Goal: Task Accomplishment & Management: Complete application form

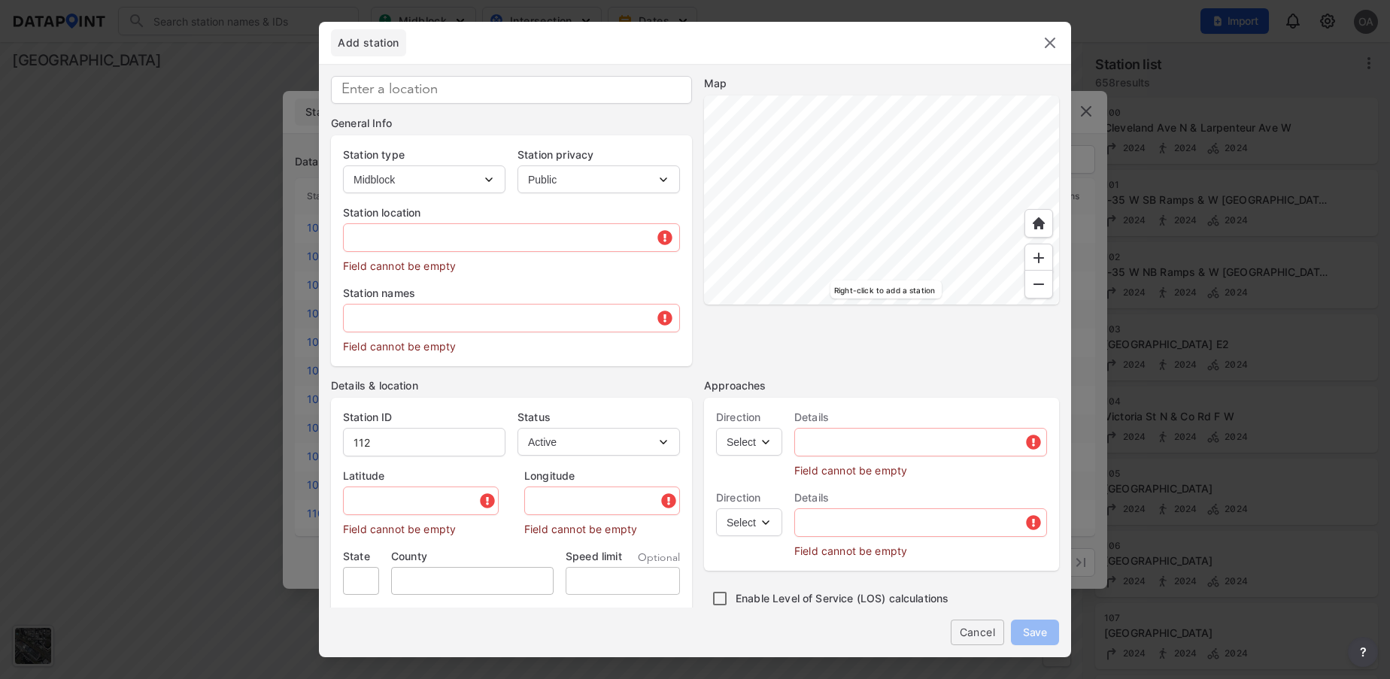
select select "1"
click at [1054, 43] on img at bounding box center [1050, 43] width 18 height 18
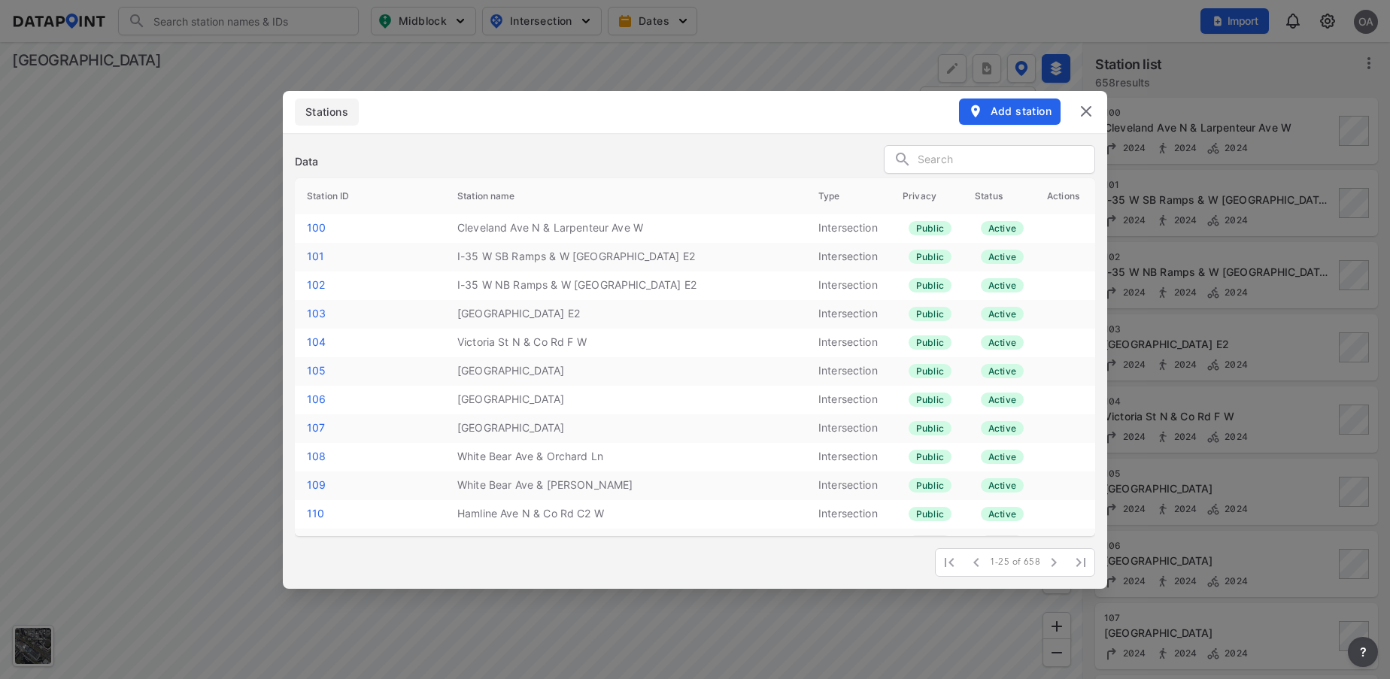
click at [1092, 118] on img at bounding box center [1086, 111] width 18 height 18
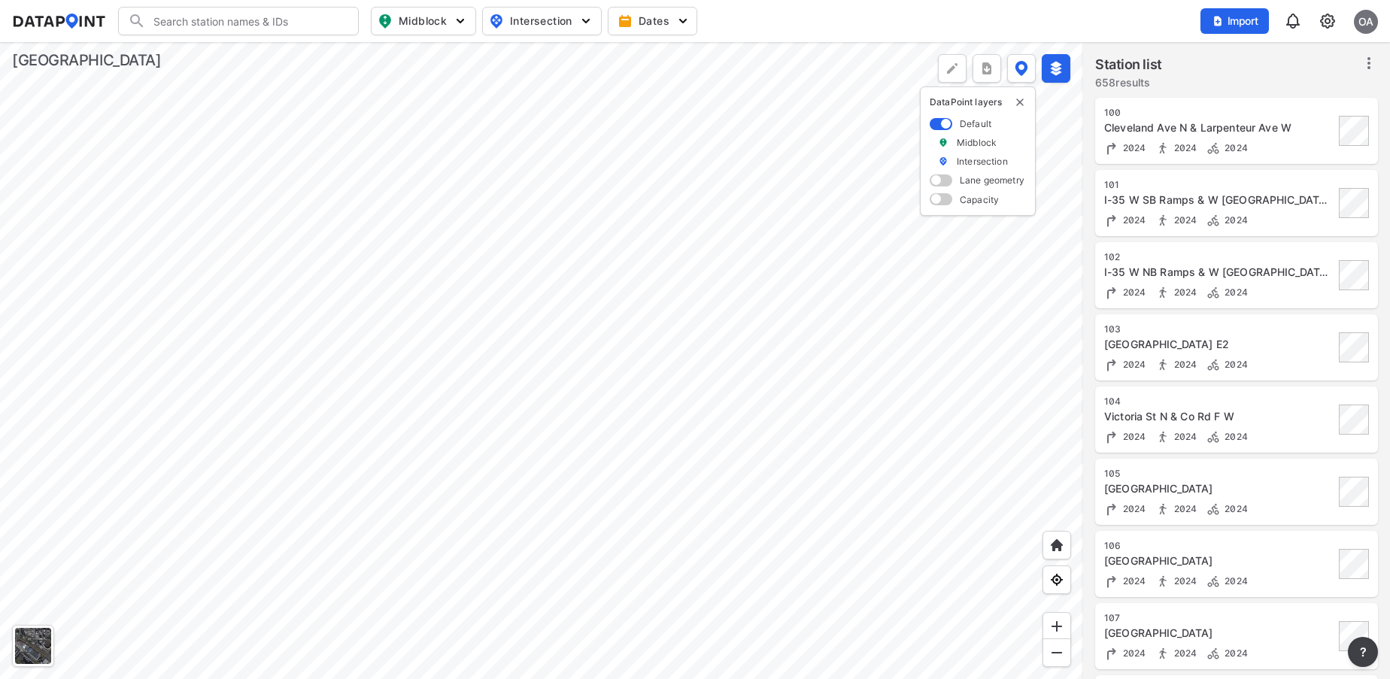
click at [1327, 21] on img at bounding box center [1328, 21] width 18 height 18
click at [1281, 108] on link "Station management" at bounding box center [1263, 112] width 129 height 15
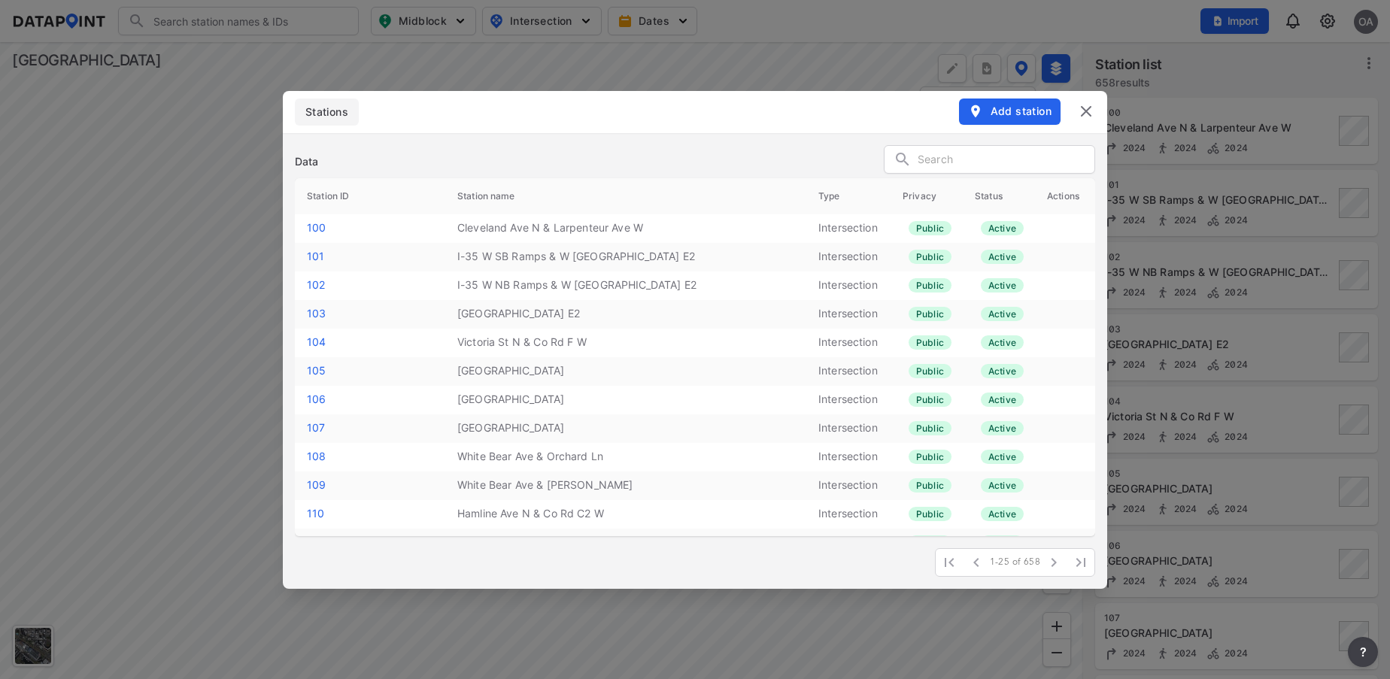
click at [999, 108] on span "Add station" at bounding box center [1010, 111] width 84 height 15
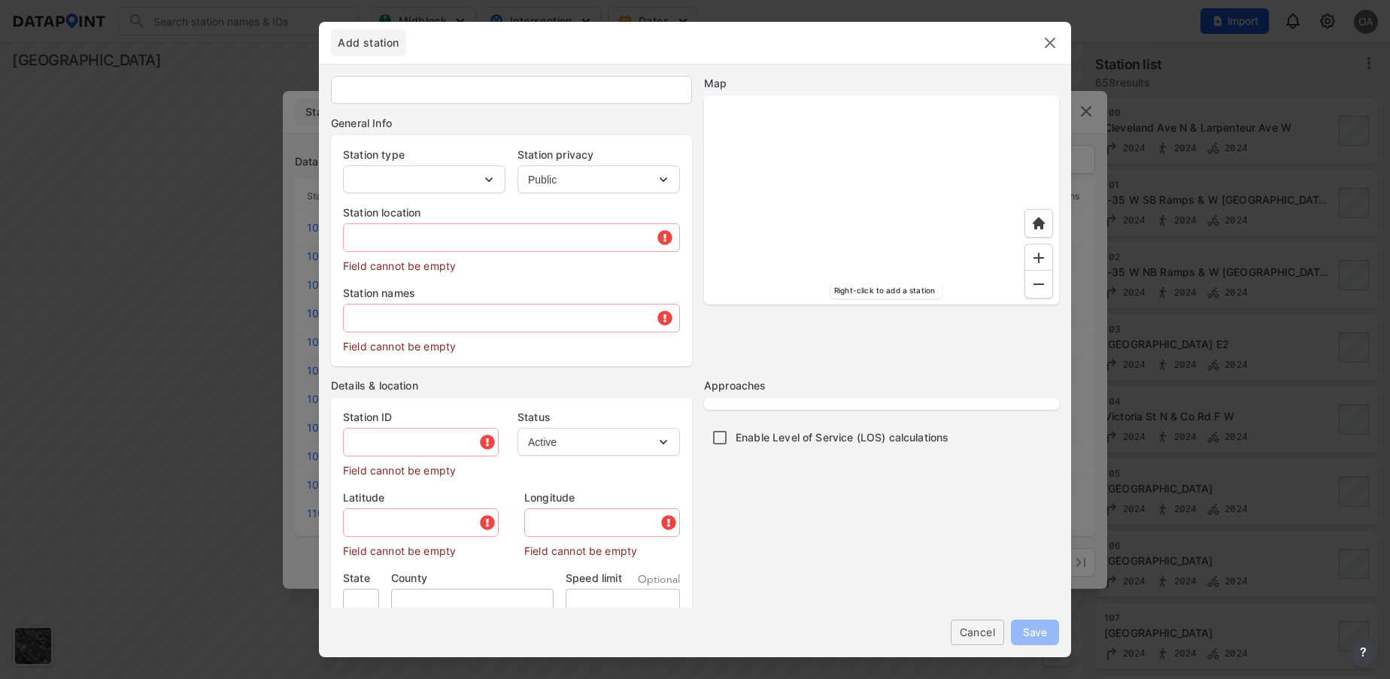
select select "1"
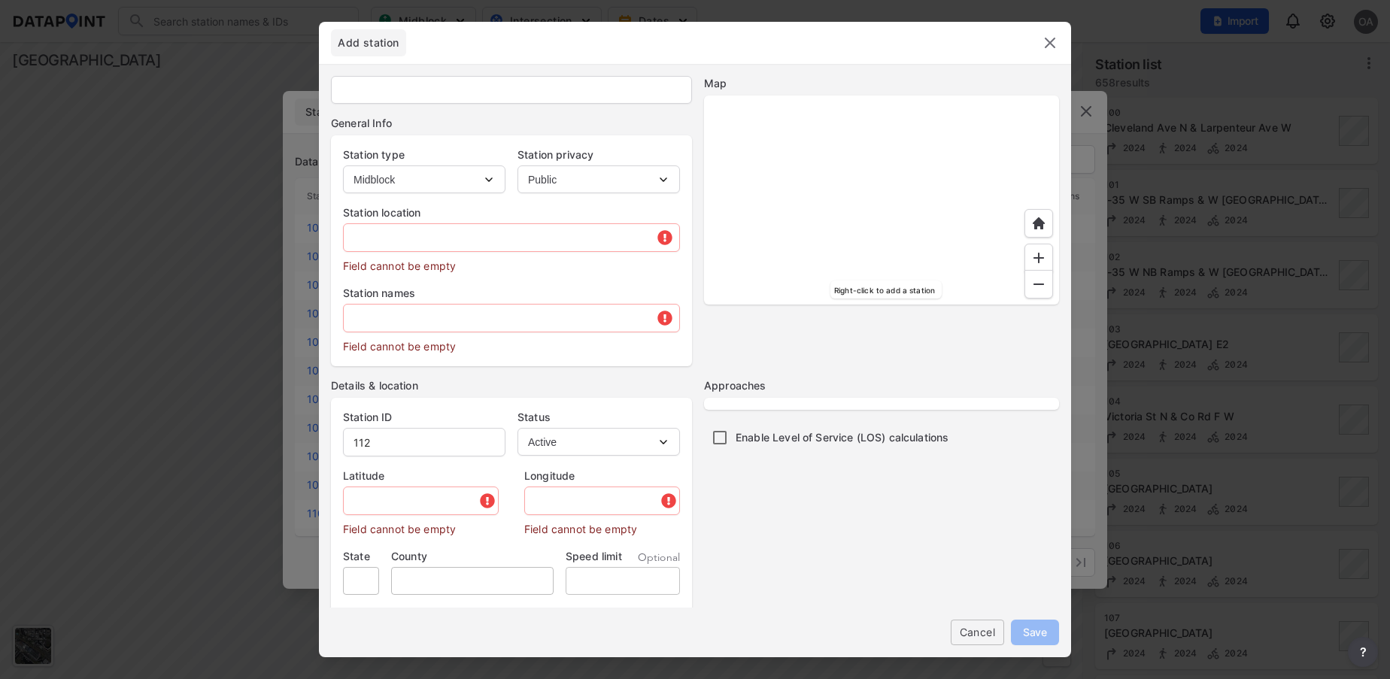
type input "112"
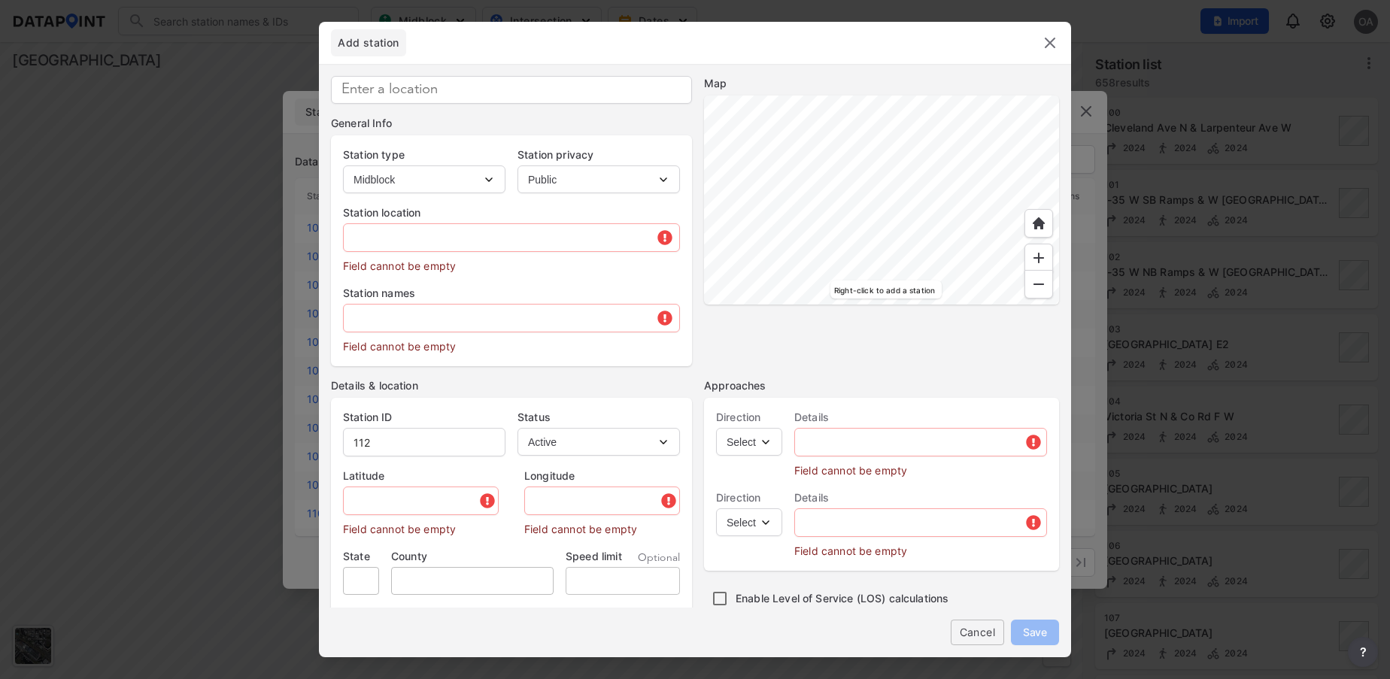
click at [1035, 263] on img at bounding box center [1039, 258] width 15 height 15
click at [941, 105] on div at bounding box center [881, 200] width 355 height 209
click at [1044, 289] on img at bounding box center [1039, 284] width 15 height 15
click at [906, 96] on div at bounding box center [881, 200] width 355 height 209
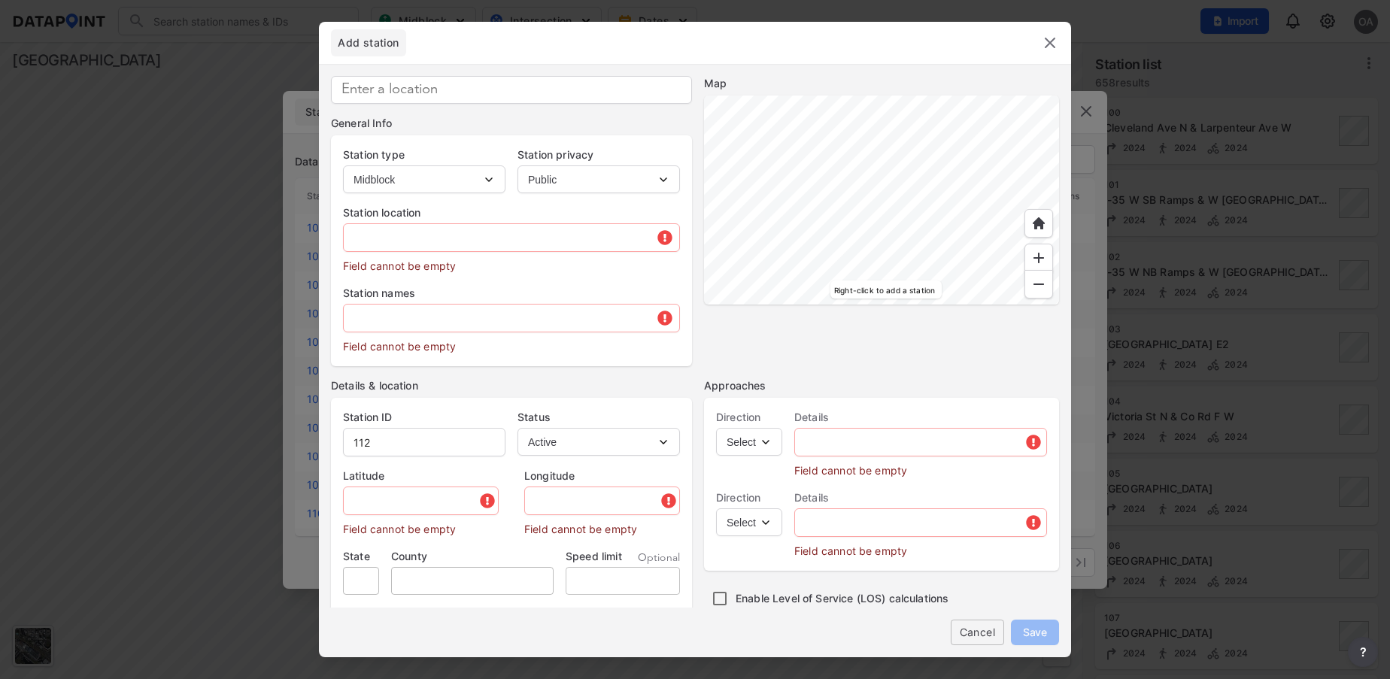
click at [704, 188] on div at bounding box center [881, 200] width 355 height 209
click at [1032, 305] on div at bounding box center [881, 200] width 355 height 209
click at [882, 266] on div at bounding box center [881, 200] width 355 height 209
click at [1059, 305] on div at bounding box center [881, 200] width 355 height 209
click at [1037, 305] on div at bounding box center [881, 200] width 355 height 209
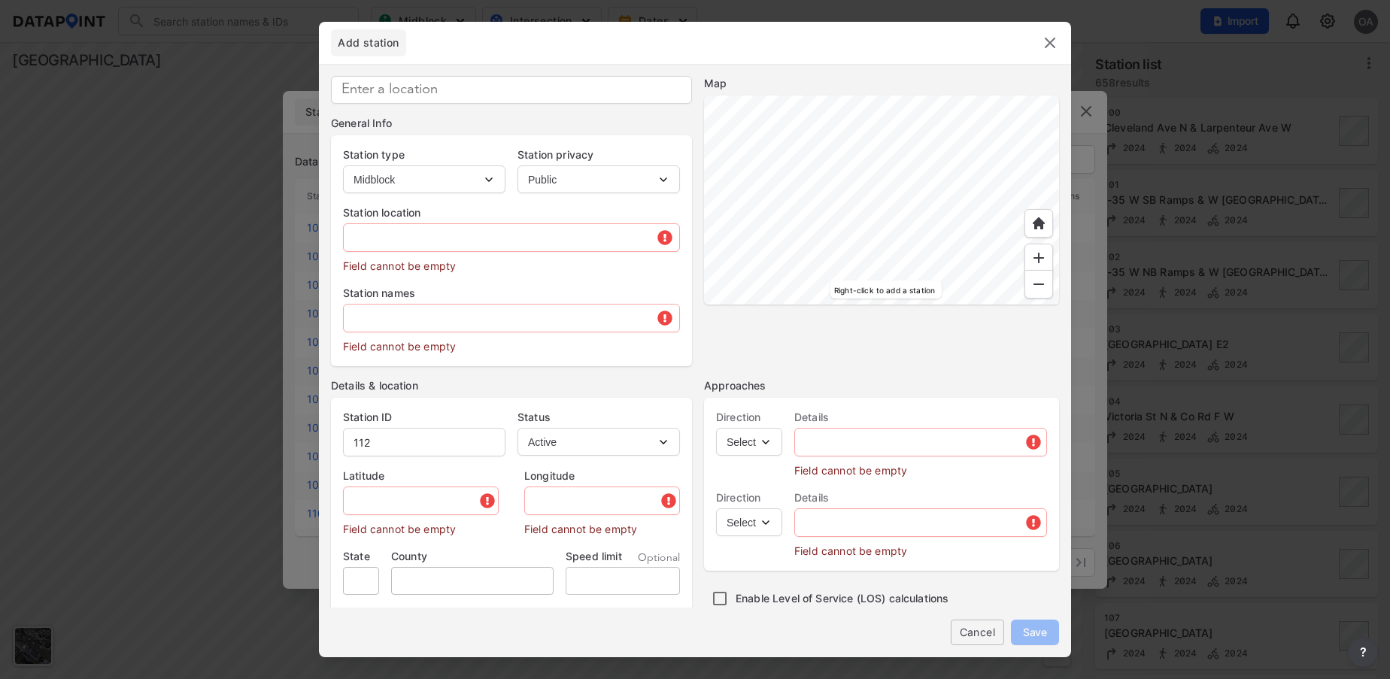
click at [798, 155] on div at bounding box center [881, 200] width 355 height 209
click at [1039, 286] on img at bounding box center [1039, 284] width 15 height 15
click at [1025, 214] on div at bounding box center [881, 200] width 355 height 209
click at [917, 305] on div at bounding box center [881, 200] width 355 height 209
click at [982, 257] on div at bounding box center [881, 200] width 355 height 209
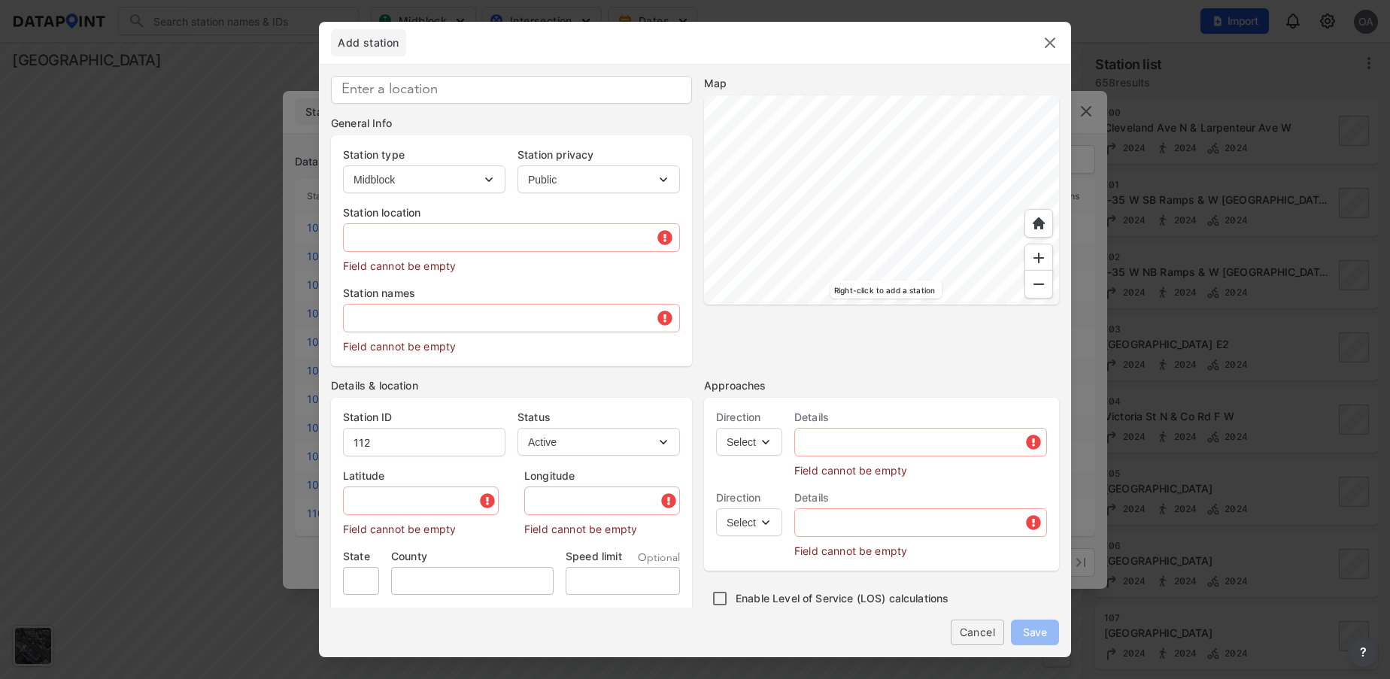
click at [983, 267] on div at bounding box center [881, 200] width 355 height 209
click at [947, 157] on div at bounding box center [881, 200] width 355 height 209
click at [704, 124] on div at bounding box center [881, 200] width 355 height 209
click at [763, 96] on div at bounding box center [881, 200] width 355 height 209
click at [737, 173] on div at bounding box center [881, 200] width 355 height 209
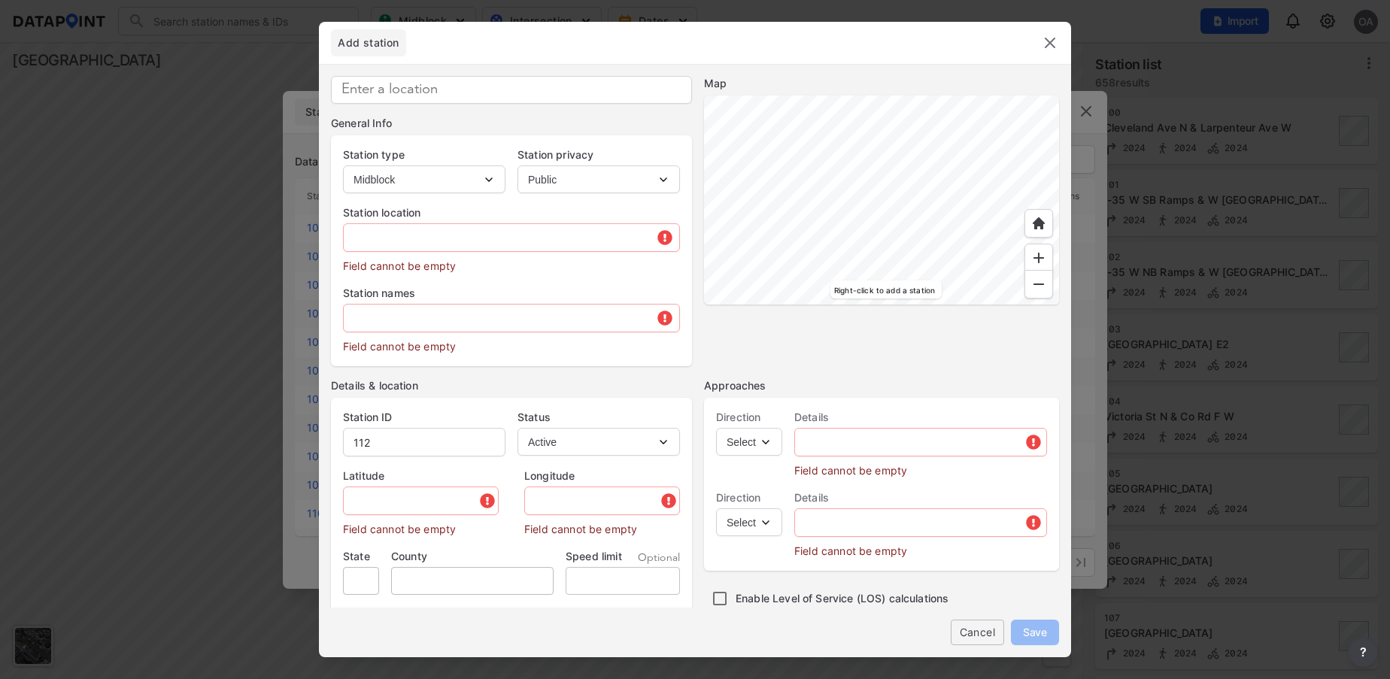
click at [711, 226] on div at bounding box center [881, 200] width 355 height 209
click at [719, 208] on div at bounding box center [881, 200] width 355 height 209
click at [896, 96] on div at bounding box center [881, 200] width 355 height 209
click at [783, 135] on div at bounding box center [881, 200] width 355 height 209
click at [956, 96] on div at bounding box center [881, 200] width 355 height 209
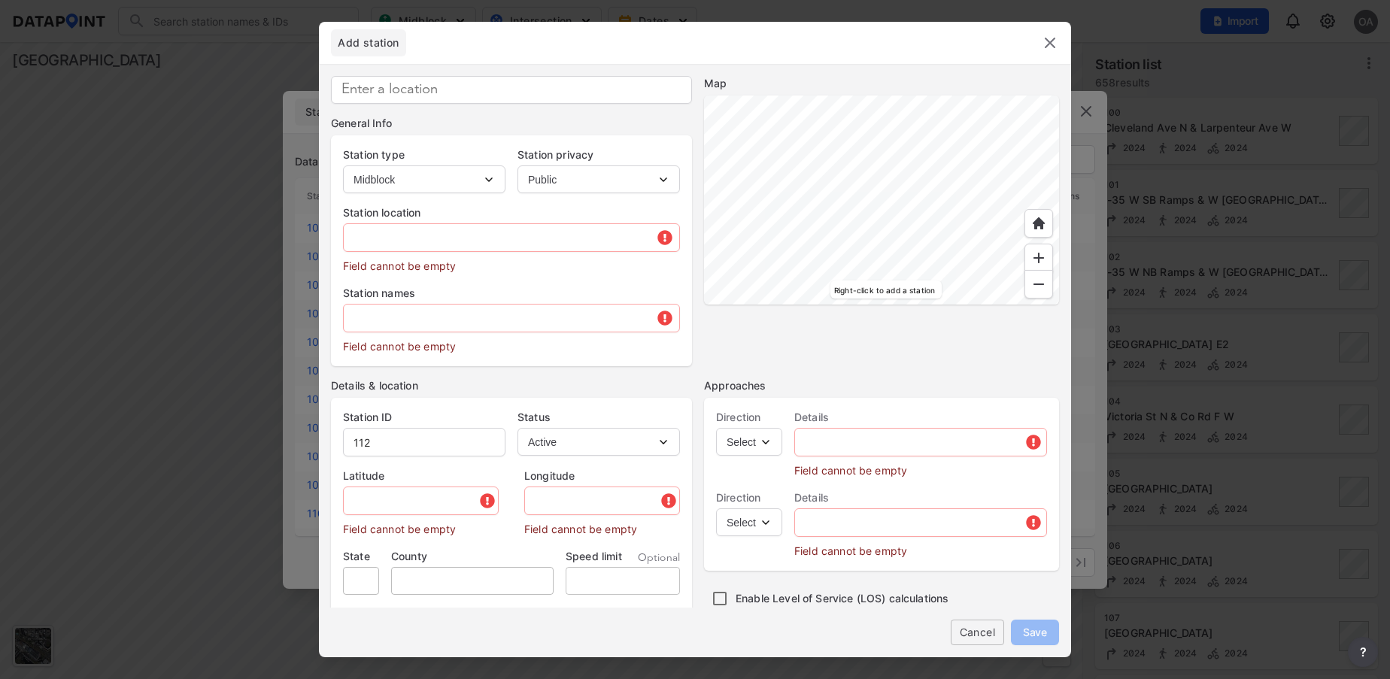
click at [854, 96] on div at bounding box center [881, 200] width 355 height 209
click at [1042, 286] on img at bounding box center [1039, 284] width 15 height 15
click at [968, 287] on div at bounding box center [881, 200] width 355 height 209
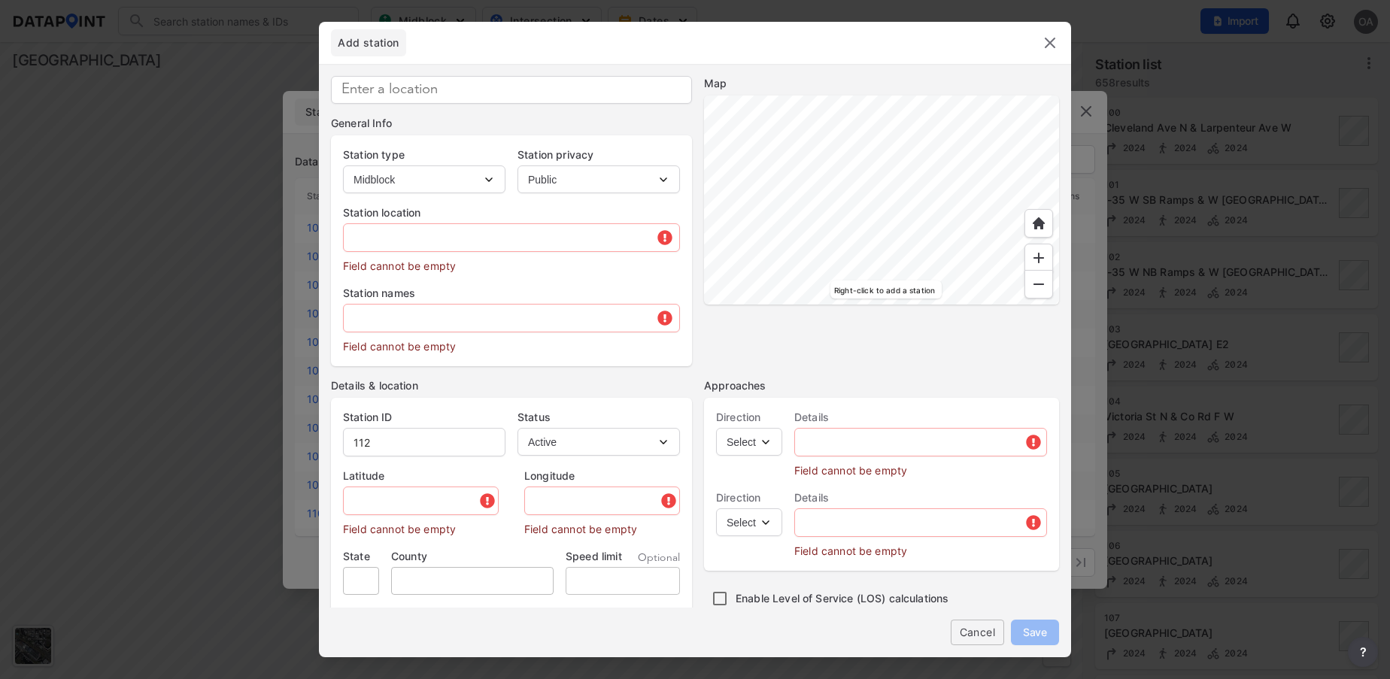
click at [704, 205] on div at bounding box center [881, 200] width 355 height 209
click at [704, 157] on div at bounding box center [881, 200] width 355 height 209
click at [704, 269] on div at bounding box center [881, 200] width 355 height 209
click at [780, 179] on div at bounding box center [881, 200] width 355 height 209
click at [969, 155] on div at bounding box center [881, 200] width 355 height 209
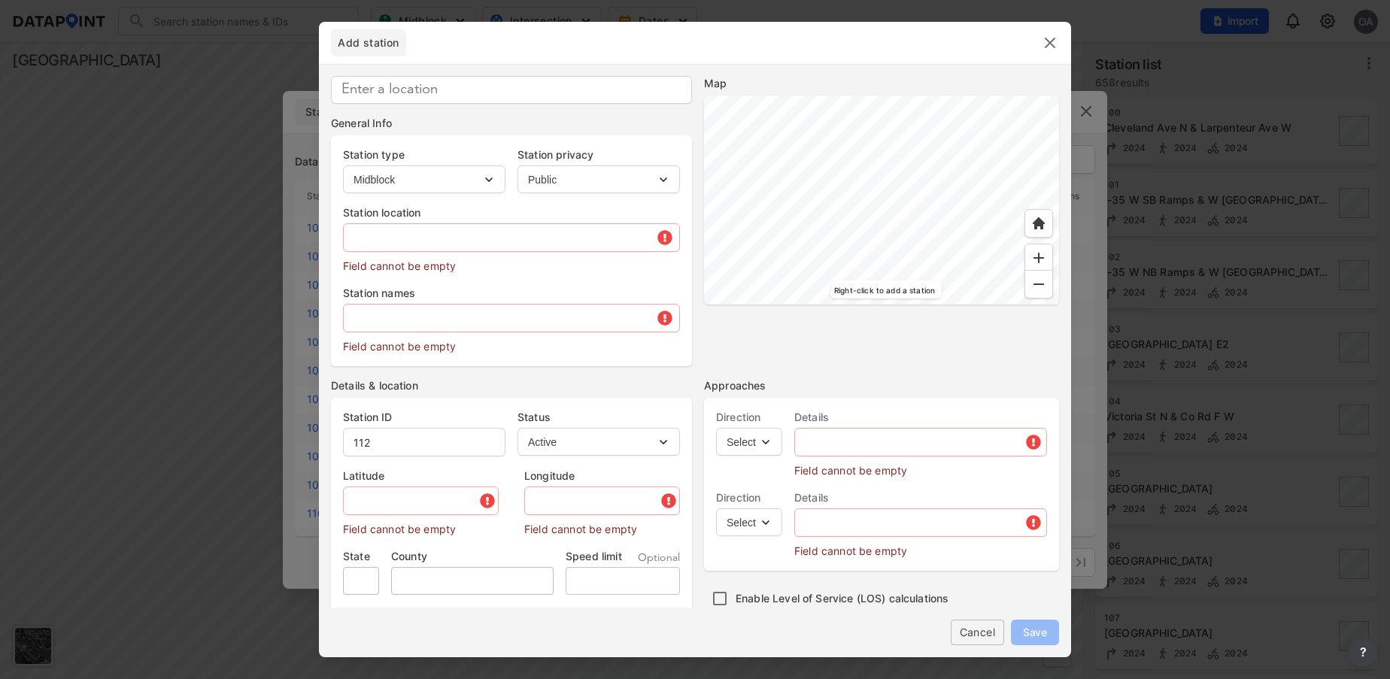
click at [1059, 166] on div at bounding box center [881, 200] width 355 height 209
click at [963, 232] on div at bounding box center [881, 200] width 355 height 209
click at [1009, 194] on div at bounding box center [881, 200] width 355 height 209
click at [1029, 131] on div at bounding box center [881, 200] width 355 height 209
click at [1013, 96] on div at bounding box center [881, 200] width 355 height 209
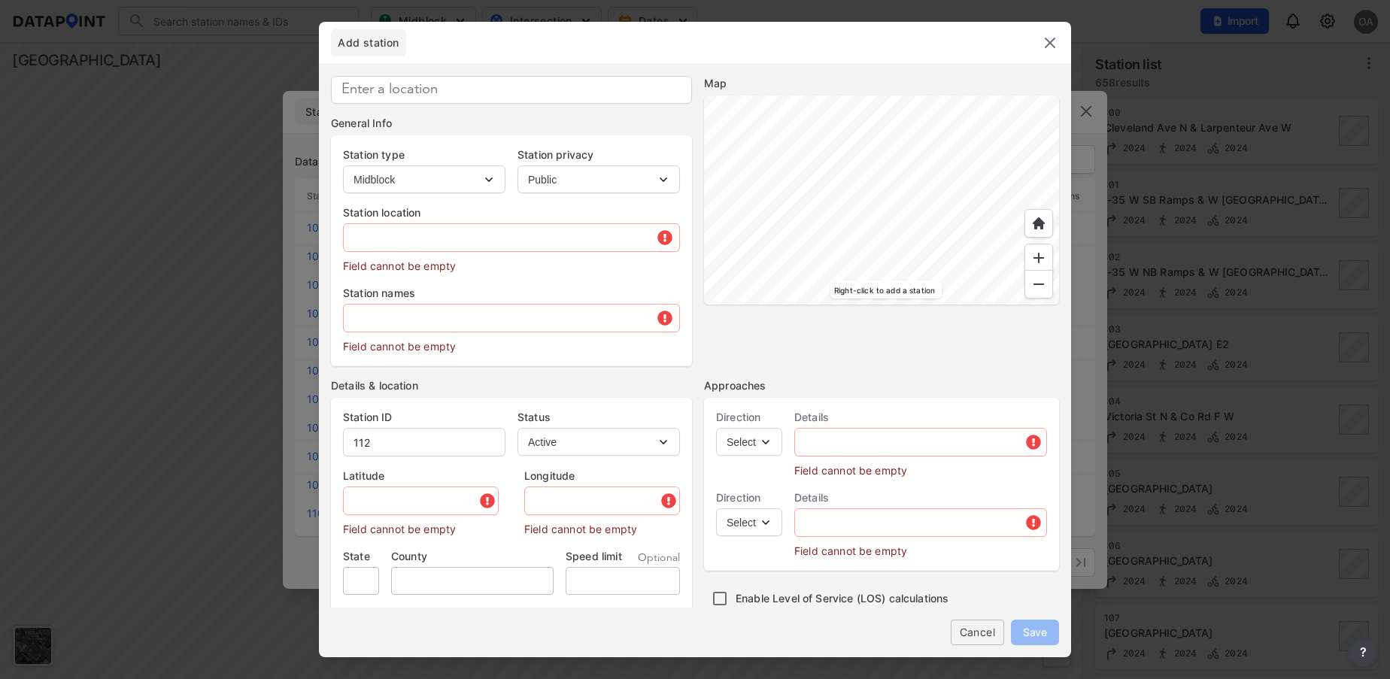
click at [979, 121] on div at bounding box center [881, 200] width 355 height 209
click at [983, 251] on div at bounding box center [881, 200] width 355 height 209
click at [971, 125] on div at bounding box center [881, 200] width 355 height 209
click at [944, 169] on div at bounding box center [881, 200] width 355 height 209
click at [980, 241] on div at bounding box center [881, 200] width 355 height 209
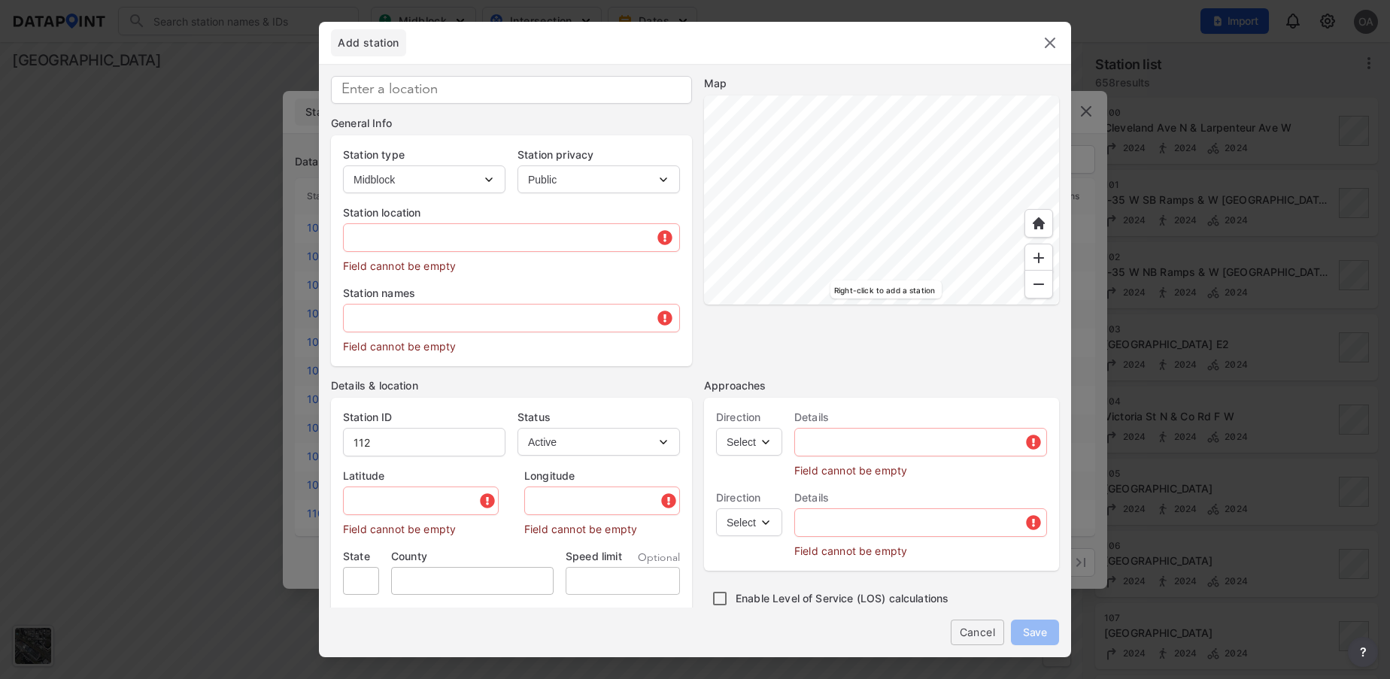
click at [1004, 221] on div at bounding box center [881, 200] width 355 height 209
click at [956, 229] on div at bounding box center [881, 200] width 355 height 209
click at [967, 272] on div at bounding box center [881, 200] width 355 height 209
click at [986, 302] on div at bounding box center [881, 200] width 355 height 209
click at [1059, 125] on div at bounding box center [881, 200] width 355 height 209
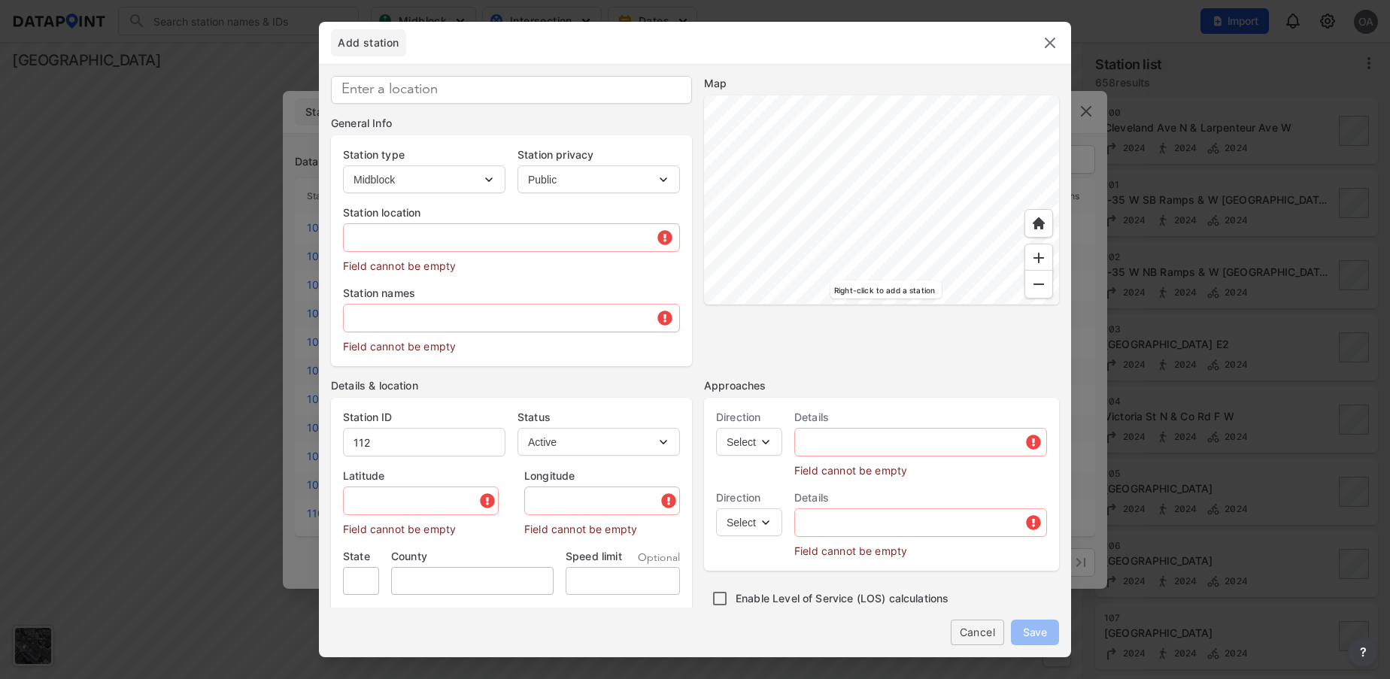
click at [1023, 226] on div at bounding box center [881, 200] width 355 height 209
click at [984, 287] on div at bounding box center [881, 200] width 355 height 209
click at [1006, 268] on div at bounding box center [881, 200] width 355 height 209
click at [931, 305] on div at bounding box center [881, 200] width 355 height 209
click at [704, 250] on div at bounding box center [881, 200] width 355 height 209
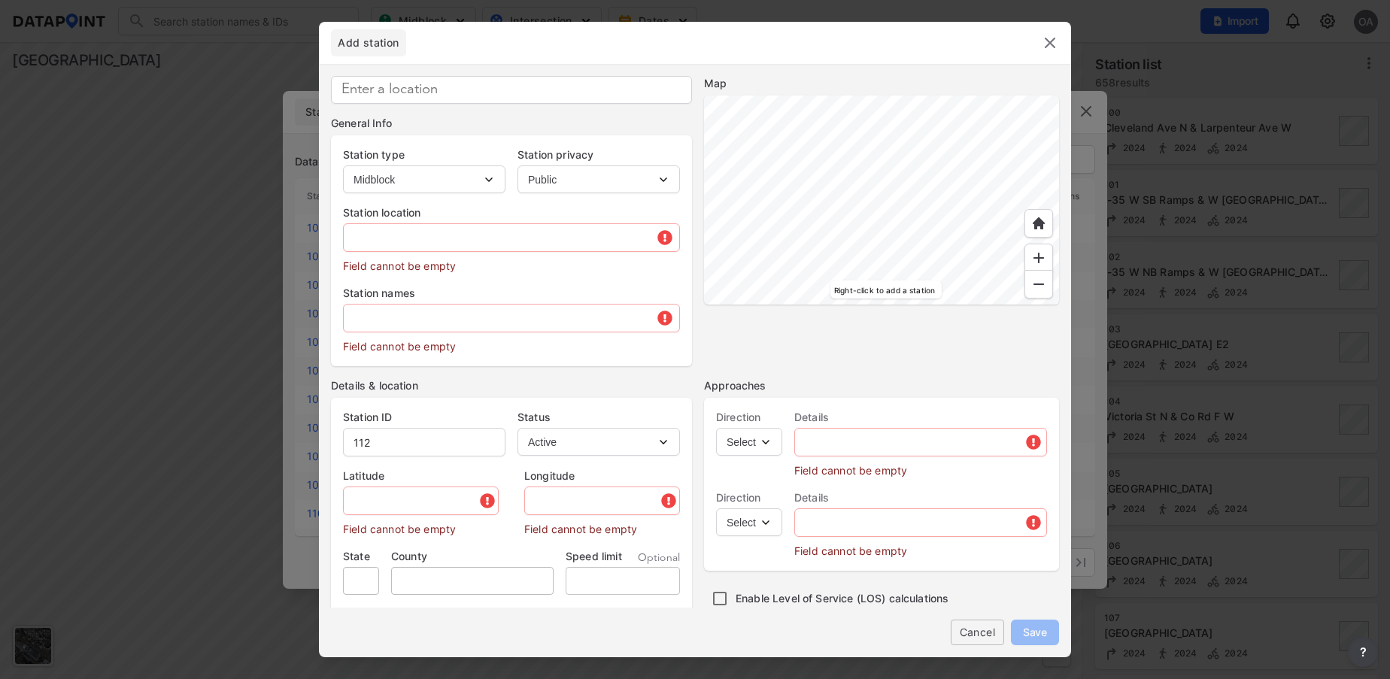
click at [704, 227] on div at bounding box center [881, 200] width 355 height 209
click at [1034, 282] on img at bounding box center [1039, 284] width 15 height 15
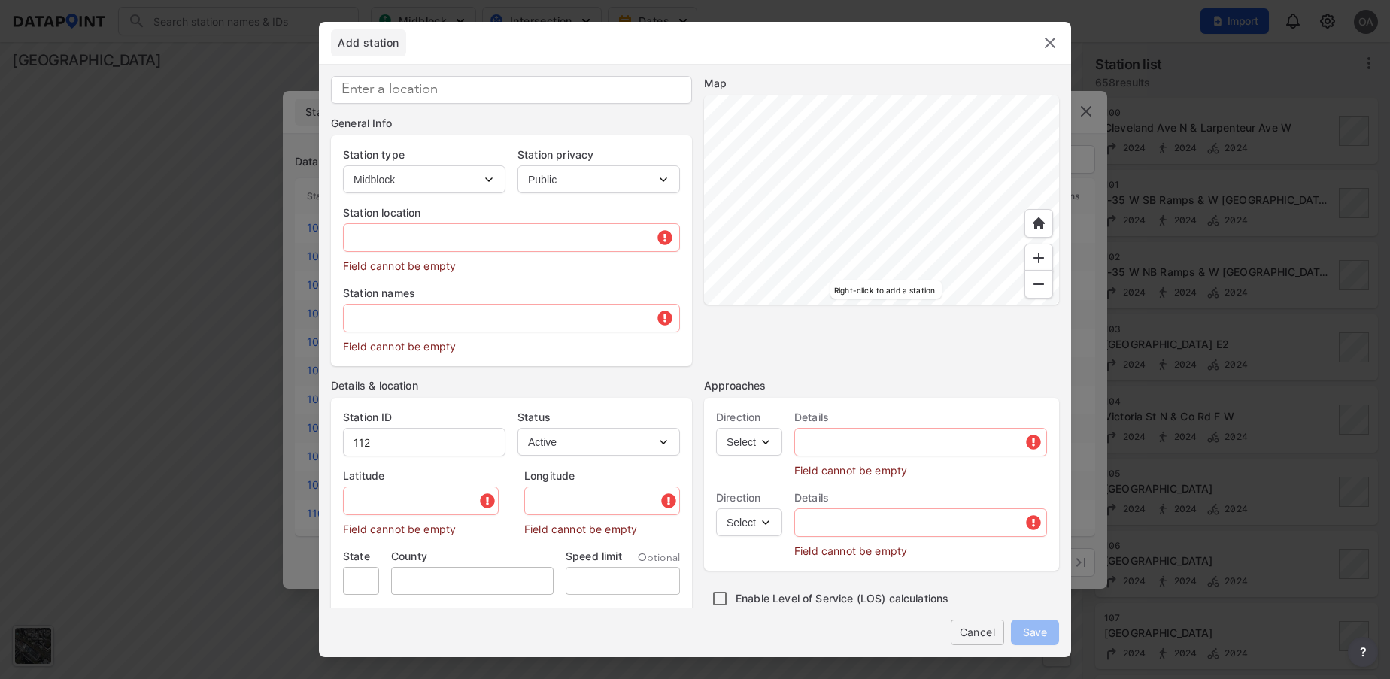
click at [1034, 282] on img at bounding box center [1039, 284] width 15 height 15
click at [1043, 254] on img at bounding box center [1039, 258] width 15 height 15
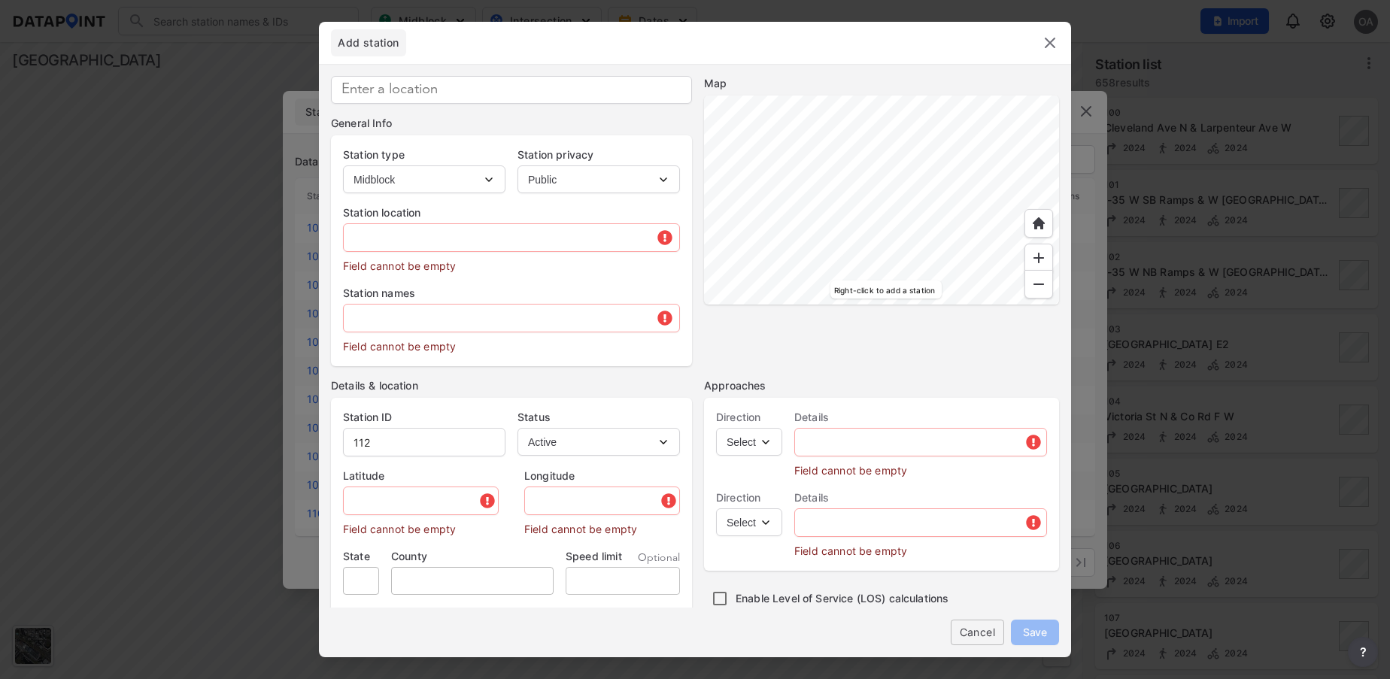
click at [1043, 254] on img at bounding box center [1039, 258] width 15 height 15
click at [704, 244] on div at bounding box center [881, 200] width 355 height 209
click at [704, 226] on div at bounding box center [881, 200] width 355 height 209
click at [704, 174] on div at bounding box center [881, 200] width 355 height 209
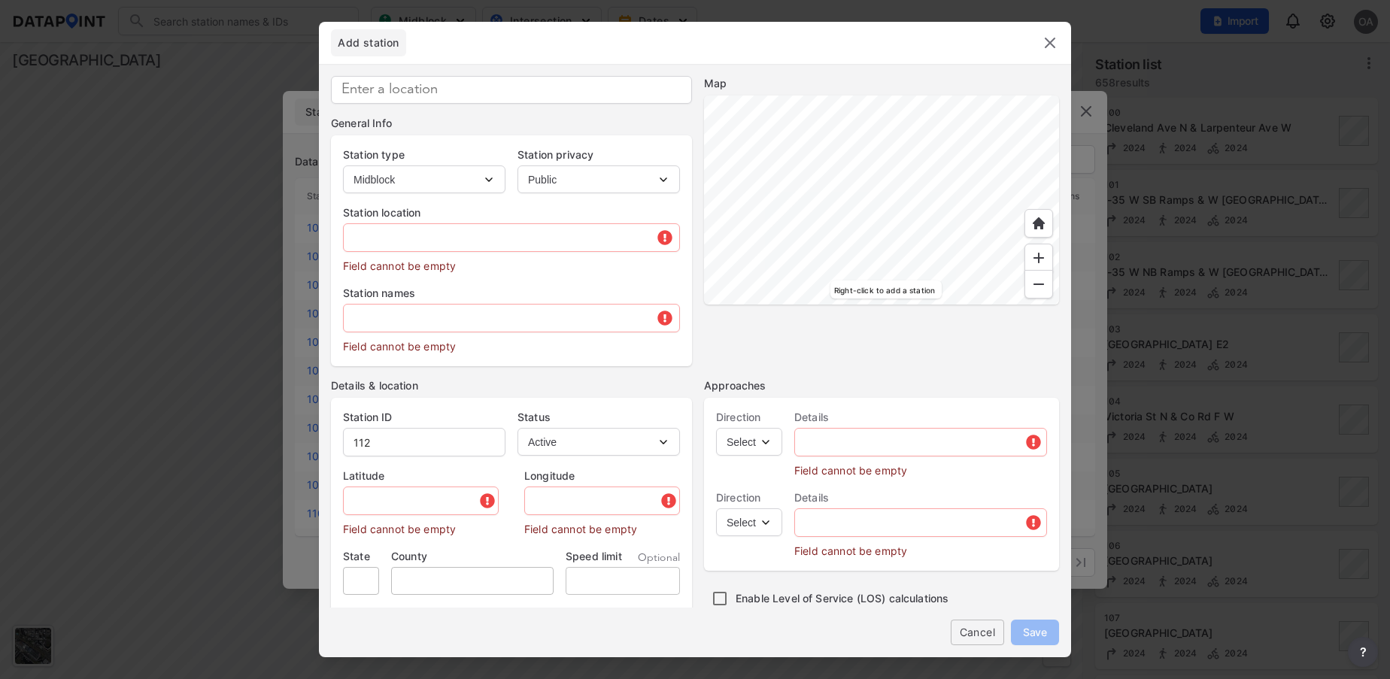
click at [758, 103] on div at bounding box center [881, 200] width 355 height 209
click at [777, 156] on div at bounding box center [881, 200] width 355 height 209
click at [821, 100] on div at bounding box center [881, 200] width 355 height 209
click at [717, 148] on div at bounding box center [881, 200] width 355 height 209
click at [834, 96] on div at bounding box center [881, 200] width 355 height 209
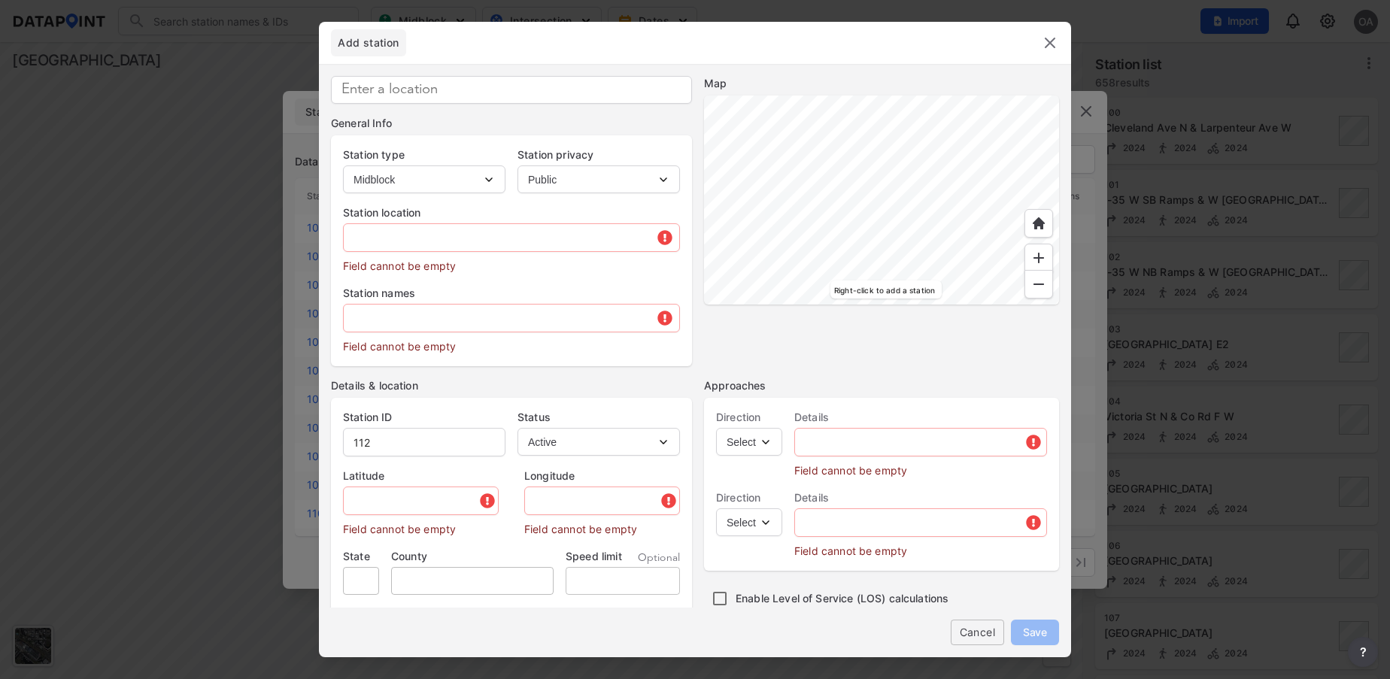
click at [861, 126] on div at bounding box center [881, 200] width 355 height 209
click at [725, 144] on div at bounding box center [881, 200] width 355 height 209
click at [726, 139] on div at bounding box center [881, 200] width 355 height 209
click at [756, 175] on div at bounding box center [881, 200] width 355 height 209
click at [787, 233] on div at bounding box center [881, 200] width 355 height 209
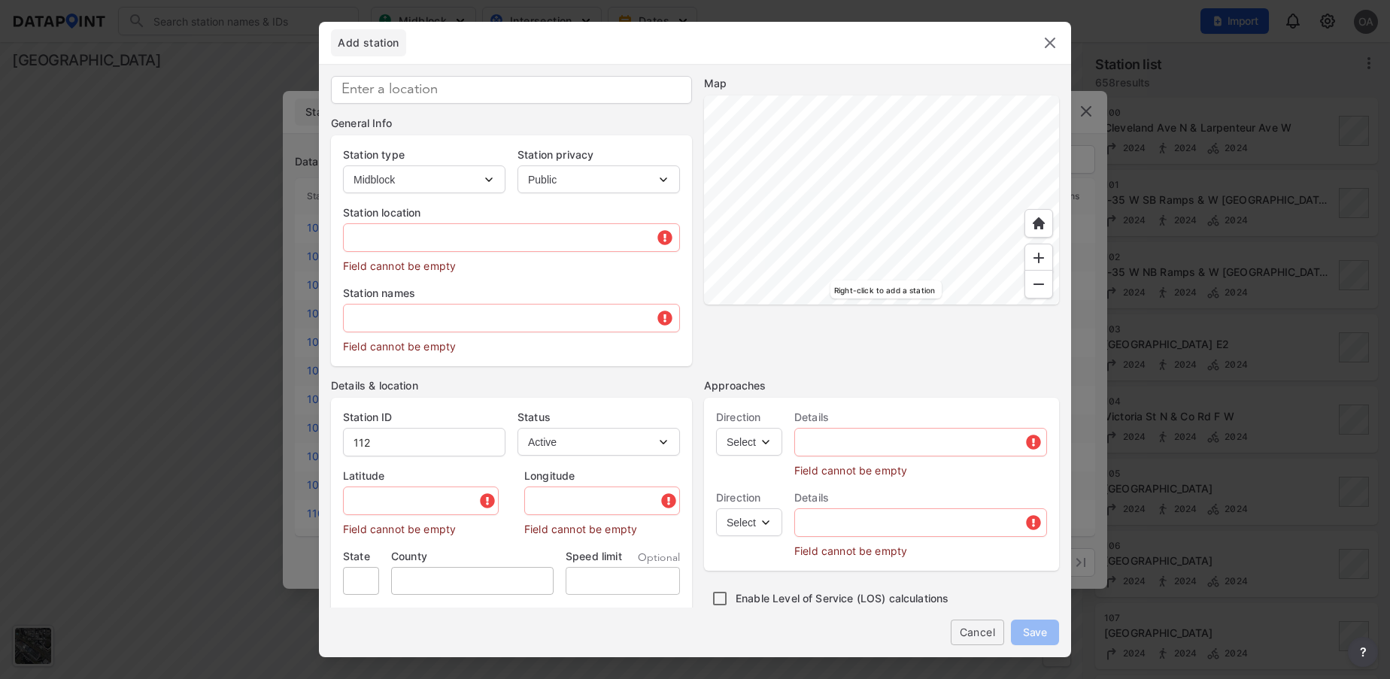
click at [849, 201] on div at bounding box center [881, 200] width 355 height 209
click at [865, 189] on div at bounding box center [881, 200] width 355 height 209
click at [909, 195] on div at bounding box center [881, 200] width 355 height 209
click at [922, 108] on div at bounding box center [881, 200] width 355 height 209
click at [829, 159] on div at bounding box center [881, 200] width 355 height 209
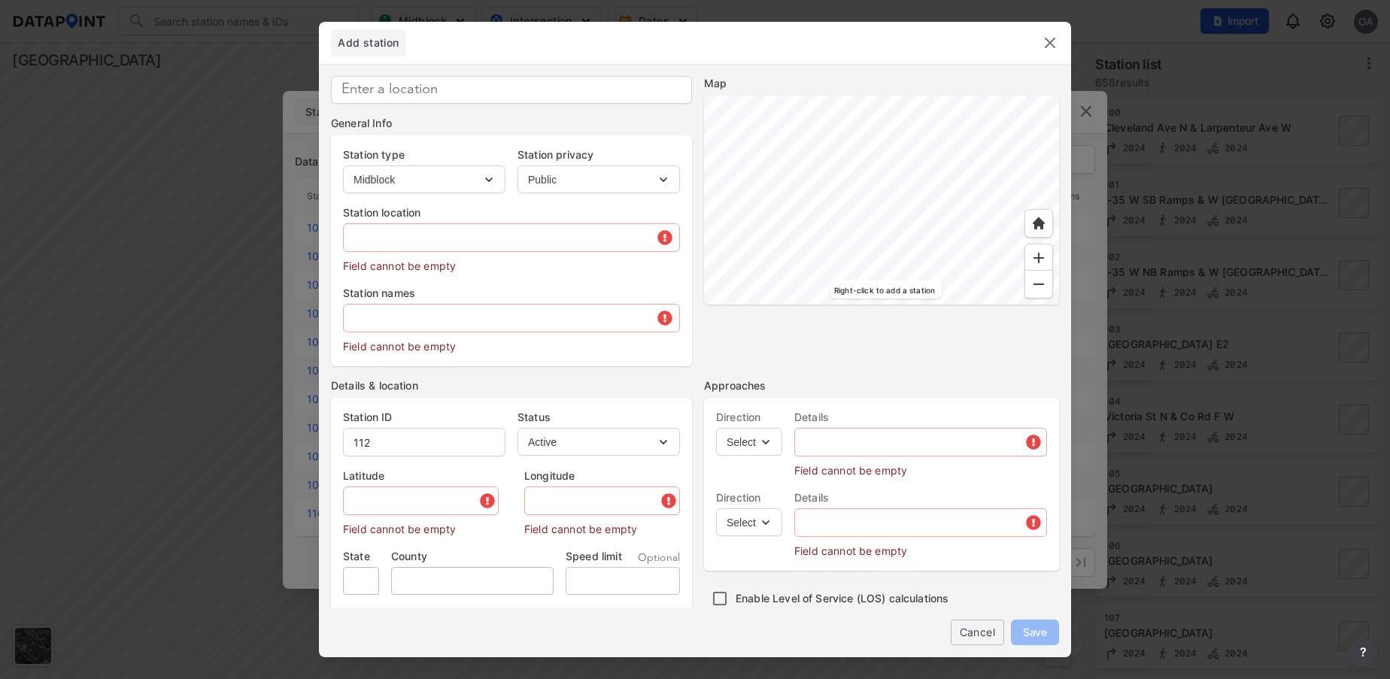
click at [704, 110] on div at bounding box center [881, 200] width 355 height 209
click at [850, 159] on div at bounding box center [881, 200] width 355 height 209
click at [979, 269] on div at bounding box center [881, 200] width 355 height 209
click at [978, 283] on div at bounding box center [881, 200] width 355 height 209
click at [1004, 220] on div at bounding box center [881, 200] width 355 height 209
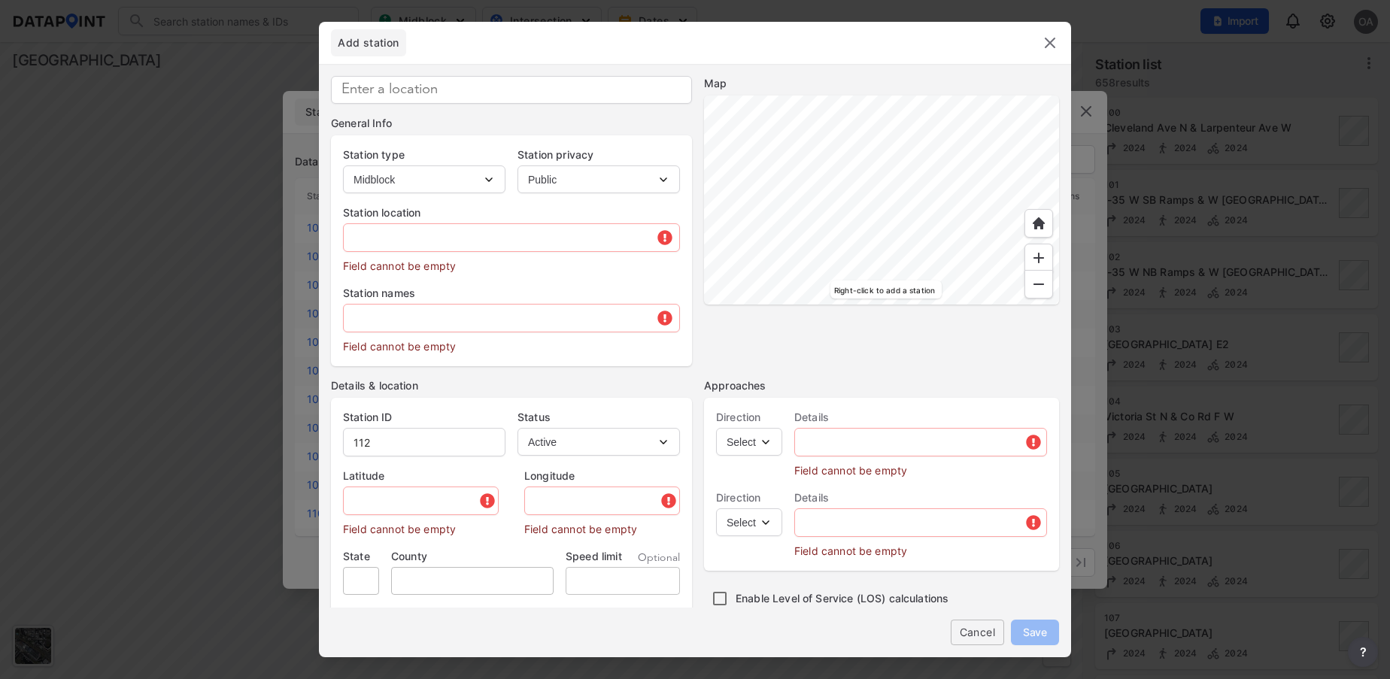
click at [1046, 284] on img at bounding box center [1039, 284] width 15 height 15
click at [1038, 257] on img at bounding box center [1039, 258] width 15 height 15
click at [1020, 288] on div at bounding box center [881, 200] width 355 height 209
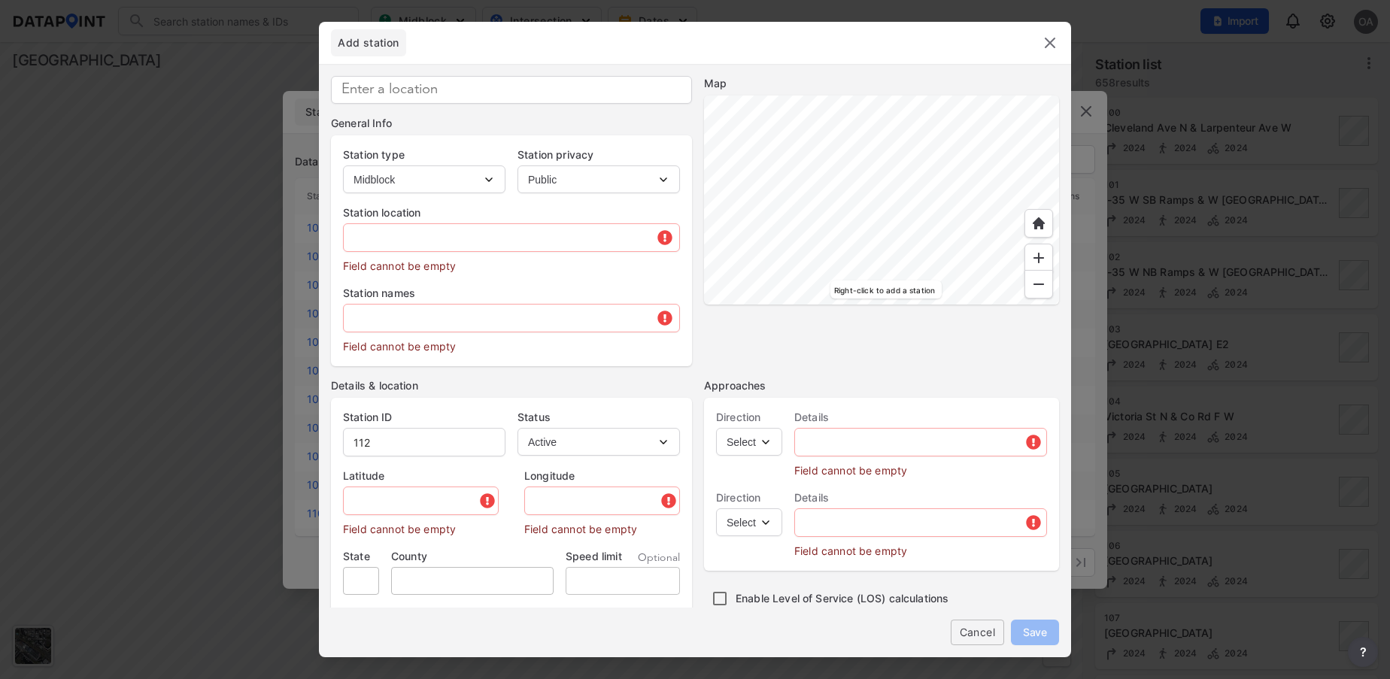
click at [952, 202] on div at bounding box center [881, 200] width 355 height 209
click at [417, 502] on input "text" at bounding box center [422, 501] width 157 height 30
type input "4.000000"
click at [417, 502] on input "4.000000" at bounding box center [425, 501] width 163 height 30
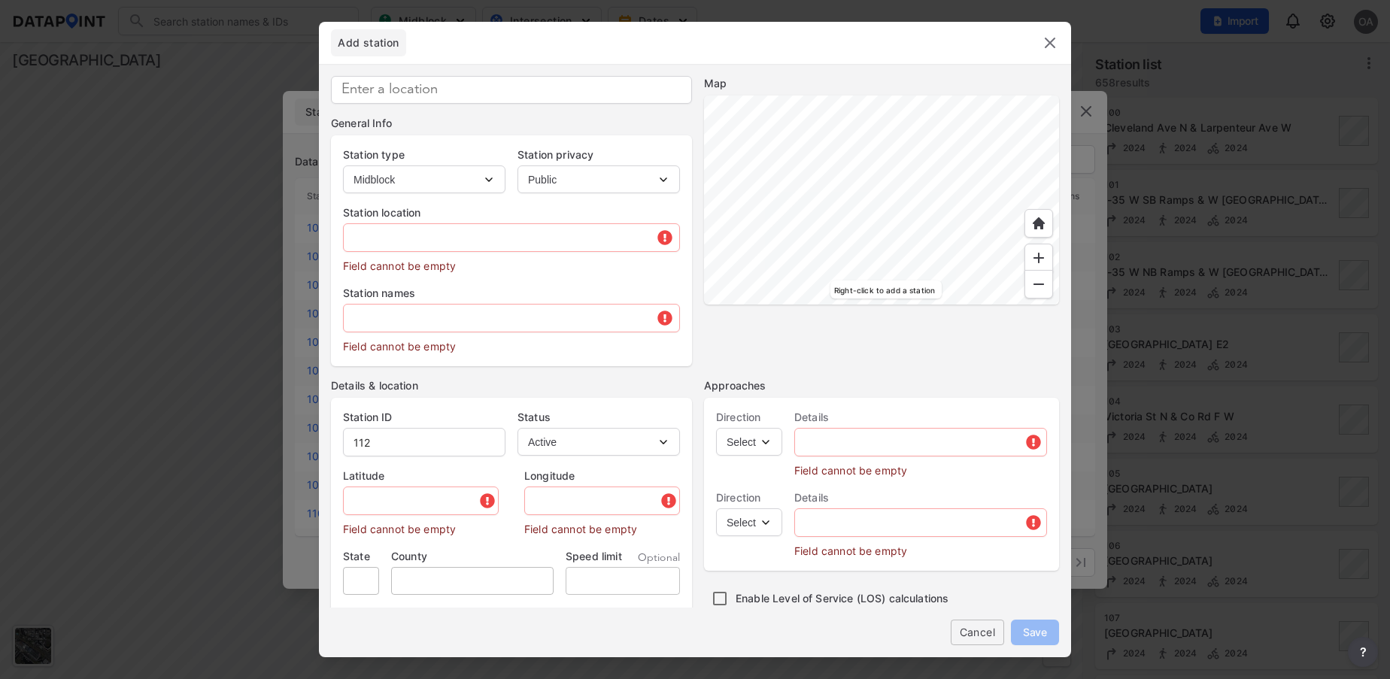
click at [1033, 284] on img at bounding box center [1039, 284] width 15 height 15
click at [1051, 43] on img at bounding box center [1050, 43] width 18 height 18
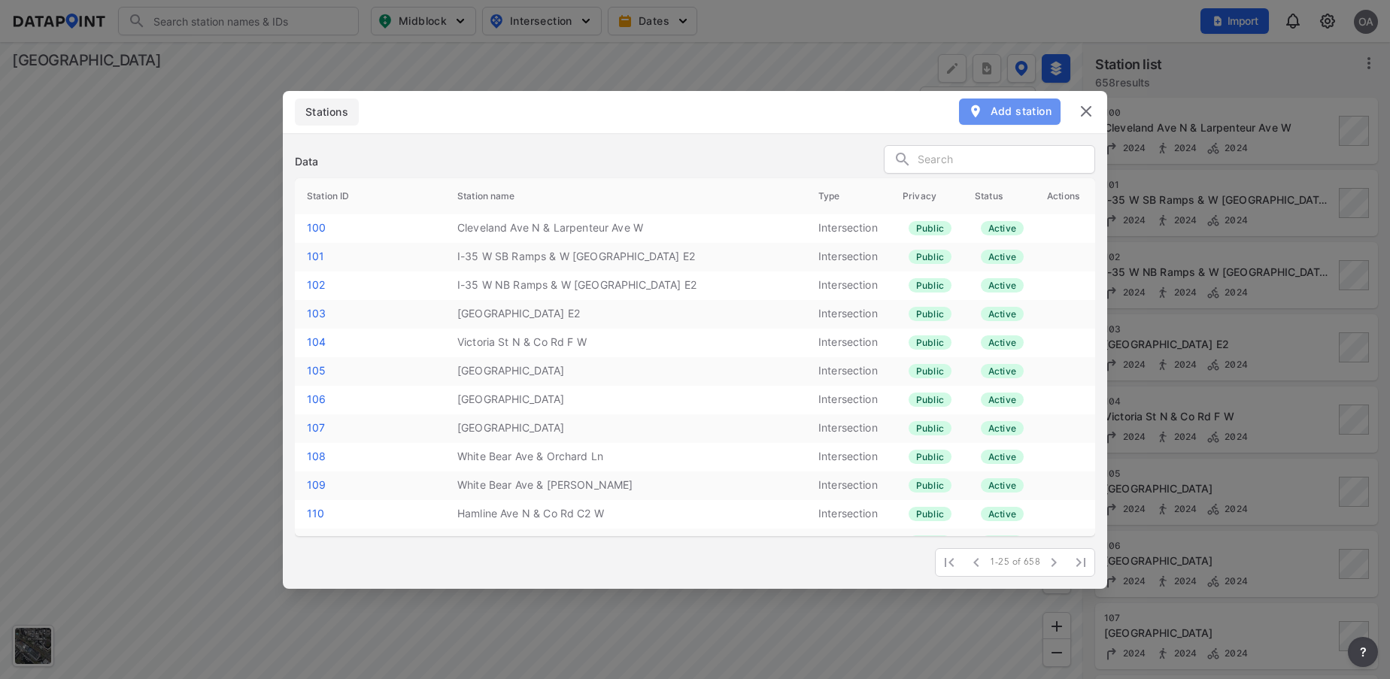
click at [1035, 106] on span "Add station" at bounding box center [1010, 111] width 84 height 15
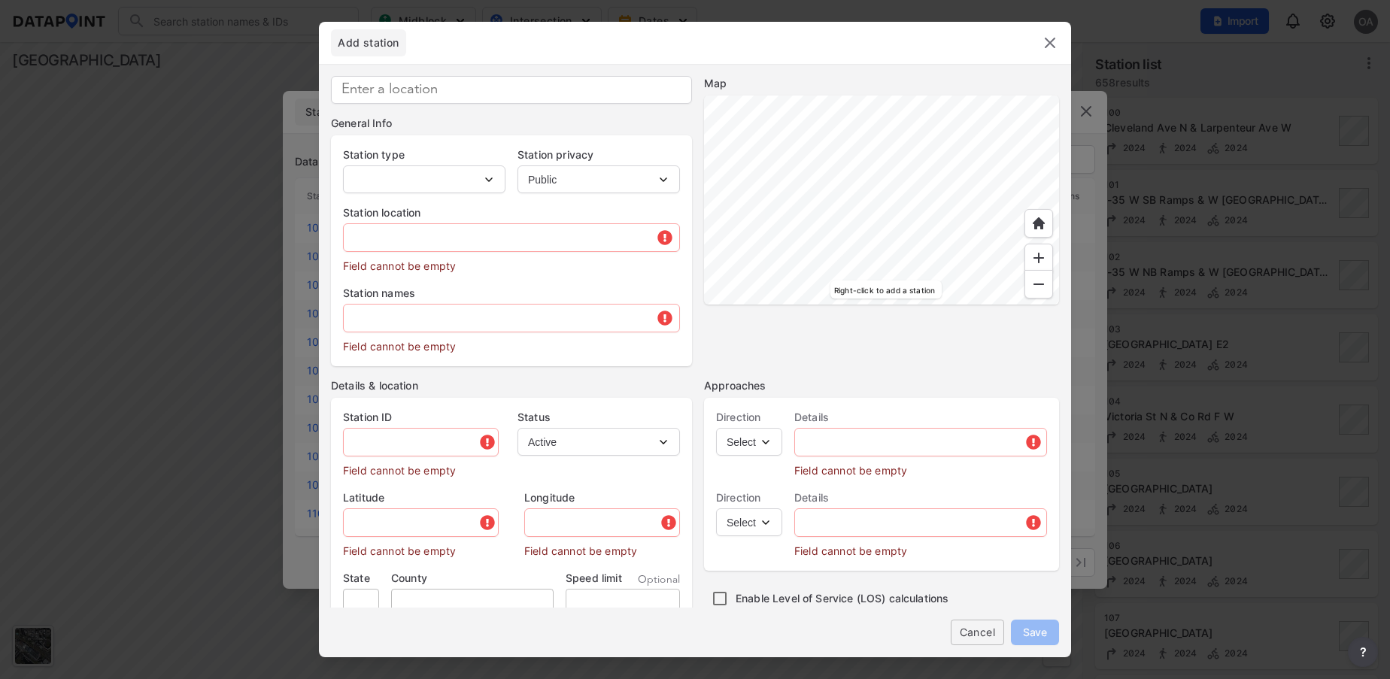
type input "112"
select select "1"
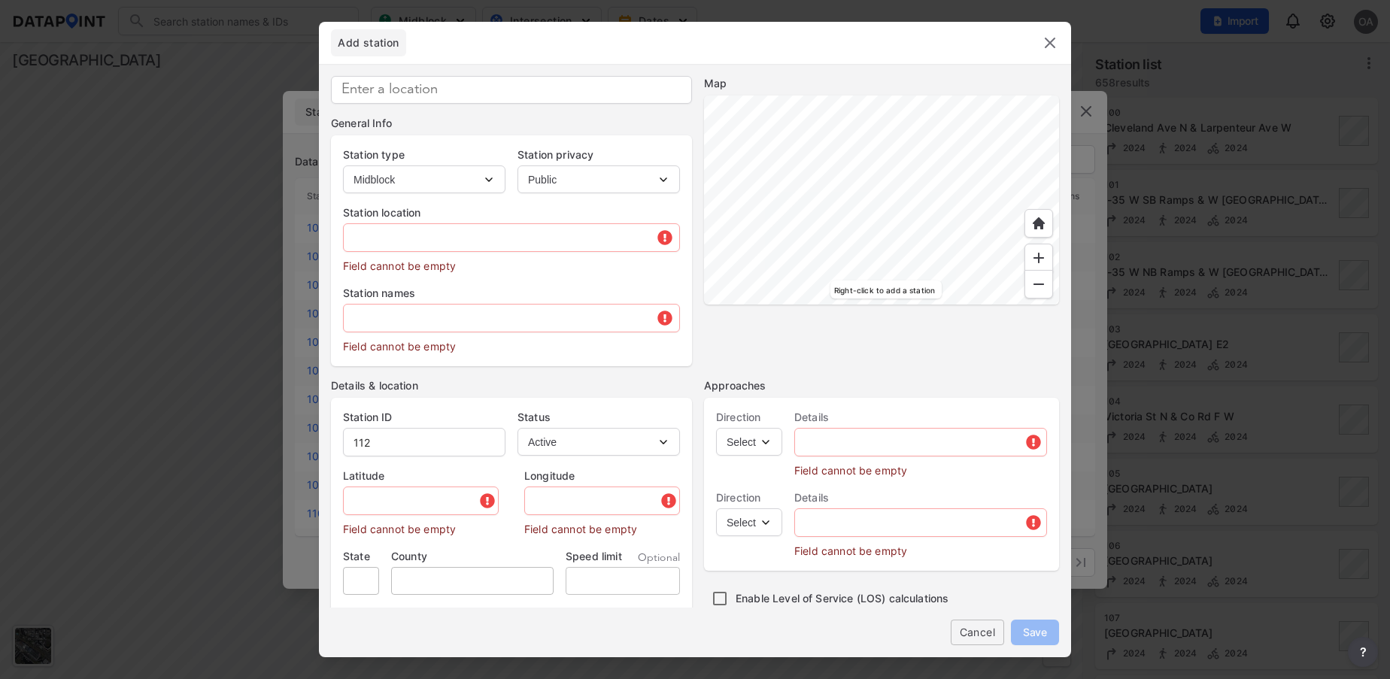
click at [931, 305] on div at bounding box center [881, 200] width 355 height 209
click at [1034, 212] on div at bounding box center [881, 200] width 355 height 209
click at [777, 305] on div at bounding box center [881, 200] width 355 height 209
click at [755, 179] on div at bounding box center [881, 200] width 355 height 209
click at [704, 182] on div at bounding box center [881, 200] width 355 height 209
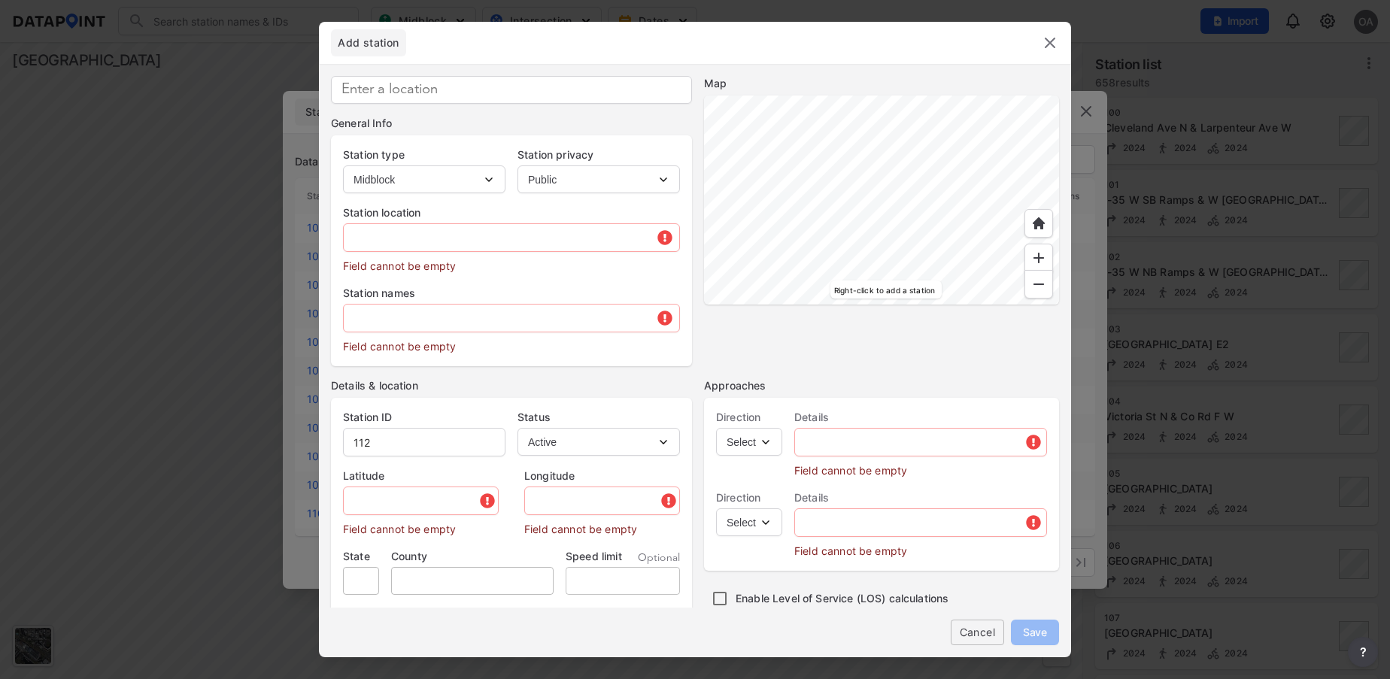
click at [895, 96] on div at bounding box center [881, 200] width 355 height 209
click at [947, 147] on div at bounding box center [881, 200] width 355 height 209
click at [994, 179] on div at bounding box center [881, 200] width 355 height 209
click at [721, 161] on div at bounding box center [881, 200] width 355 height 209
click at [746, 276] on div at bounding box center [881, 200] width 355 height 209
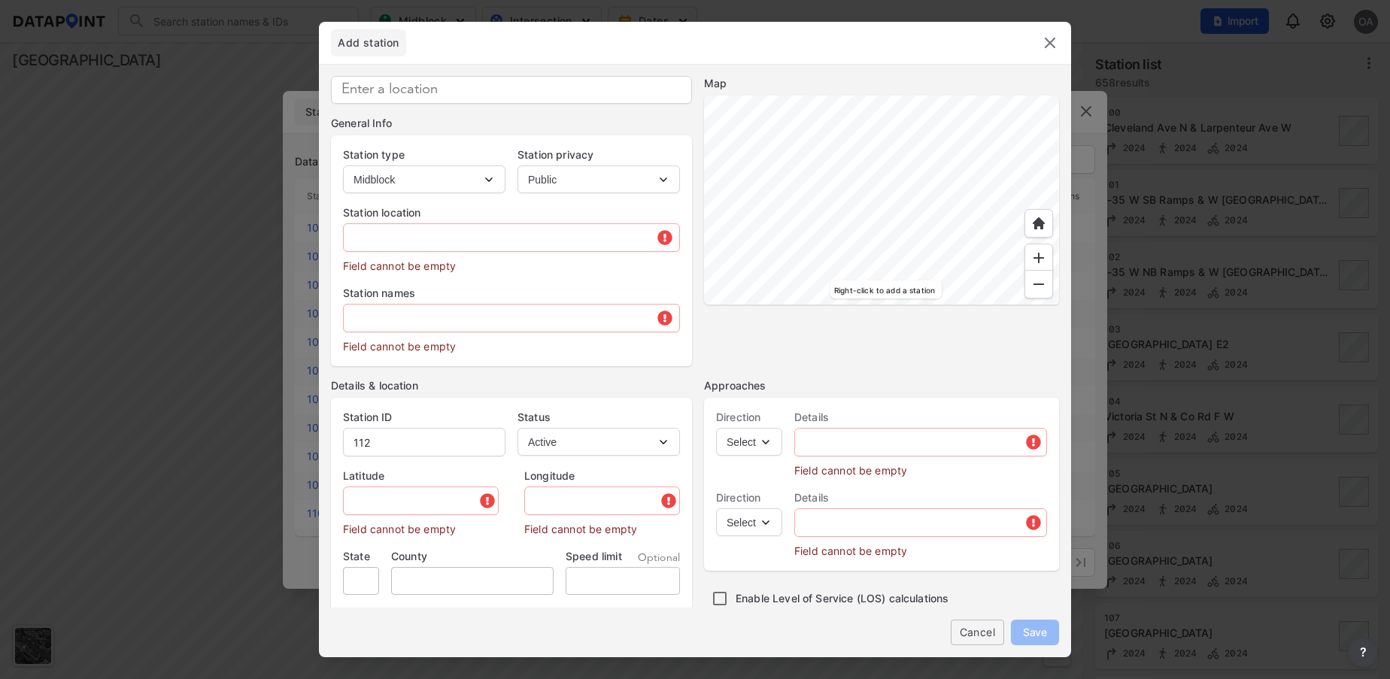
click at [708, 96] on div at bounding box center [881, 200] width 355 height 209
click at [850, 113] on div at bounding box center [881, 200] width 355 height 209
click at [954, 195] on div at bounding box center [881, 200] width 355 height 209
click at [998, 96] on div at bounding box center [881, 200] width 355 height 209
click at [947, 302] on div at bounding box center [881, 200] width 355 height 209
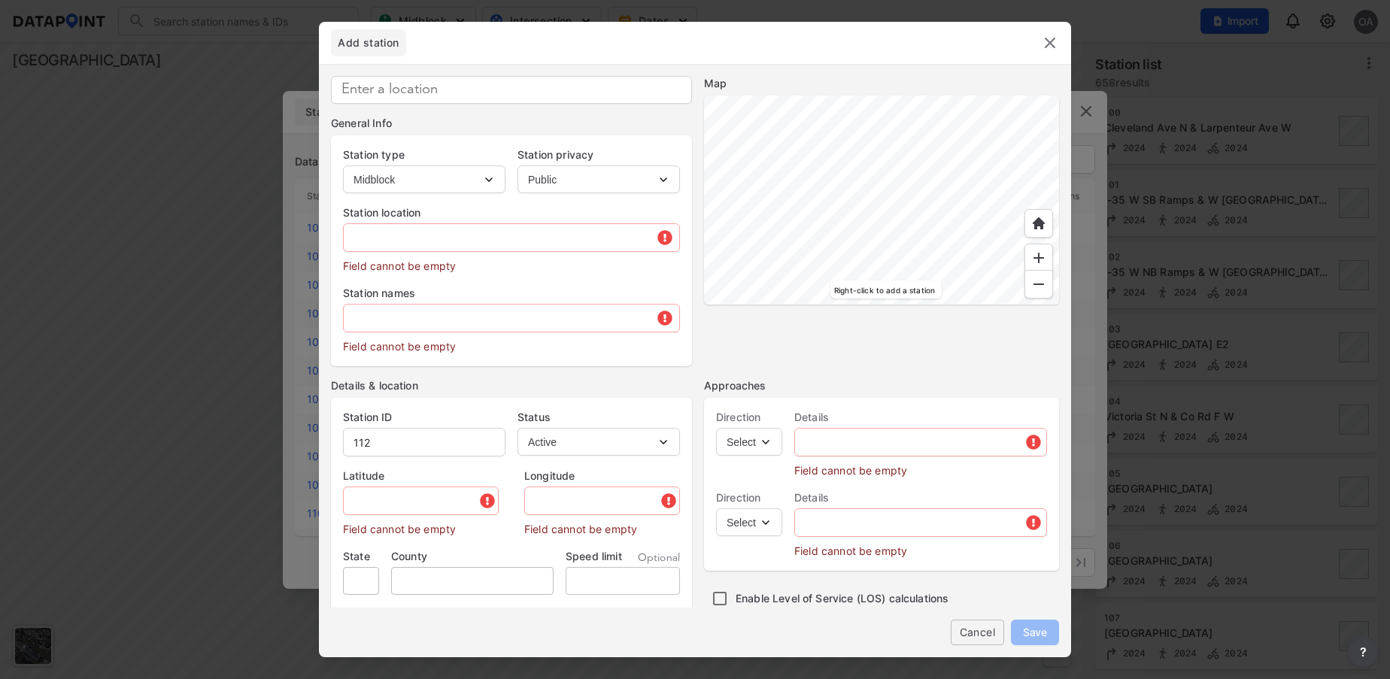
click at [940, 283] on div at bounding box center [881, 200] width 355 height 209
click at [1003, 221] on div at bounding box center [881, 200] width 355 height 209
click at [1042, 159] on div at bounding box center [881, 200] width 355 height 209
click at [792, 186] on div at bounding box center [881, 200] width 355 height 209
click at [756, 270] on div at bounding box center [881, 200] width 355 height 209
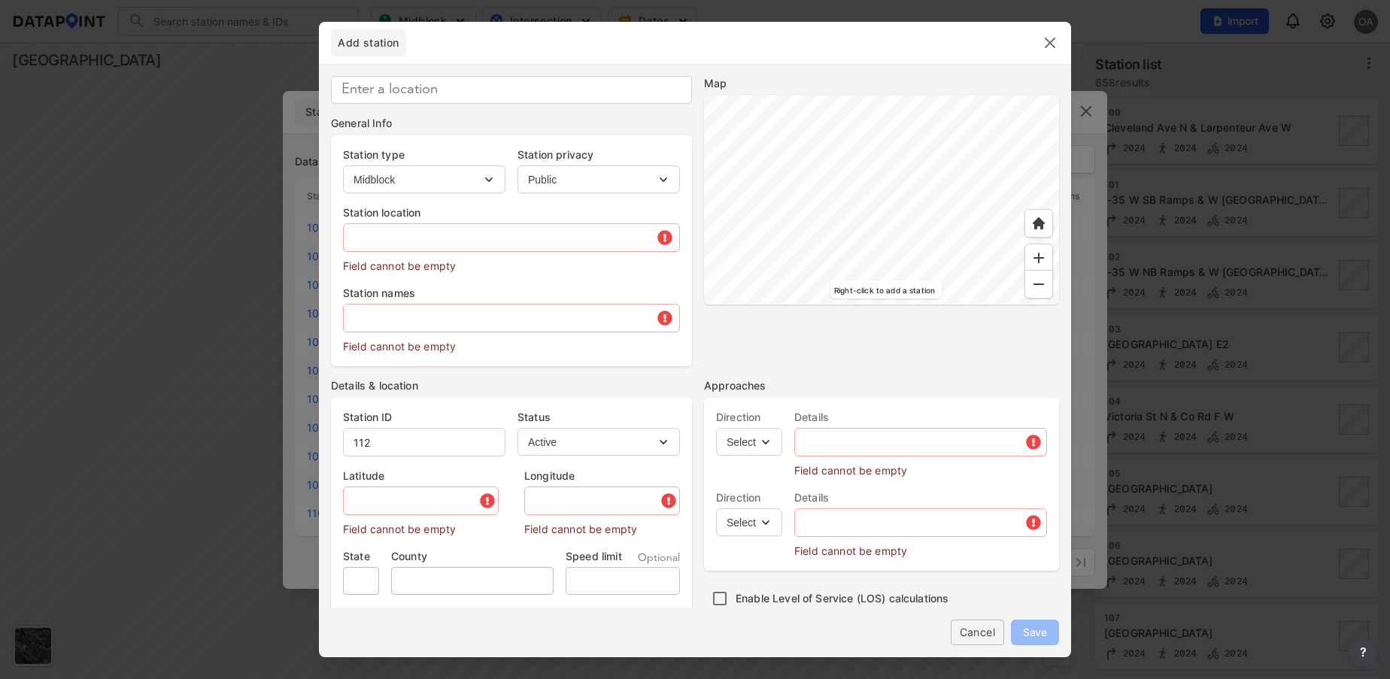
click at [865, 302] on div at bounding box center [881, 200] width 355 height 209
click at [822, 271] on div at bounding box center [881, 200] width 355 height 209
click at [946, 164] on div at bounding box center [881, 200] width 355 height 209
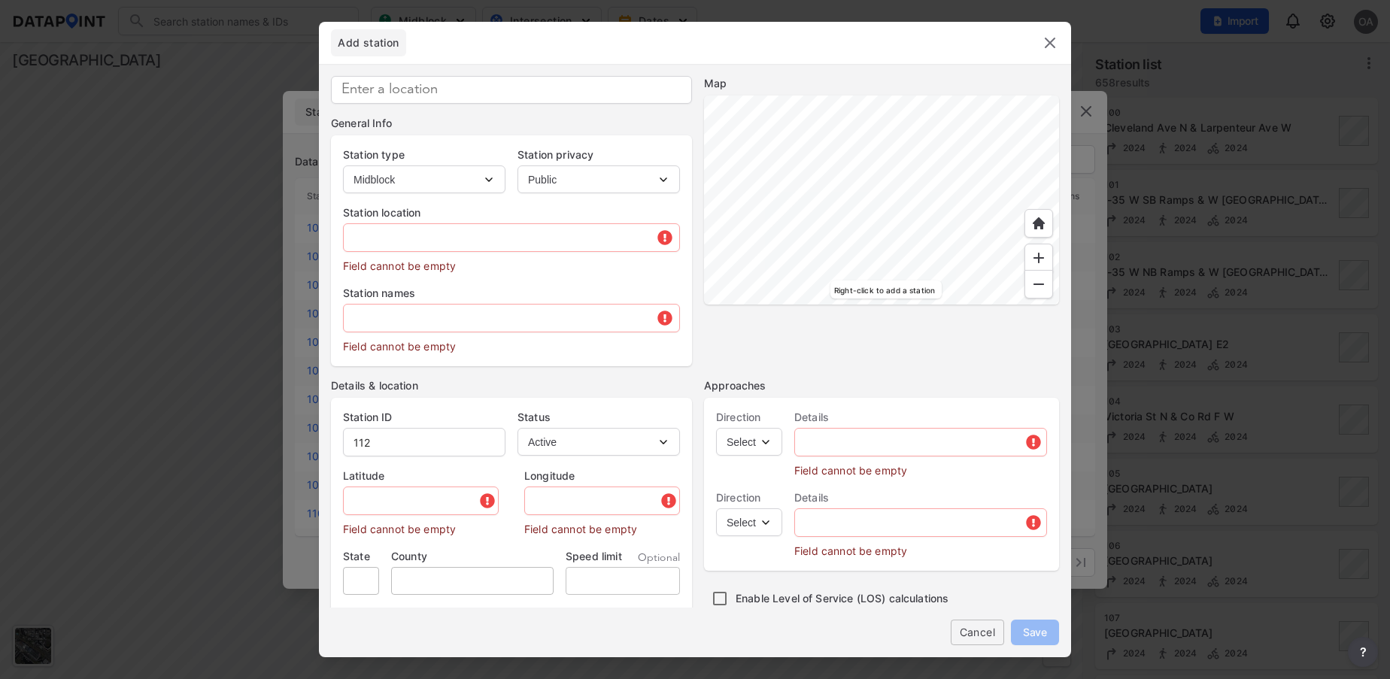
click at [986, 234] on div at bounding box center [881, 200] width 355 height 209
click at [1020, 205] on div at bounding box center [881, 200] width 355 height 209
click at [1031, 162] on div at bounding box center [881, 200] width 355 height 209
click at [716, 191] on div at bounding box center [881, 200] width 355 height 209
click at [876, 305] on div at bounding box center [881, 200] width 355 height 209
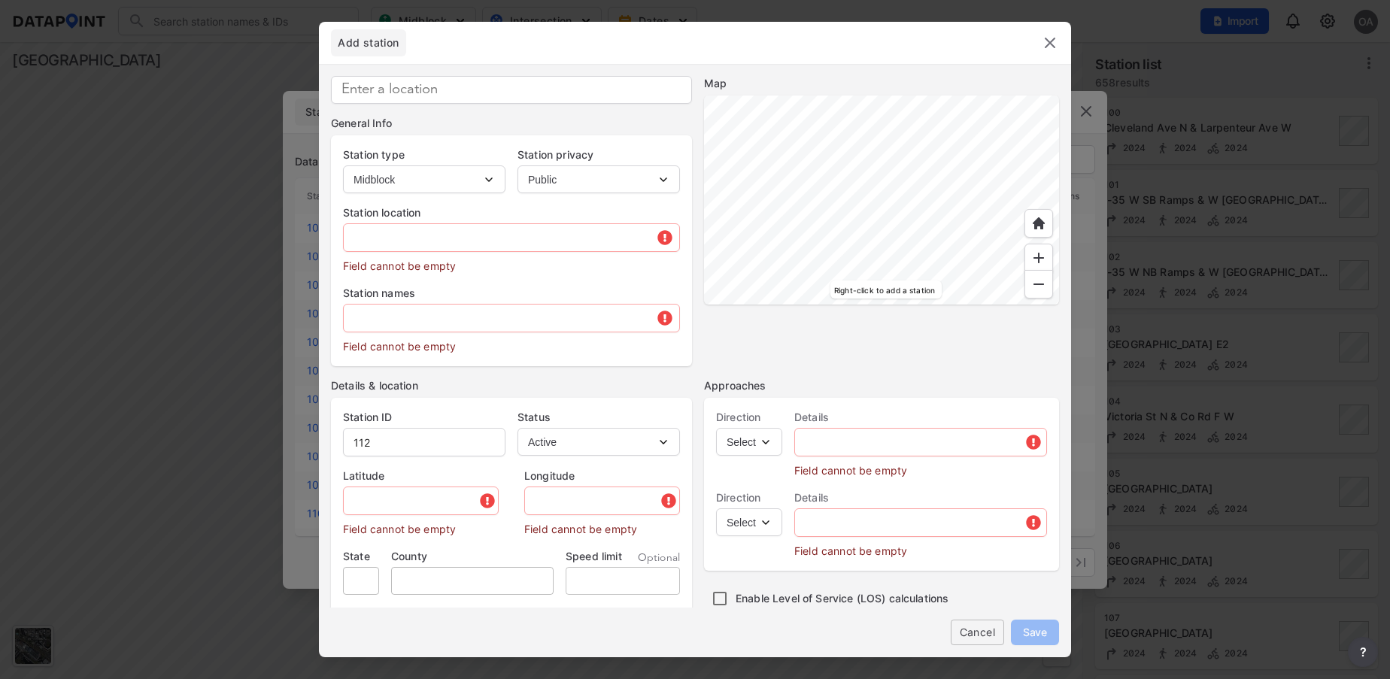
click at [1012, 305] on div at bounding box center [881, 200] width 355 height 209
click at [837, 242] on div at bounding box center [881, 200] width 355 height 209
click at [804, 191] on div at bounding box center [881, 200] width 355 height 209
click at [722, 132] on div at bounding box center [881, 200] width 355 height 209
click at [704, 240] on div at bounding box center [881, 200] width 355 height 209
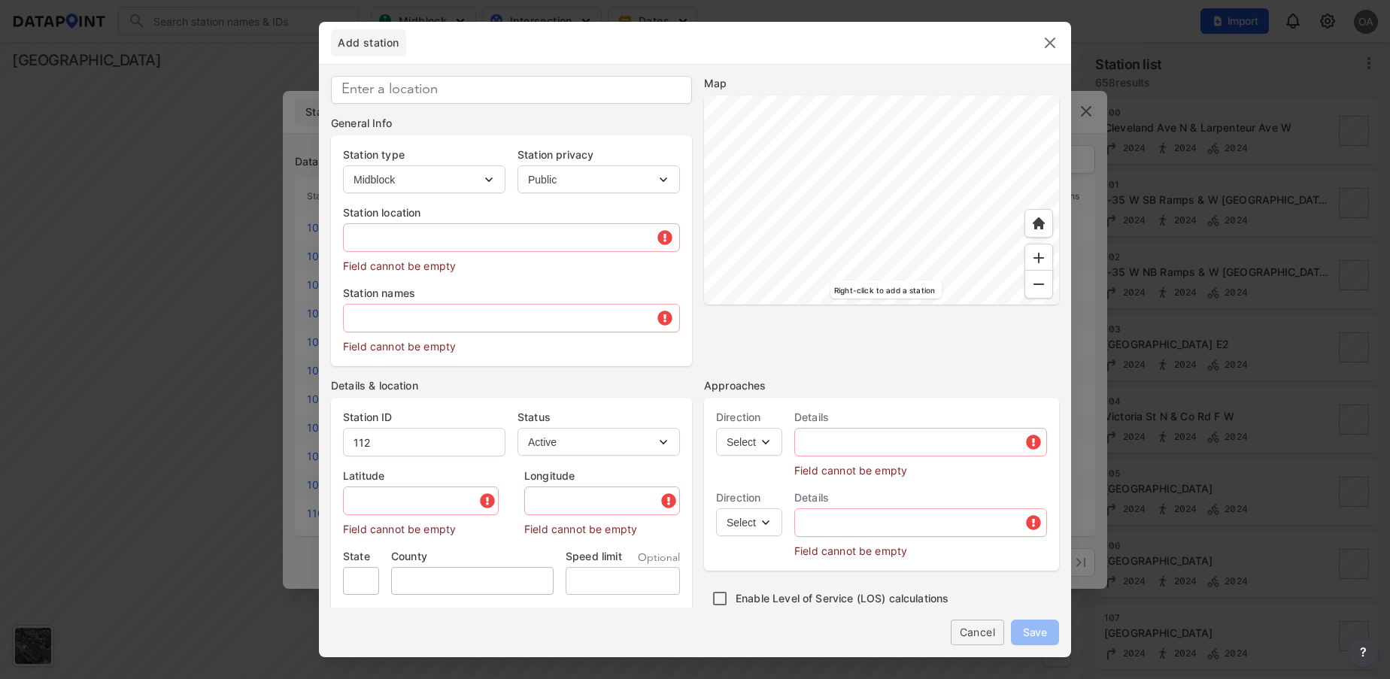
click at [825, 238] on div at bounding box center [881, 200] width 355 height 209
click at [987, 199] on div at bounding box center [881, 200] width 355 height 209
click at [956, 305] on div at bounding box center [881, 200] width 355 height 209
click at [1047, 190] on div at bounding box center [881, 200] width 355 height 209
click at [983, 213] on div at bounding box center [881, 200] width 355 height 209
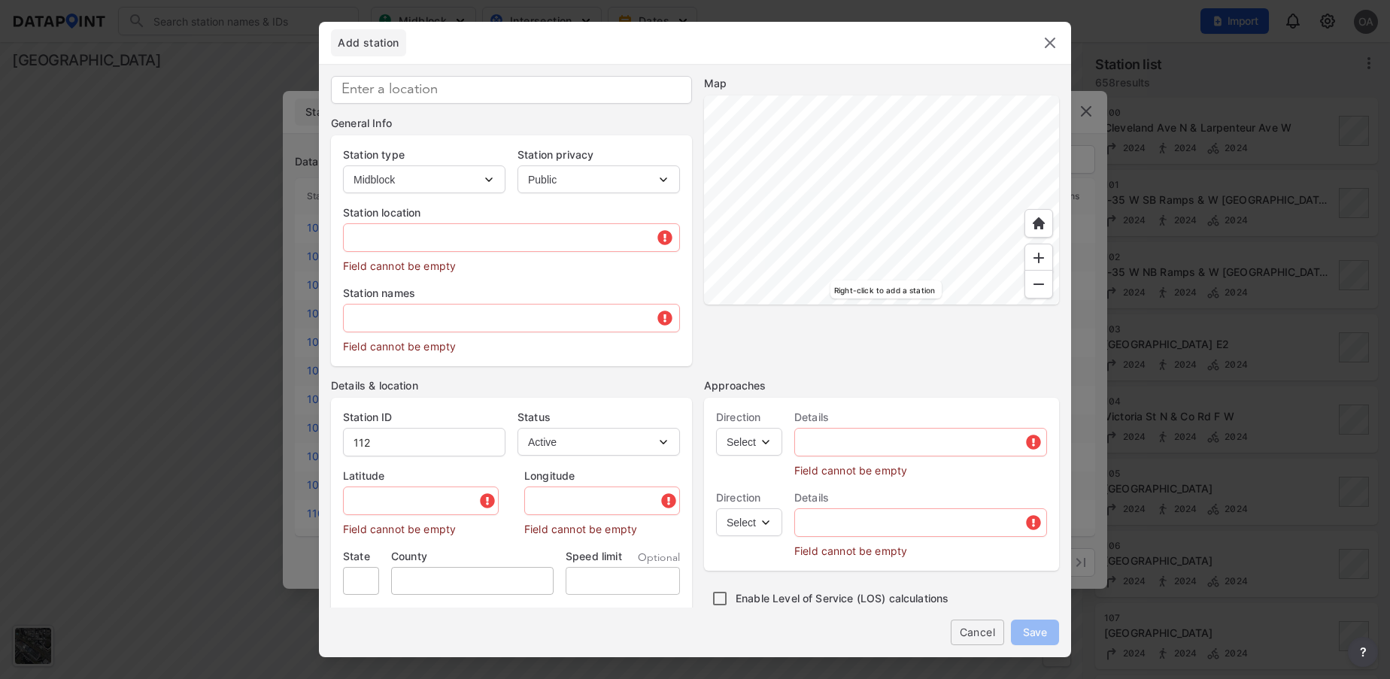
click at [1010, 179] on div at bounding box center [881, 200] width 355 height 209
click at [781, 159] on div at bounding box center [881, 200] width 355 height 209
click at [886, 150] on div at bounding box center [881, 200] width 355 height 209
click at [1044, 287] on img at bounding box center [1039, 284] width 15 height 15
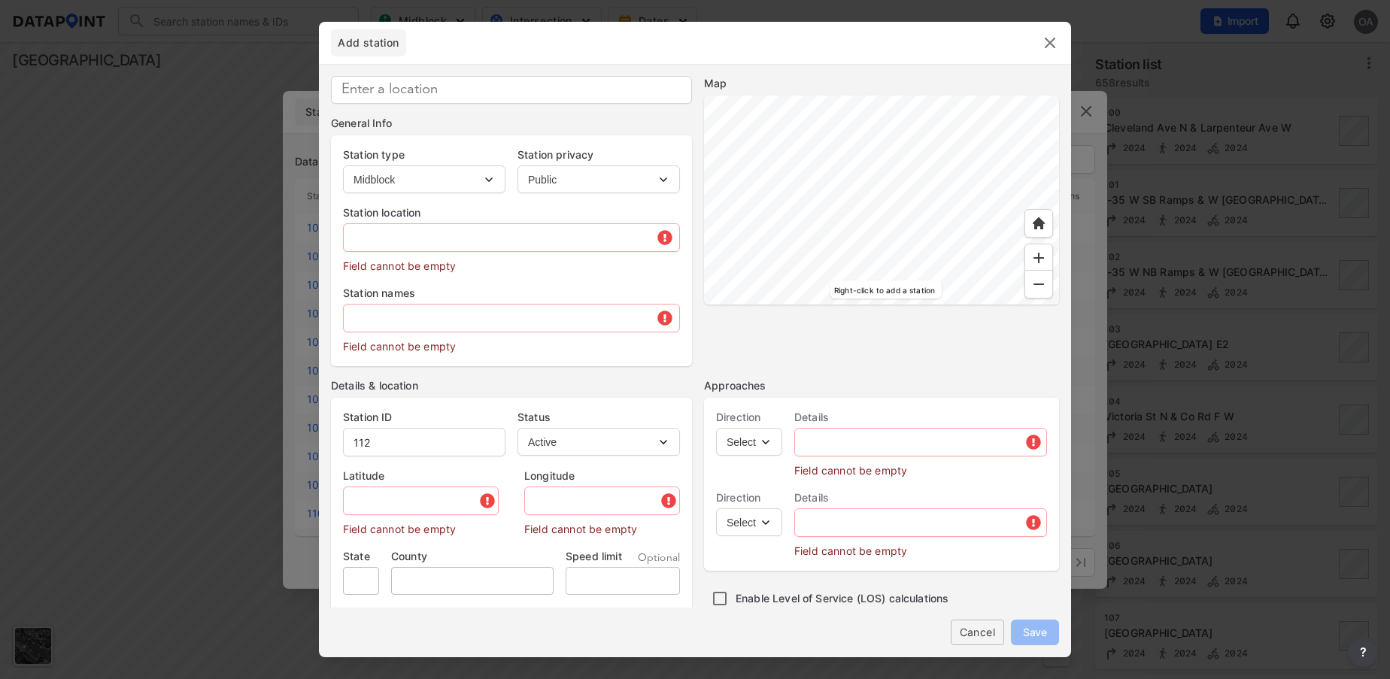
click at [1038, 248] on div at bounding box center [1039, 258] width 29 height 29
click at [1041, 262] on img at bounding box center [1039, 258] width 15 height 15
click at [949, 260] on div at bounding box center [881, 200] width 355 height 209
click at [953, 240] on div at bounding box center [881, 200] width 355 height 209
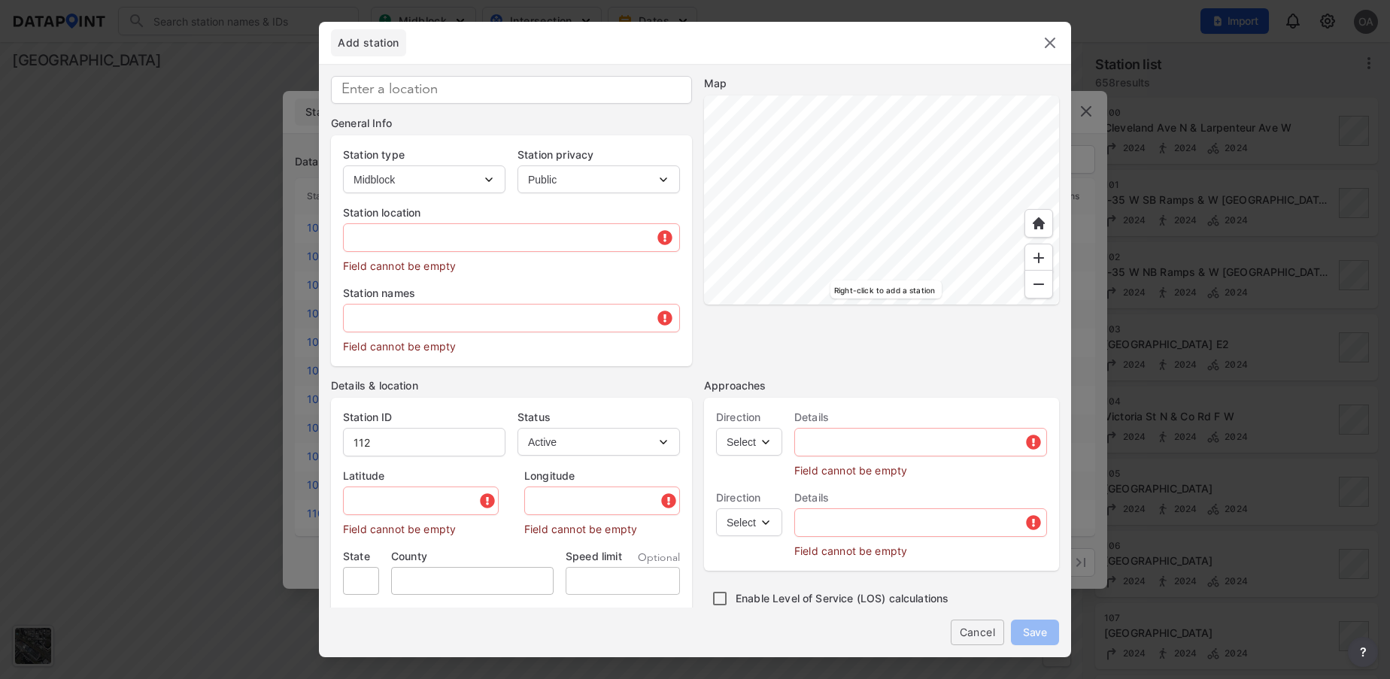
click at [953, 240] on div at bounding box center [881, 200] width 355 height 209
click at [931, 117] on div at bounding box center [881, 200] width 355 height 209
click at [936, 216] on div at bounding box center [881, 200] width 355 height 209
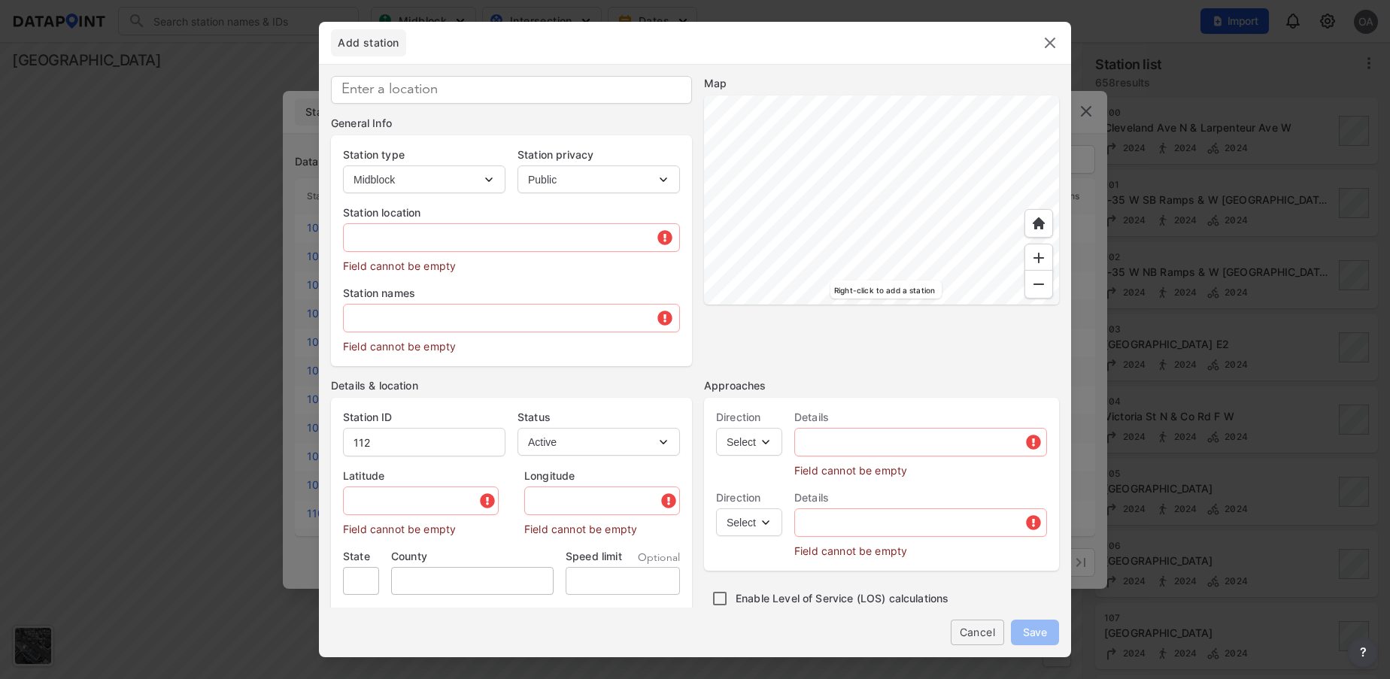
click at [936, 216] on div at bounding box center [881, 200] width 355 height 209
click at [941, 96] on div at bounding box center [881, 200] width 355 height 209
click at [928, 299] on div at bounding box center [881, 200] width 355 height 209
click at [966, 305] on div at bounding box center [881, 200] width 355 height 209
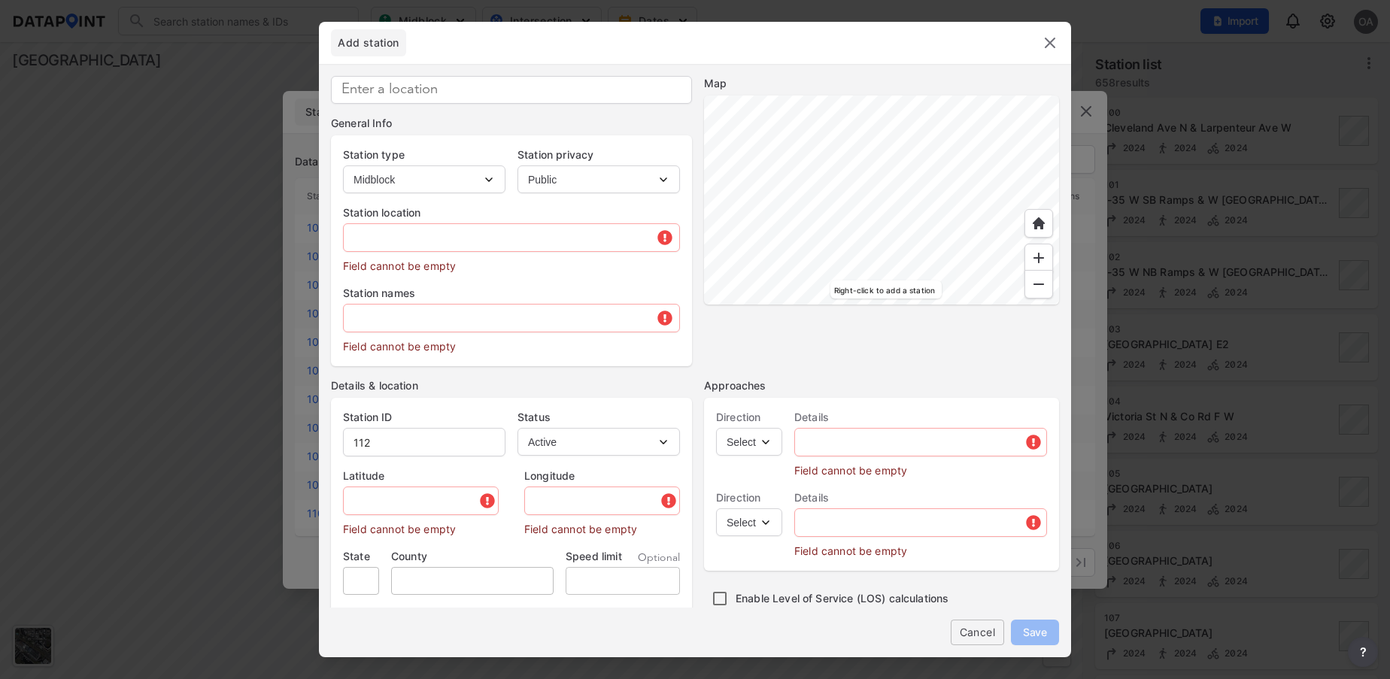
click at [984, 305] on div at bounding box center [881, 200] width 355 height 209
click at [954, 305] on div at bounding box center [881, 200] width 355 height 209
click at [974, 305] on div at bounding box center [881, 200] width 355 height 209
click at [953, 305] on div at bounding box center [881, 200] width 355 height 209
click at [944, 305] on div at bounding box center [881, 200] width 355 height 209
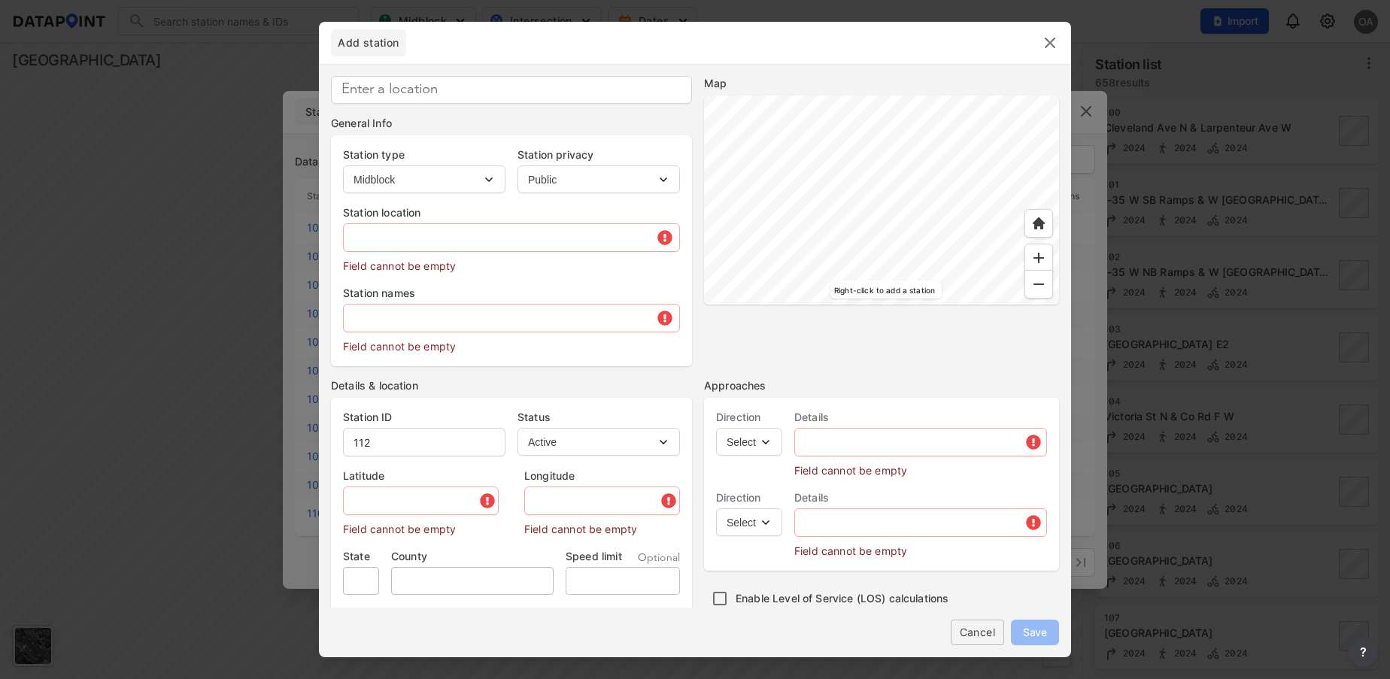
click at [934, 305] on div at bounding box center [881, 200] width 355 height 209
click at [778, 281] on div at bounding box center [881, 200] width 355 height 209
click at [925, 305] on div at bounding box center [881, 200] width 355 height 209
click at [999, 205] on div at bounding box center [881, 200] width 355 height 209
click at [922, 223] on div at bounding box center [881, 200] width 355 height 209
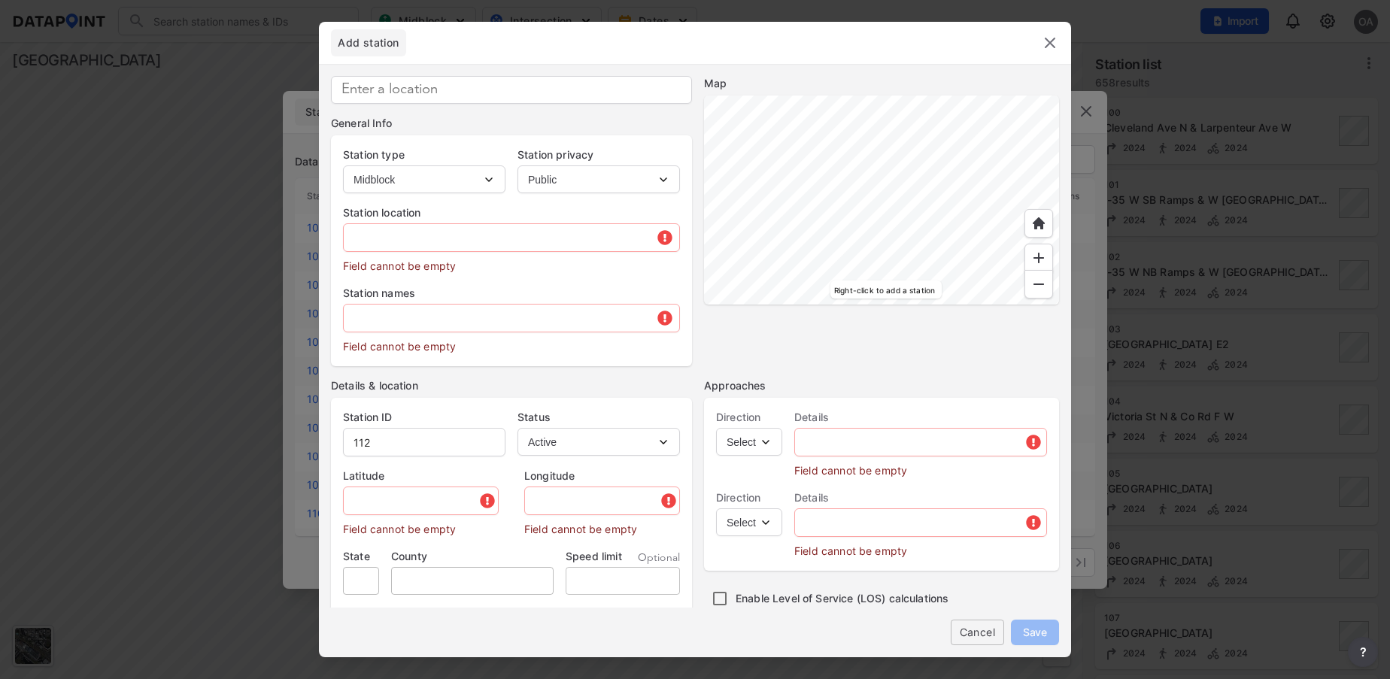
click at [922, 223] on div at bounding box center [881, 200] width 355 height 209
click at [924, 211] on div at bounding box center [881, 200] width 355 height 209
click at [944, 201] on div at bounding box center [881, 200] width 355 height 209
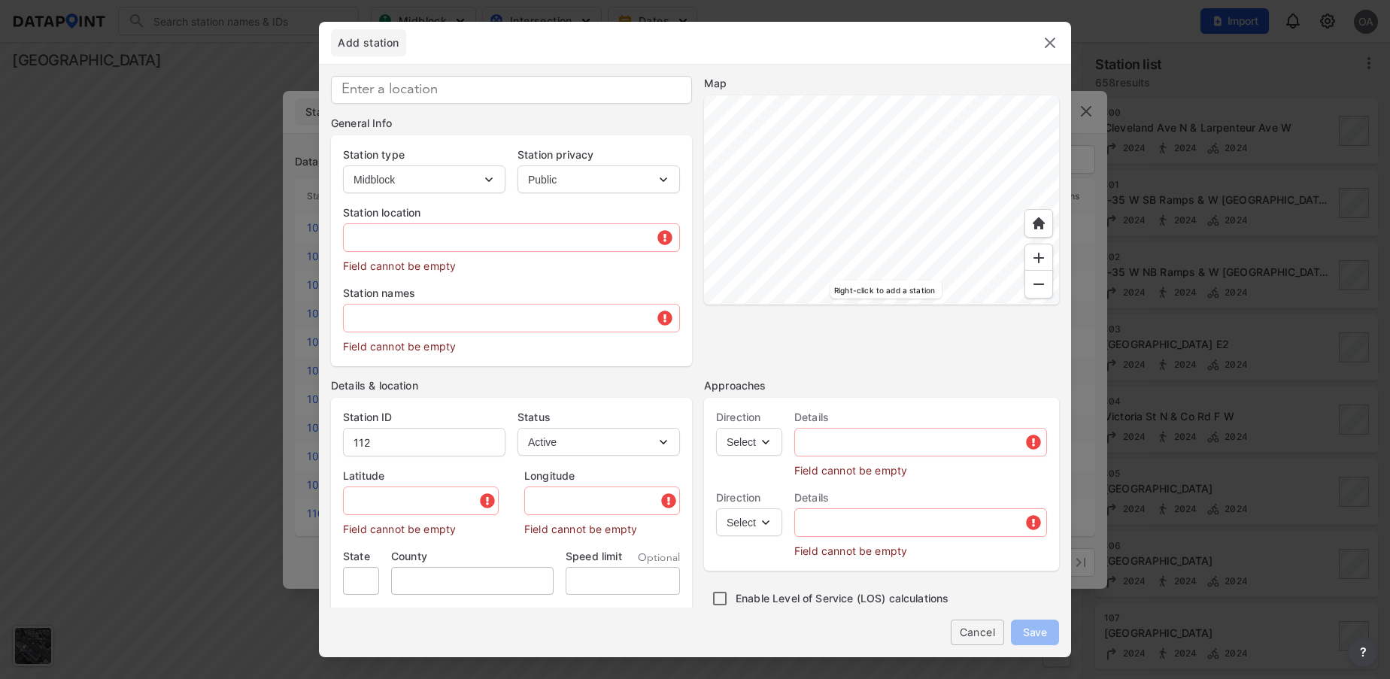
type input "45.080451"
type input "-93.056242"
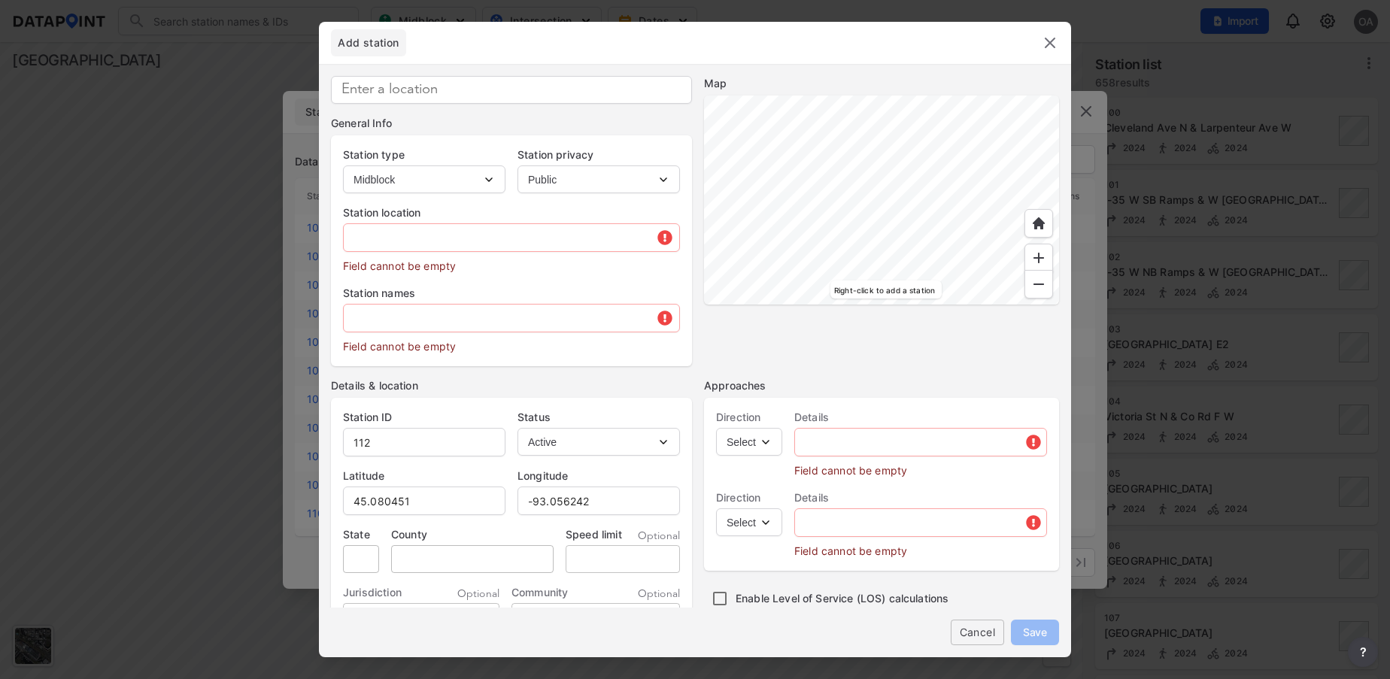
type input "1075 Hwy 96 E, White Bear Lake, MN 55127, USA"
type input "MN"
type input "US"
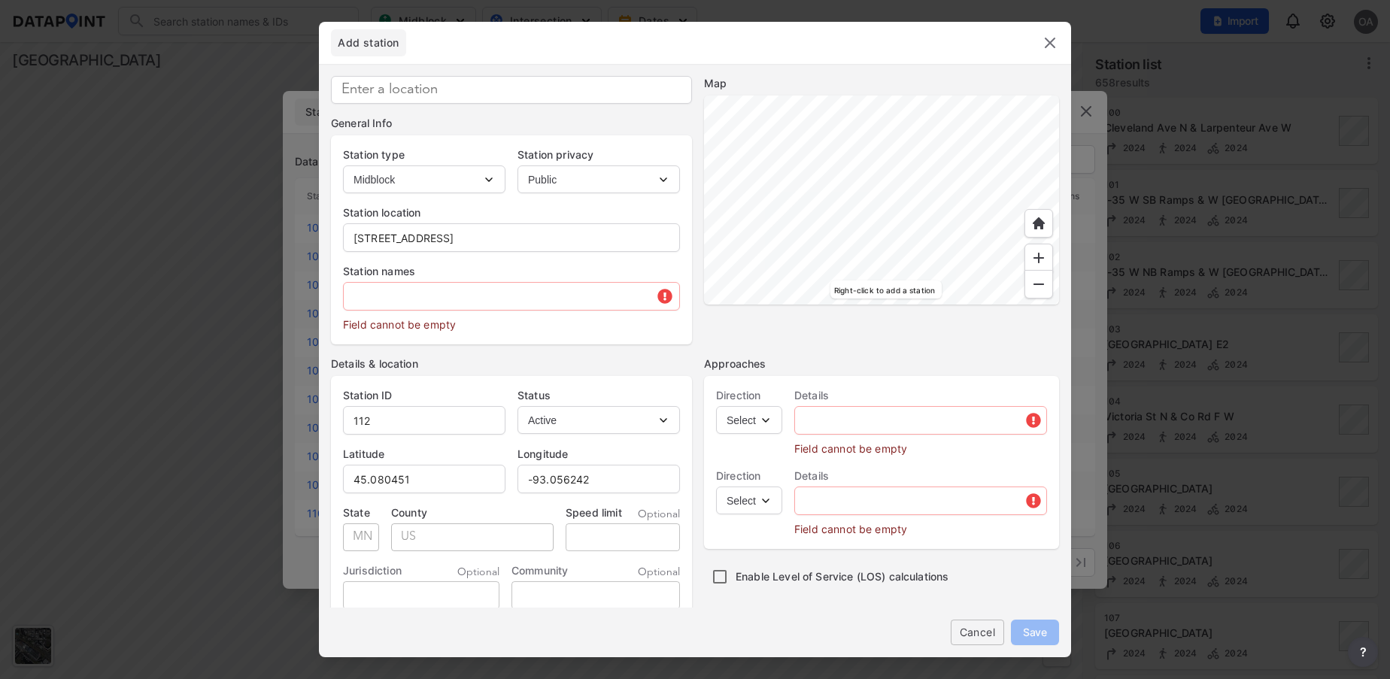
click at [487, 181] on select "Intersection Midblock" at bounding box center [424, 180] width 163 height 28
select select "2"
click at [343, 166] on select "Intersection Midblock" at bounding box center [424, 180] width 163 height 28
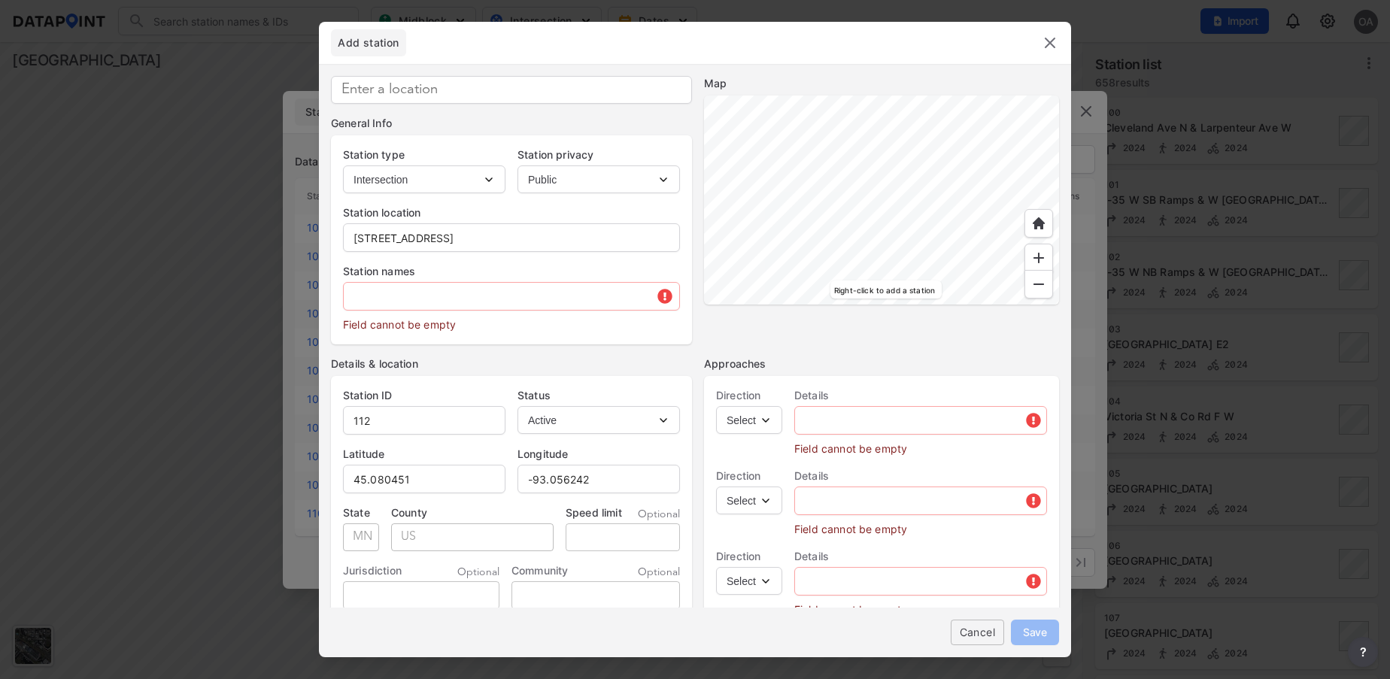
type input "2328"
click at [491, 93] on input at bounding box center [511, 90] width 361 height 28
type input "Centerville and Cub foods"
click at [625, 245] on input "1075 Hwy 96 E, White Bear Lake, MN 55127, USA" at bounding box center [512, 238] width 336 height 30
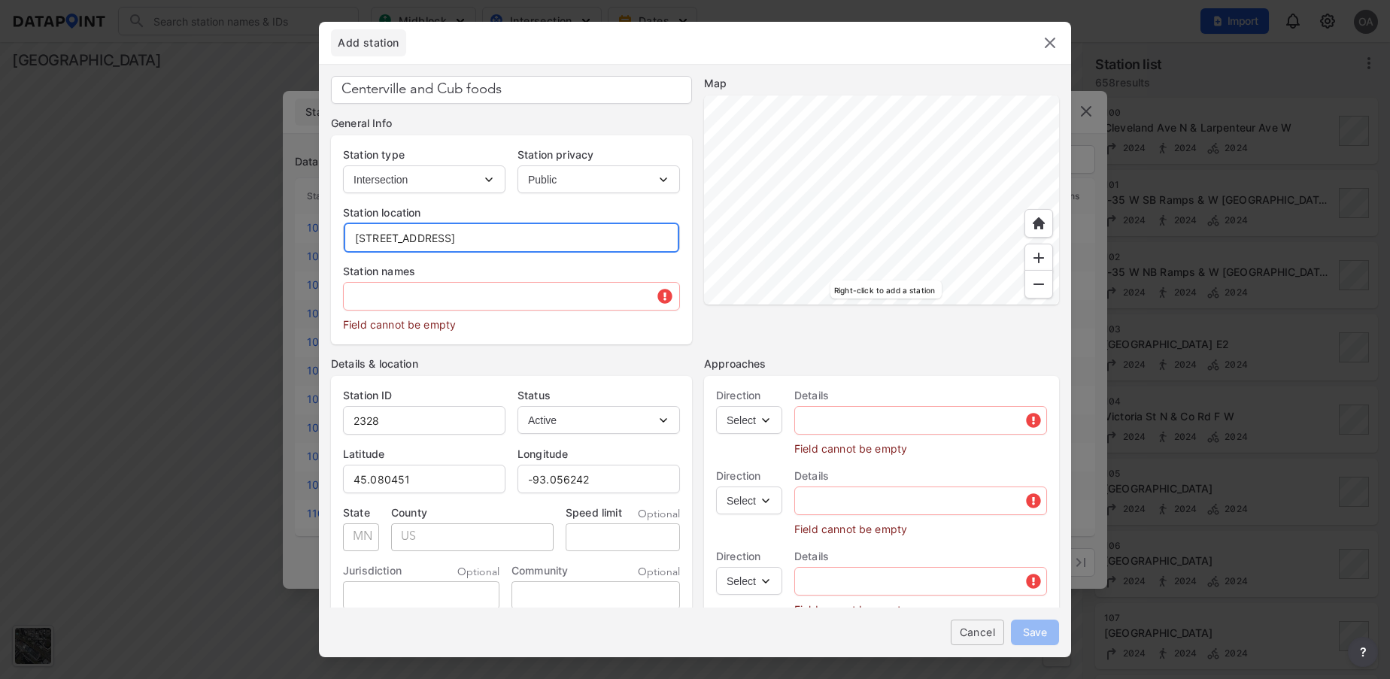
click at [625, 245] on input "1075 Hwy 96 E, White Bear Lake, MN 55127, USA" at bounding box center [512, 238] width 336 height 30
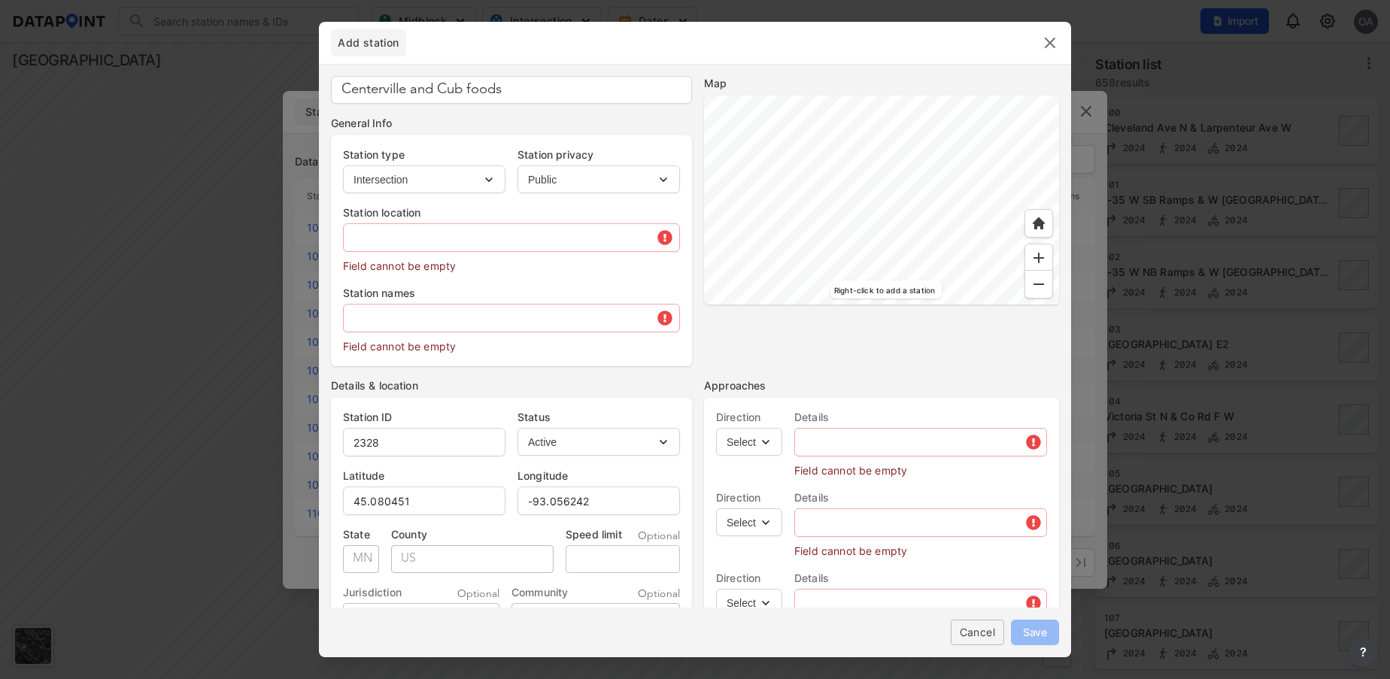
drag, startPoint x: 522, startPoint y: 84, endPoint x: 332, endPoint y: 93, distance: 190.6
click at [332, 93] on input "Centerville and Cub foods" at bounding box center [511, 90] width 361 height 28
click at [395, 235] on input "text" at bounding box center [512, 238] width 336 height 30
paste input "Centerville and Cub foods"
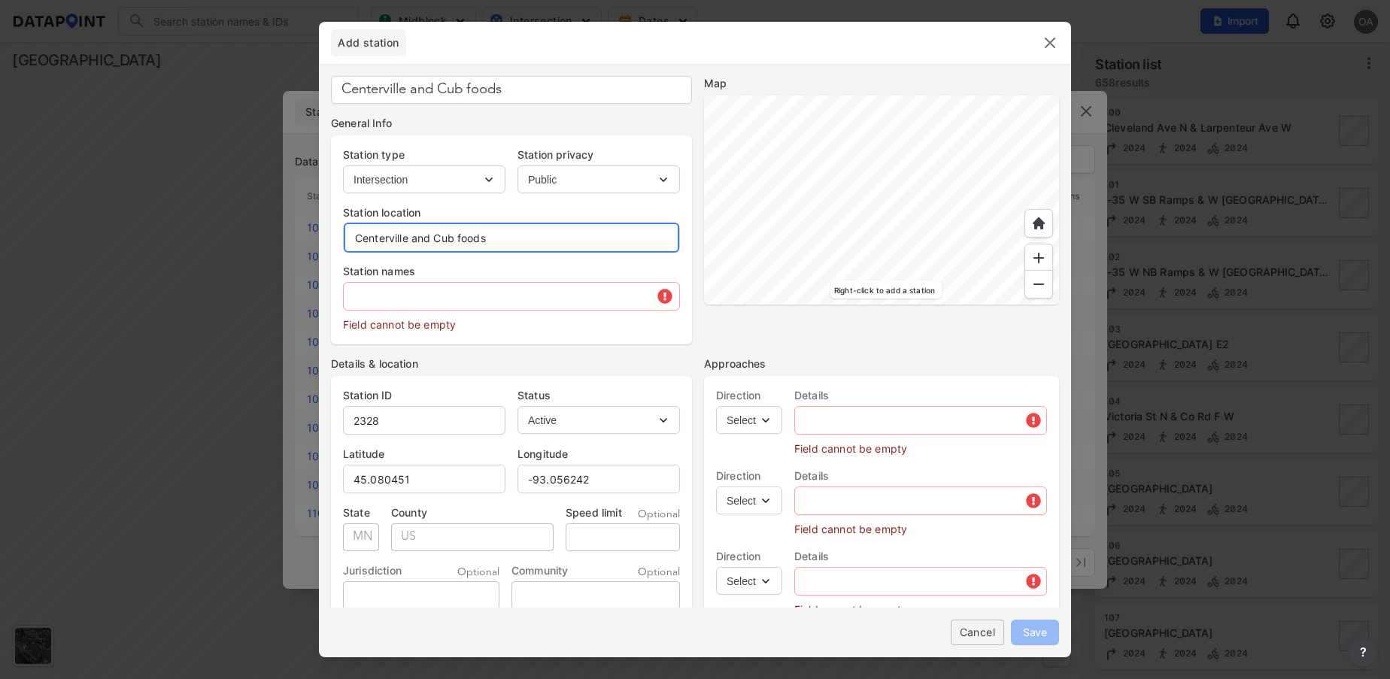
type input "Centerville and Cub foods"
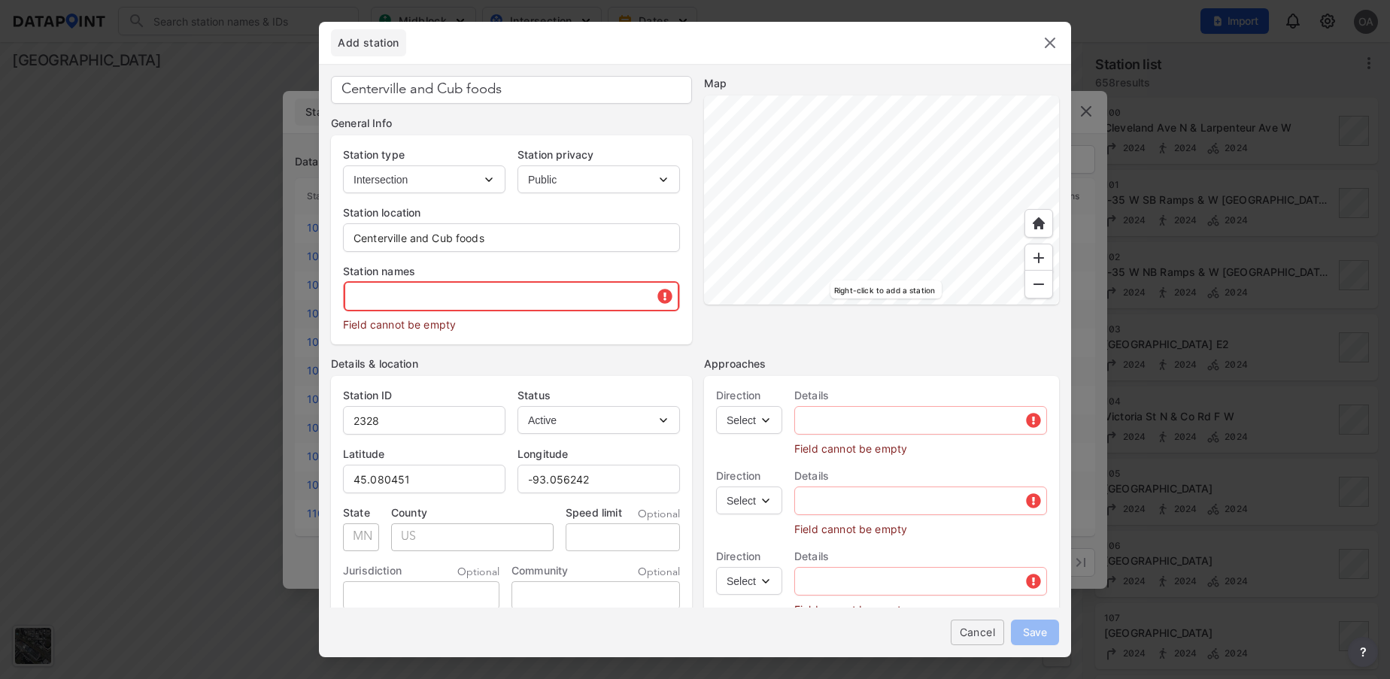
click at [430, 302] on input "text" at bounding box center [512, 296] width 336 height 30
paste input "Centerville and Cub foods"
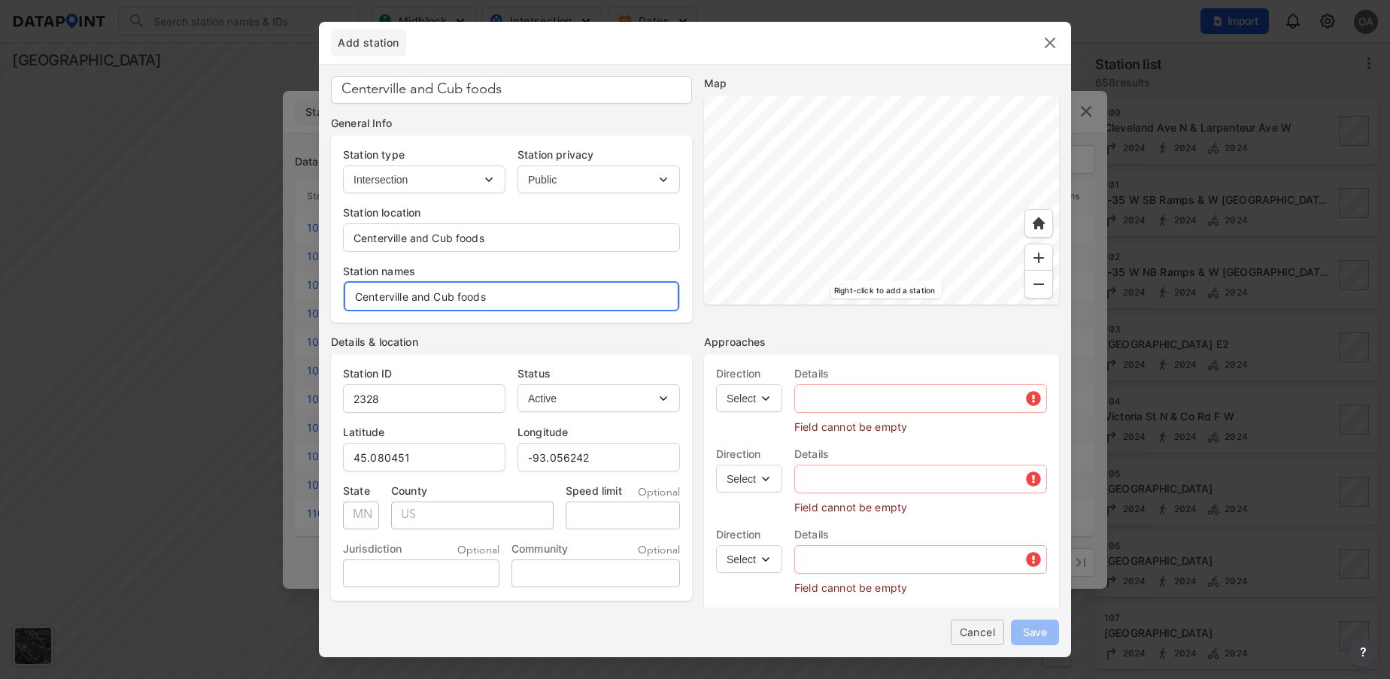
type input "Centerville and Cub foods"
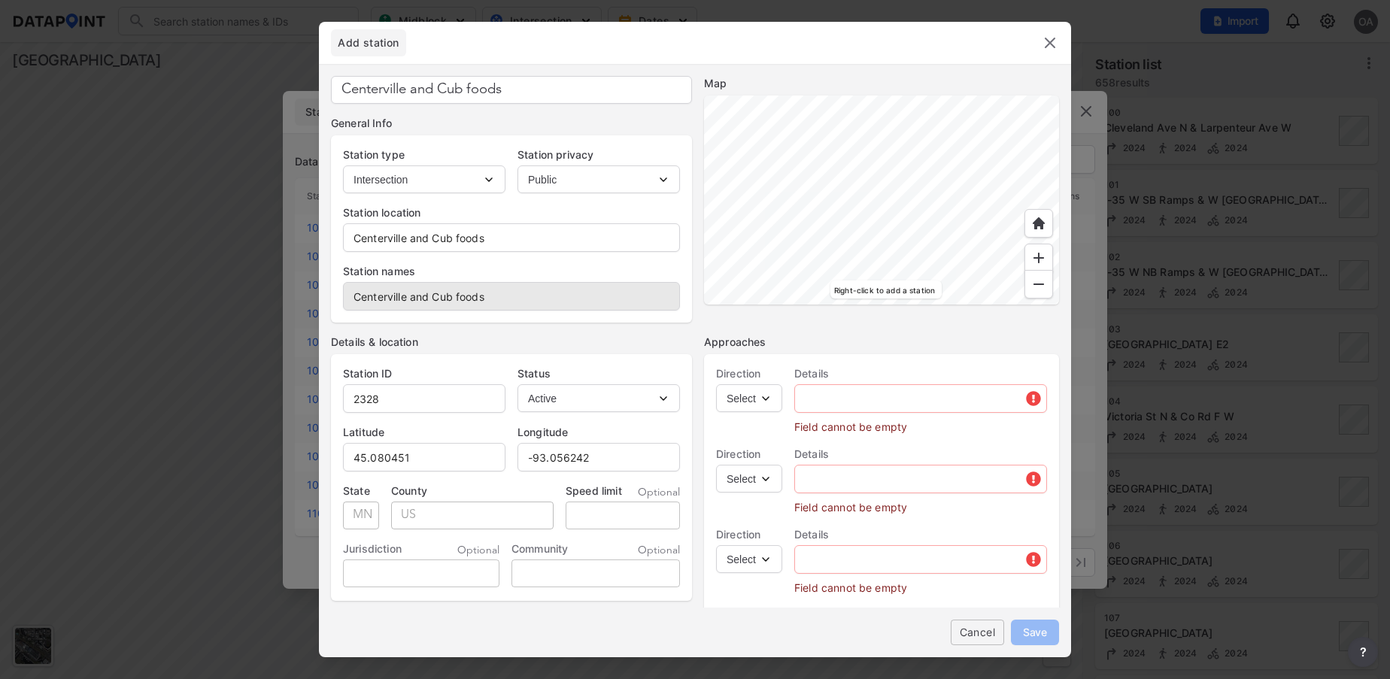
click at [773, 402] on select "Select EB NB SB WB" at bounding box center [749, 398] width 66 height 28
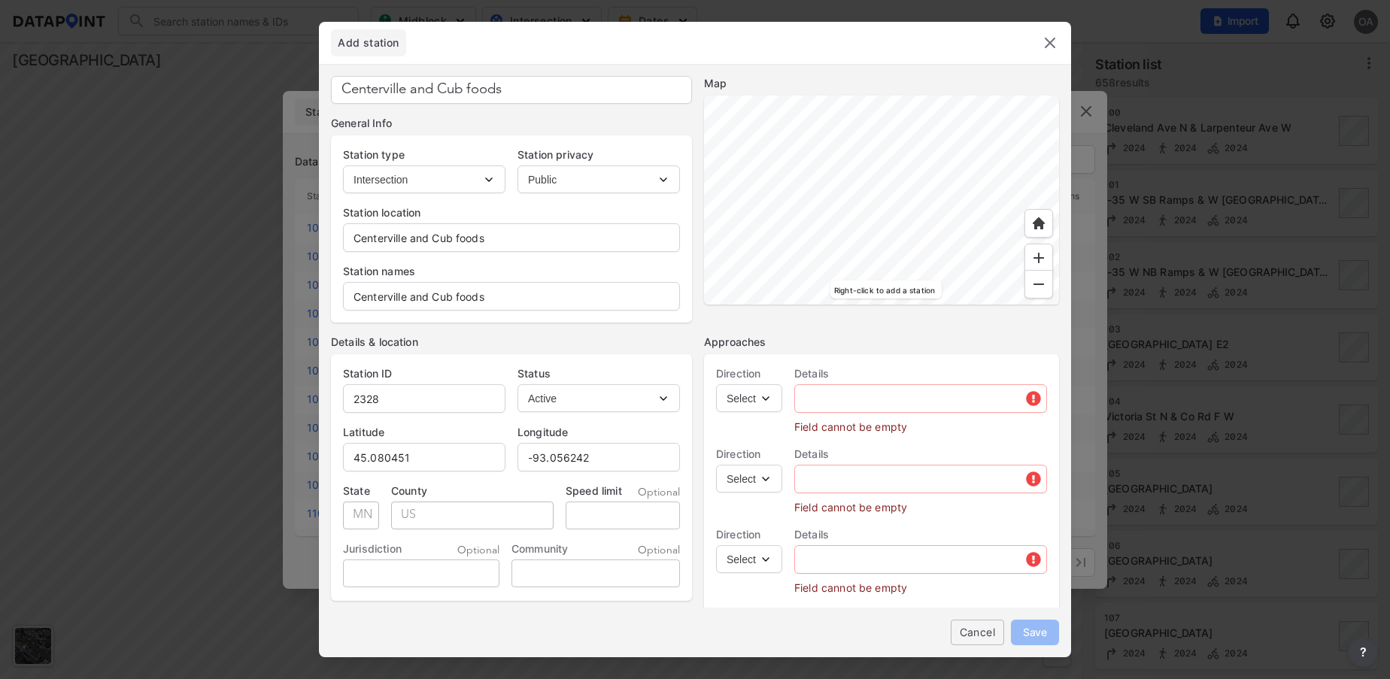
select select "NB"
click at [716, 384] on select "Select EB NB SB WB" at bounding box center [749, 398] width 66 height 28
click at [880, 403] on input "text" at bounding box center [920, 399] width 251 height 30
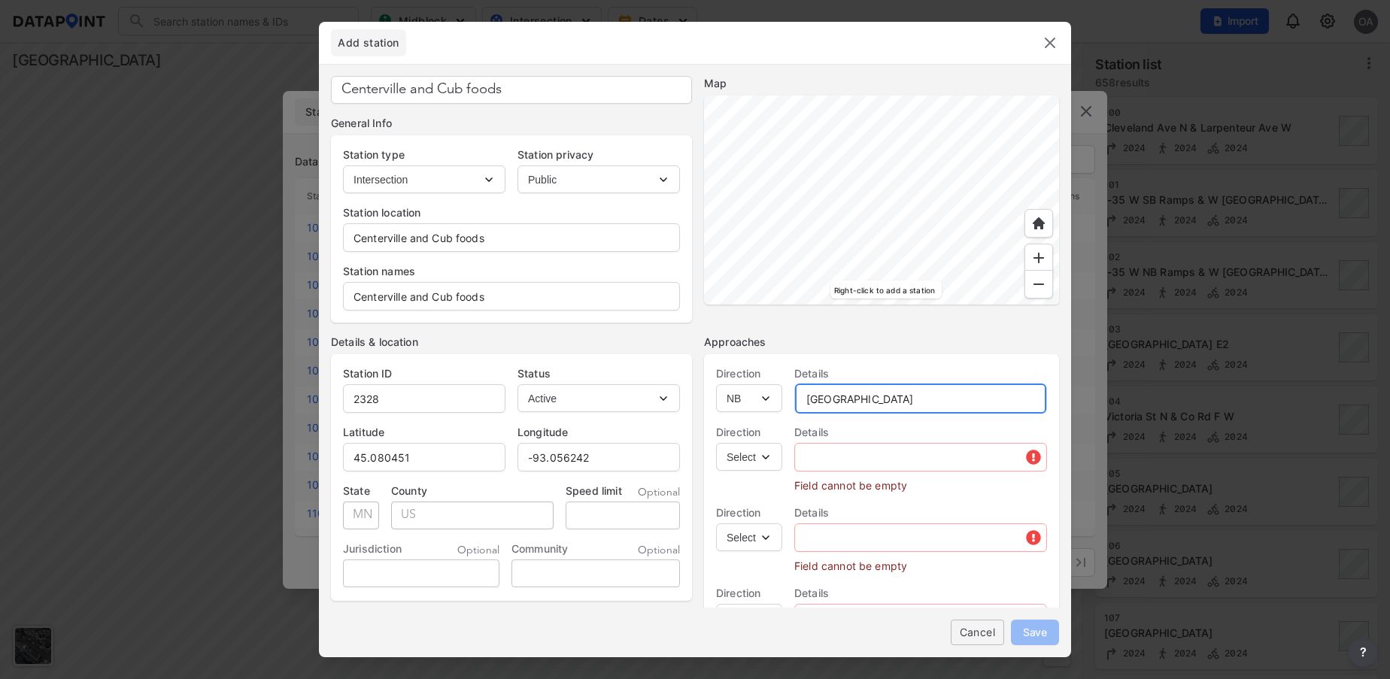
type input "[GEOGRAPHIC_DATA]"
click at [765, 464] on select "Select EB NB SB WB" at bounding box center [749, 457] width 66 height 28
select select "SB"
click at [716, 443] on select "Select EB NB SB WB" at bounding box center [749, 457] width 66 height 28
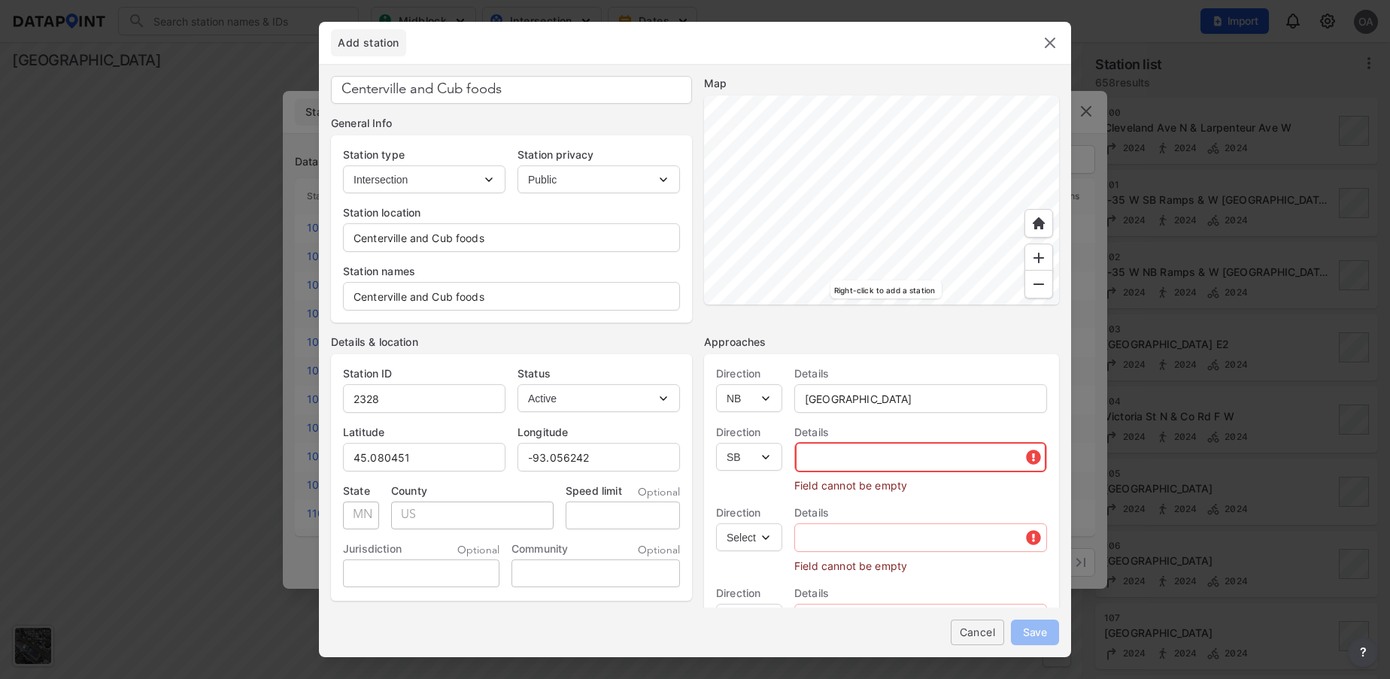
click at [826, 463] on input "text" at bounding box center [920, 457] width 251 height 30
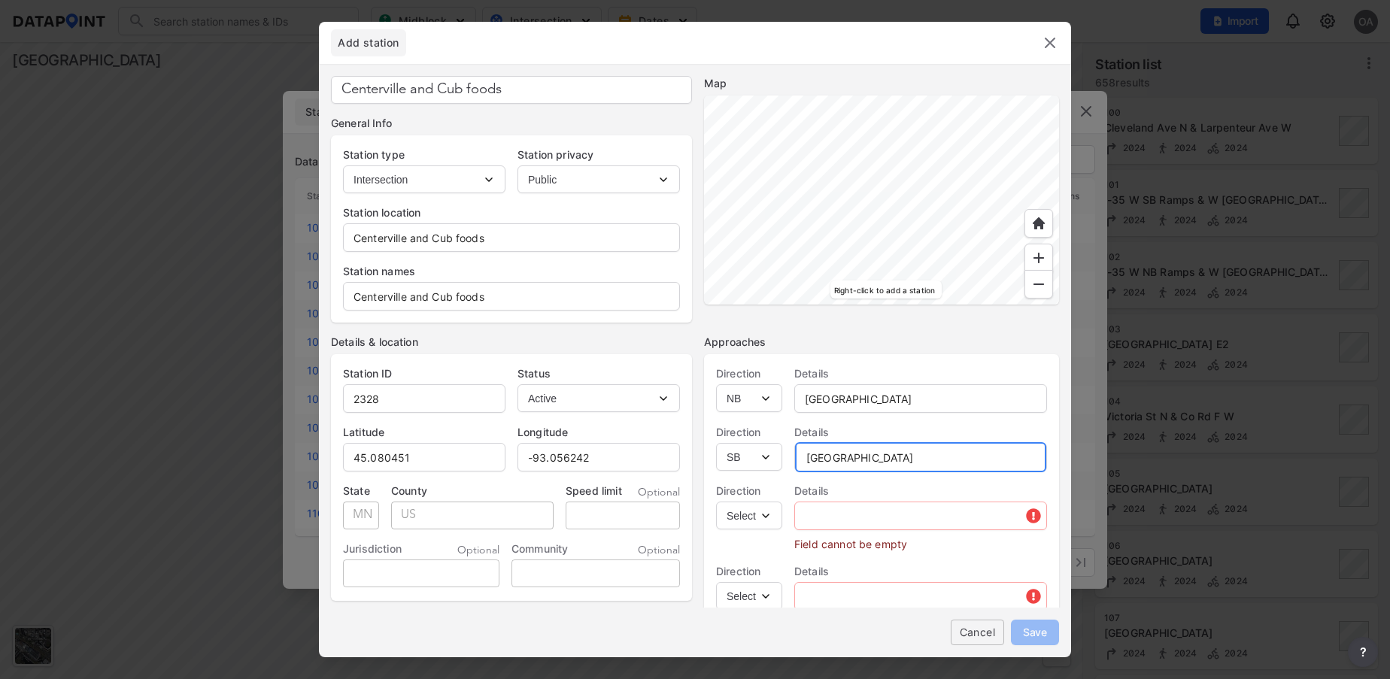
type input "[GEOGRAPHIC_DATA]"
click at [773, 518] on select "Select EB NB SB WB" at bounding box center [749, 516] width 66 height 28
select select "EB"
click at [716, 502] on select "Select EB NB SB WB" at bounding box center [749, 516] width 66 height 28
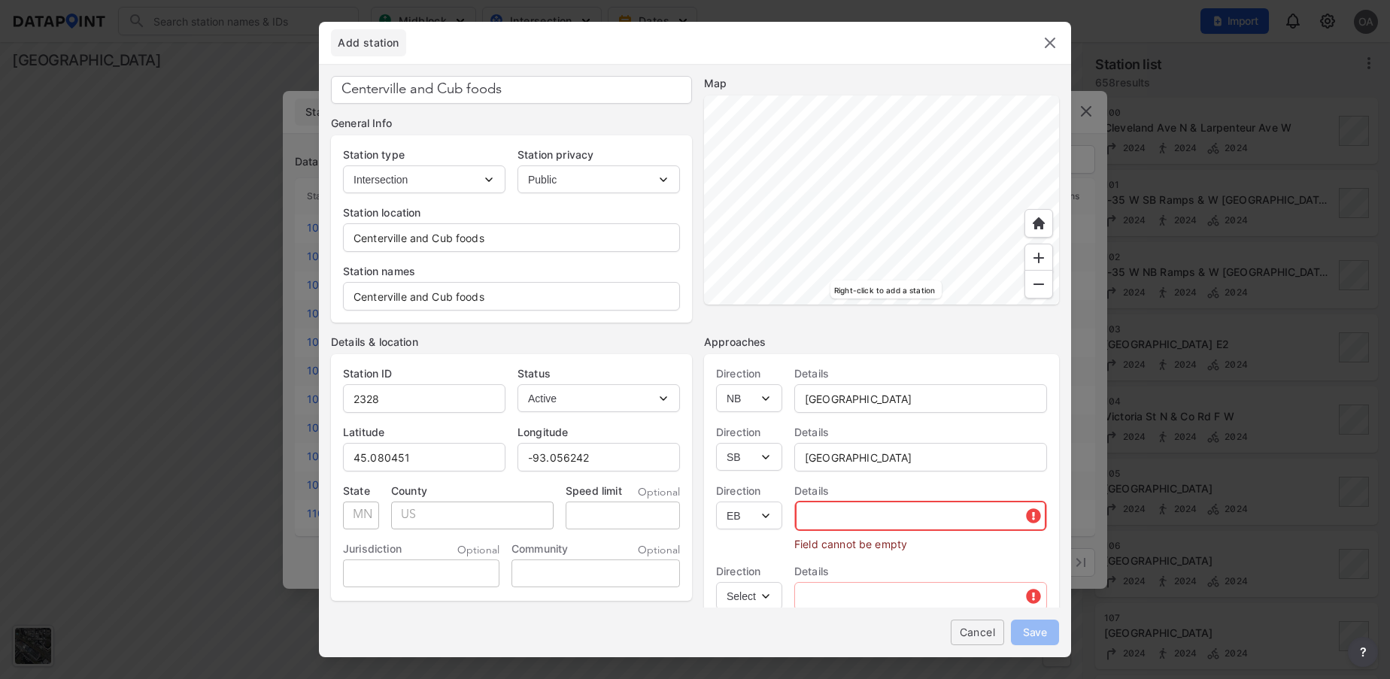
click at [828, 517] on input "text" at bounding box center [920, 516] width 251 height 30
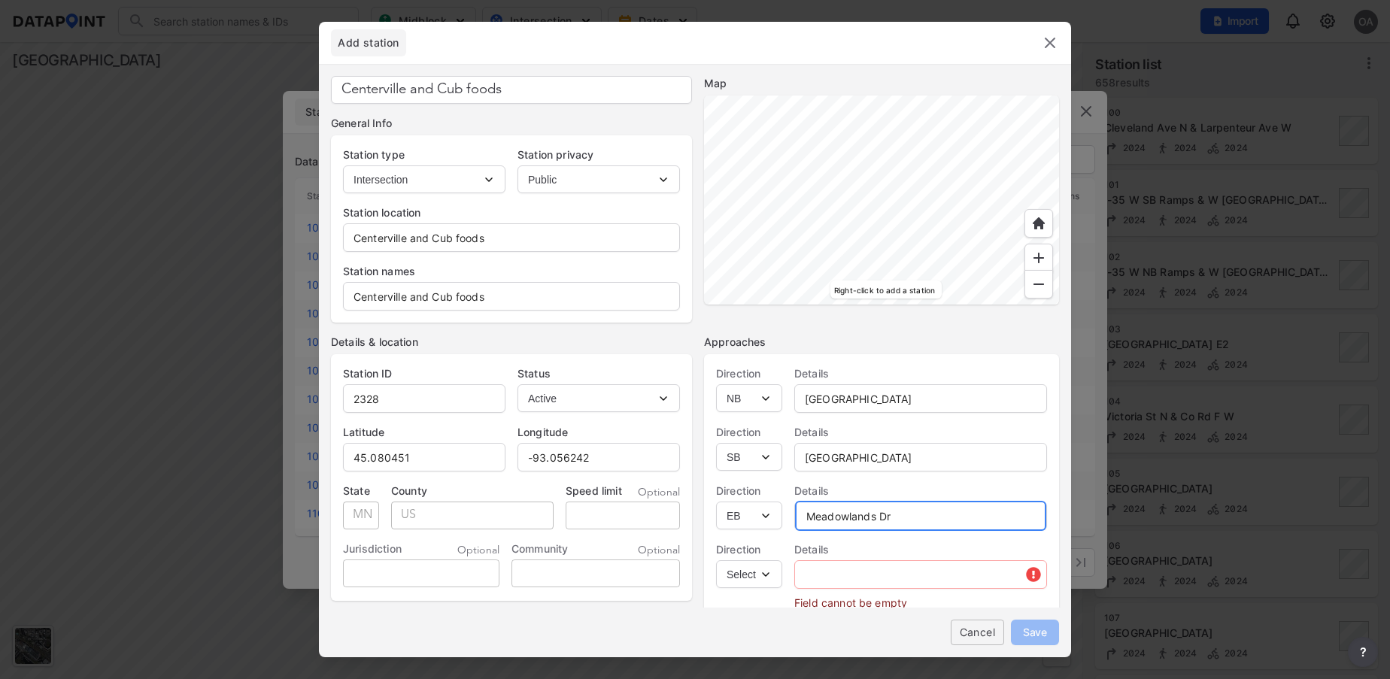
type input "Meadowlands Dr"
click at [777, 582] on select "Select EB NB SB WB" at bounding box center [749, 575] width 66 height 28
select select "WB"
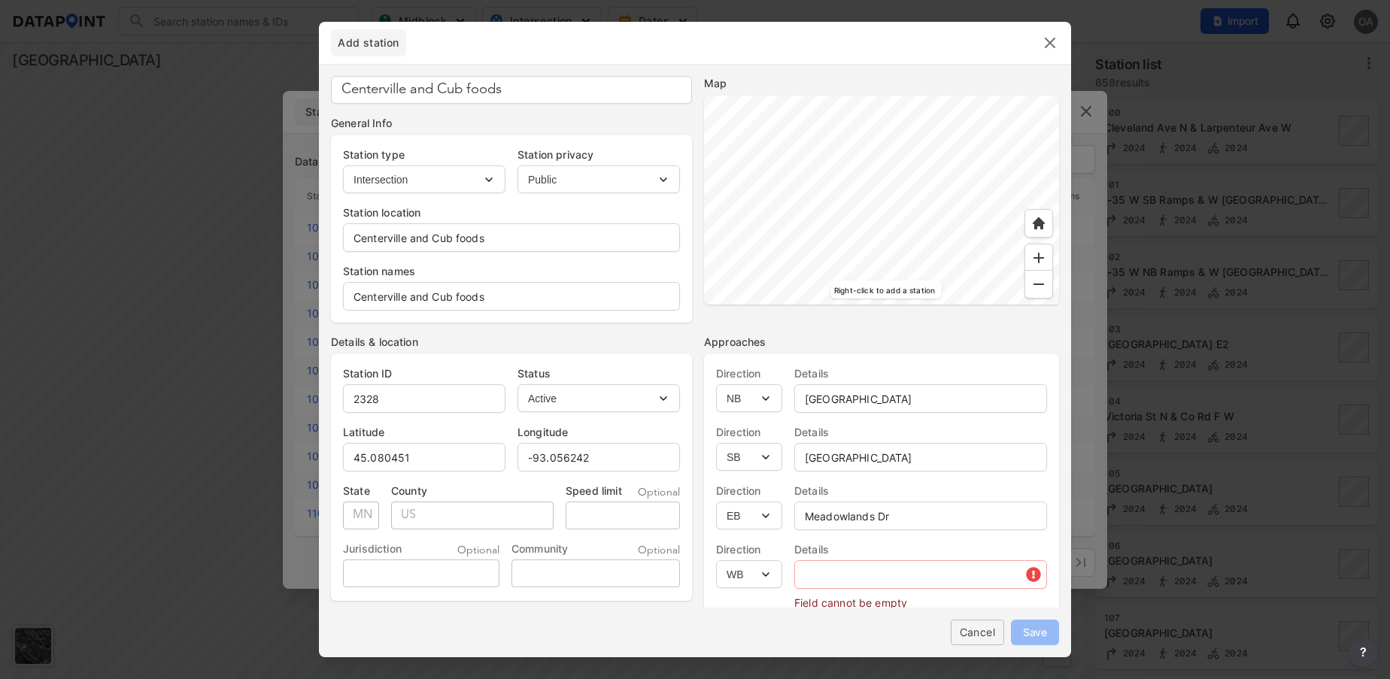
click at [716, 561] on select "Select EB NB SB WB" at bounding box center [749, 575] width 66 height 28
click at [821, 574] on input "text" at bounding box center [920, 575] width 251 height 30
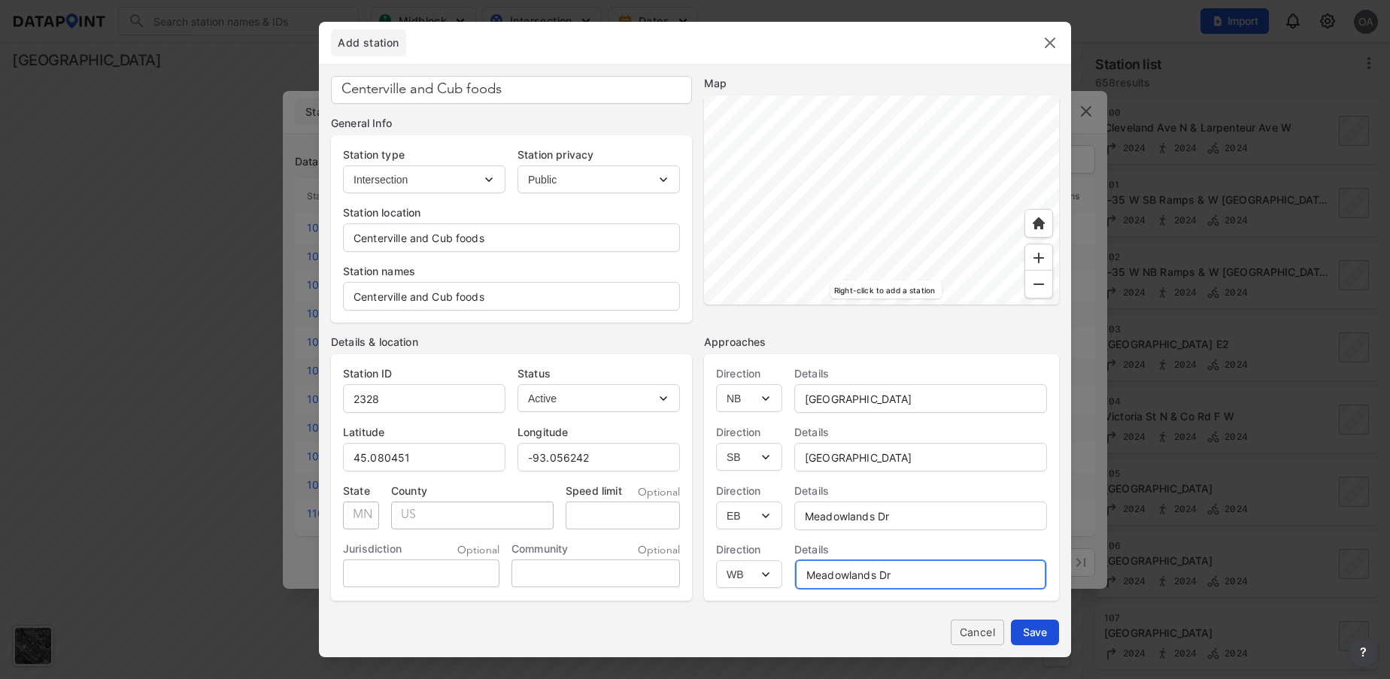
type input "Meadowlands Dr"
click at [1038, 636] on span "Save" at bounding box center [1035, 632] width 24 height 16
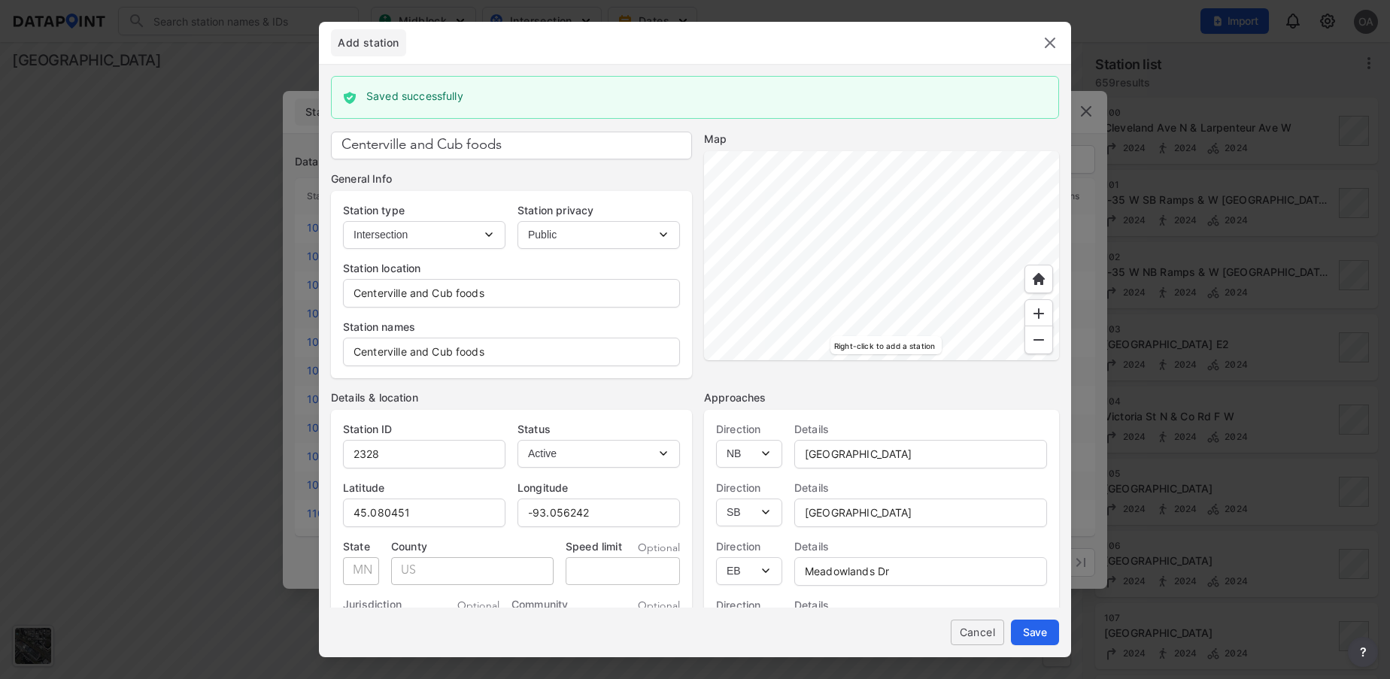
click at [1053, 44] on img at bounding box center [1050, 43] width 18 height 18
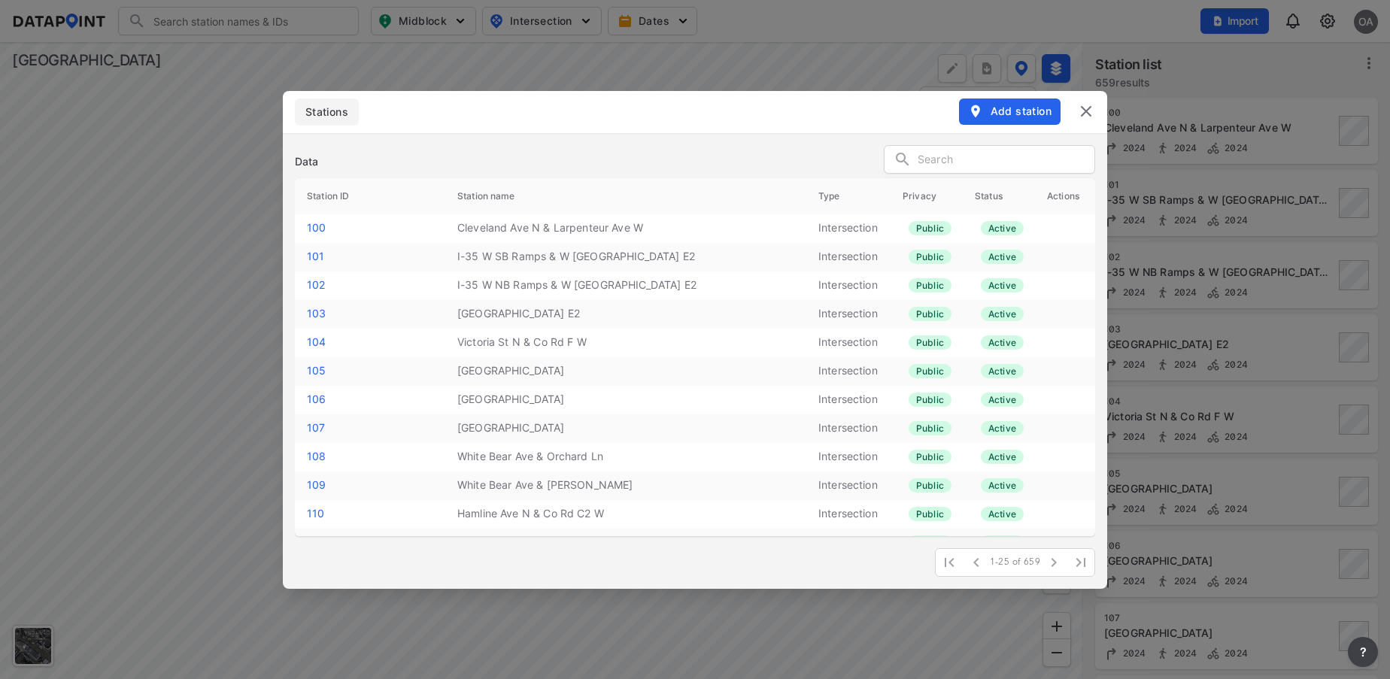
click at [1086, 118] on img at bounding box center [1086, 111] width 18 height 18
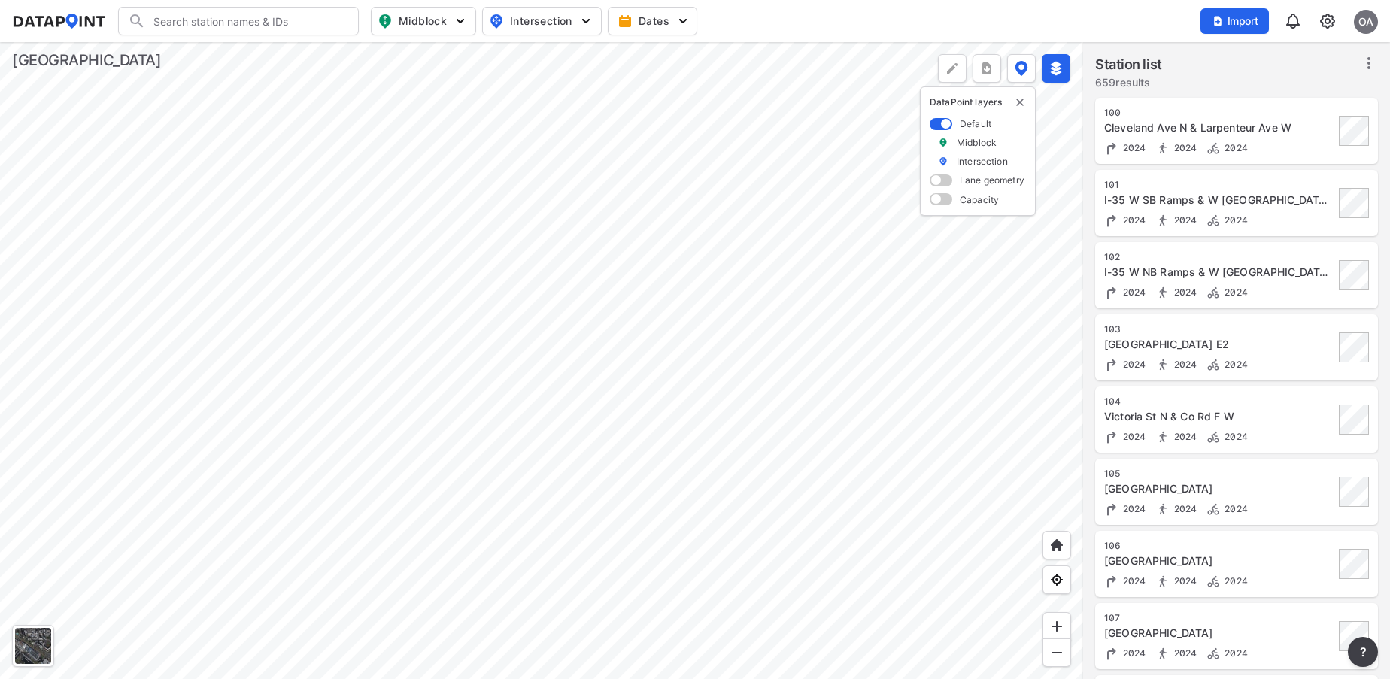
click at [220, 12] on input "Search" at bounding box center [247, 21] width 203 height 24
click at [217, 44] on li "( 2328 ) CentervilleandCubfoods" at bounding box center [239, 51] width 241 height 27
type input "(2328) CentervilleandCubfoods"
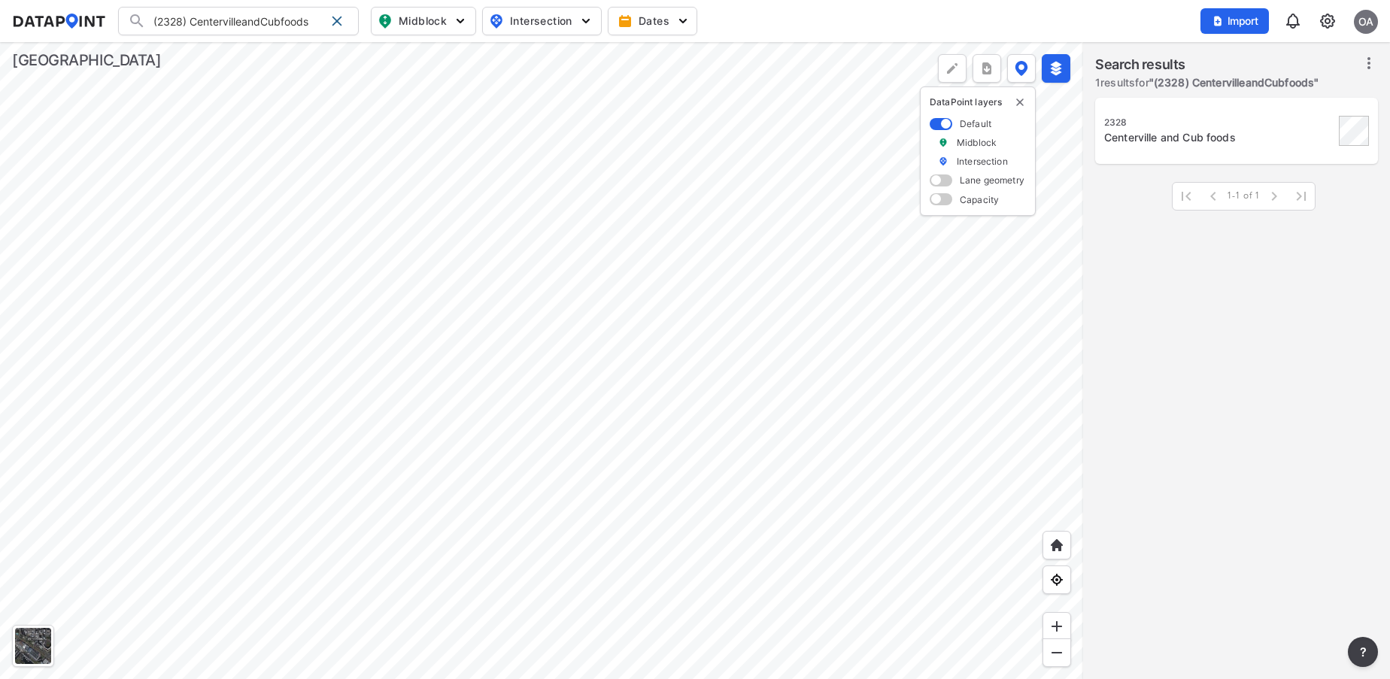
click at [848, 679] on div at bounding box center [541, 360] width 1083 height 637
click at [1330, 30] on div "Import OA" at bounding box center [1290, 21] width 178 height 35
click at [1327, 20] on img at bounding box center [1328, 21] width 18 height 18
click at [1285, 105] on link "Station management" at bounding box center [1263, 112] width 129 height 15
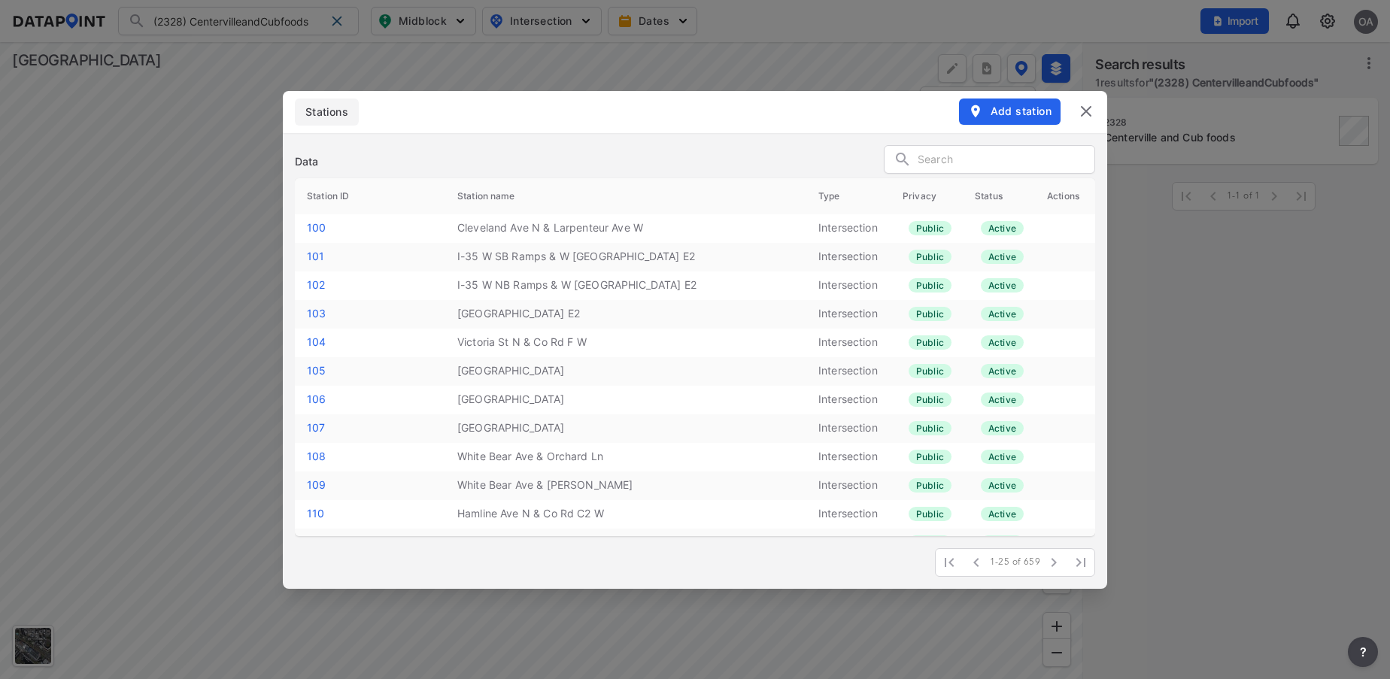
click at [1086, 108] on img at bounding box center [1086, 111] width 18 height 18
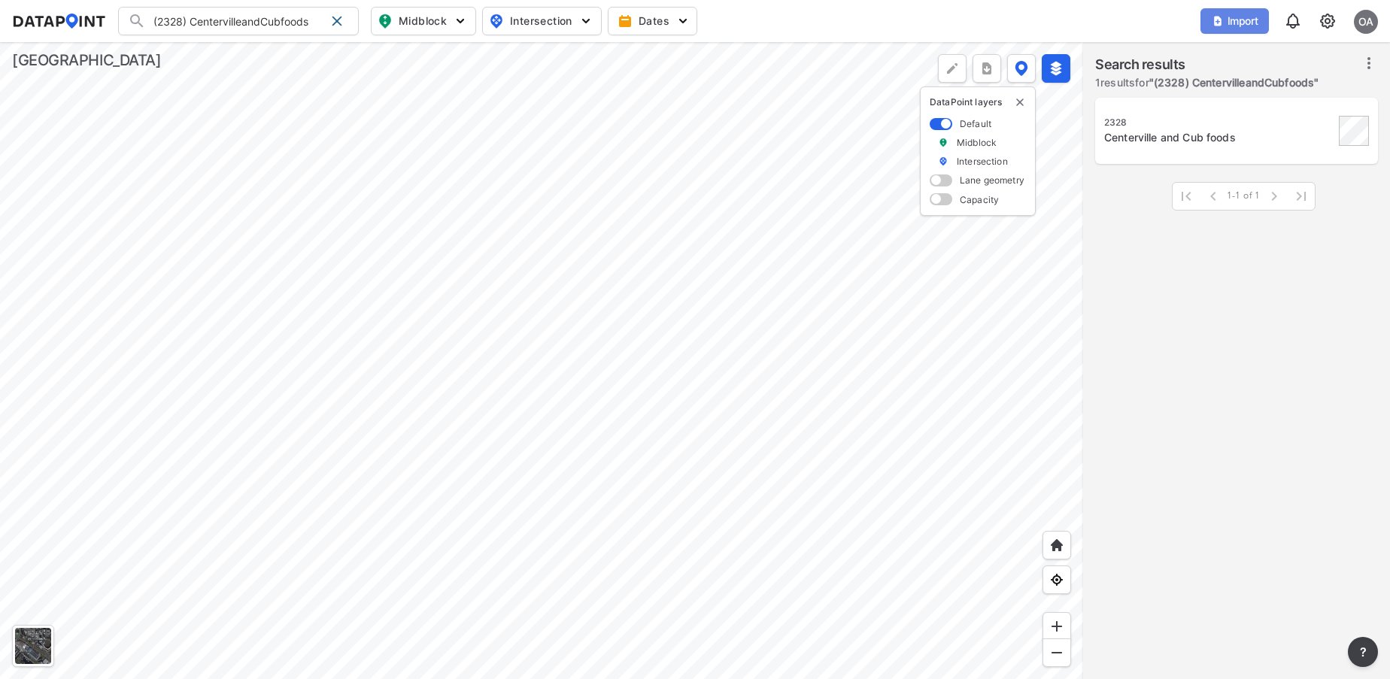
click at [1246, 24] on span "Import" at bounding box center [1235, 21] width 50 height 15
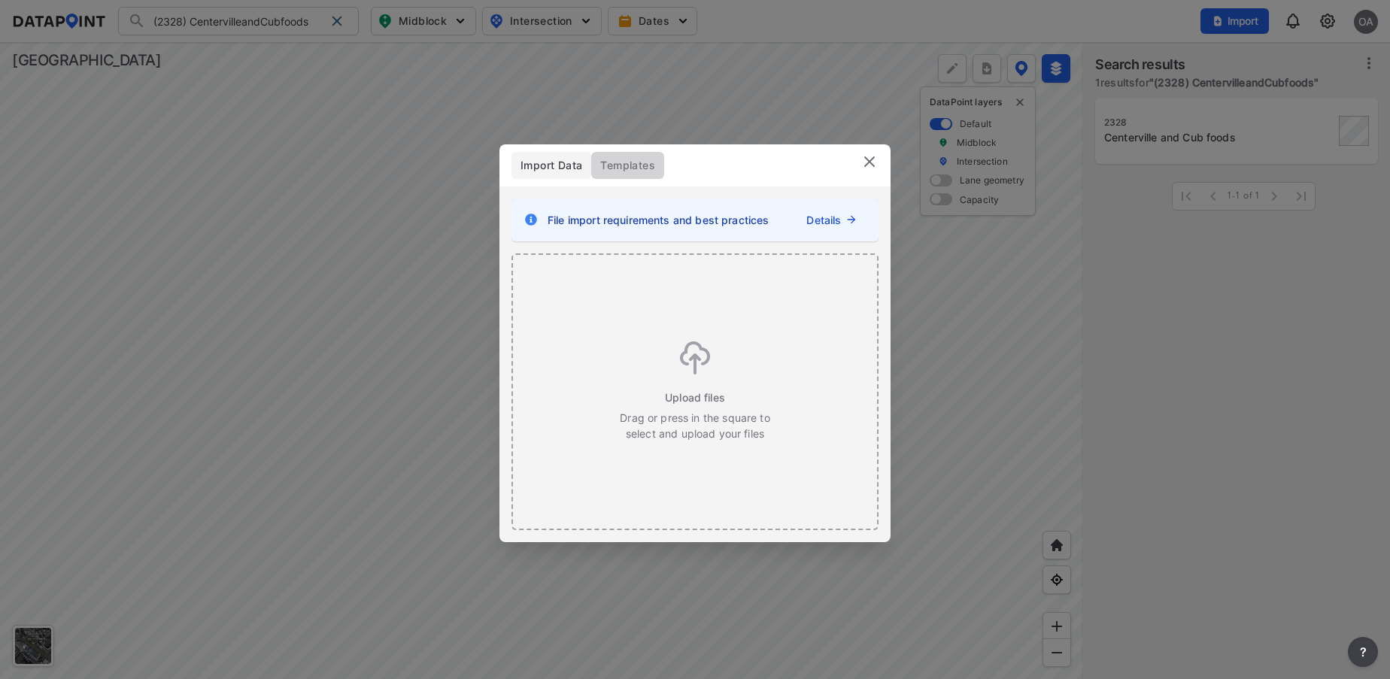
click at [622, 165] on span "Templates" at bounding box center [627, 165] width 55 height 15
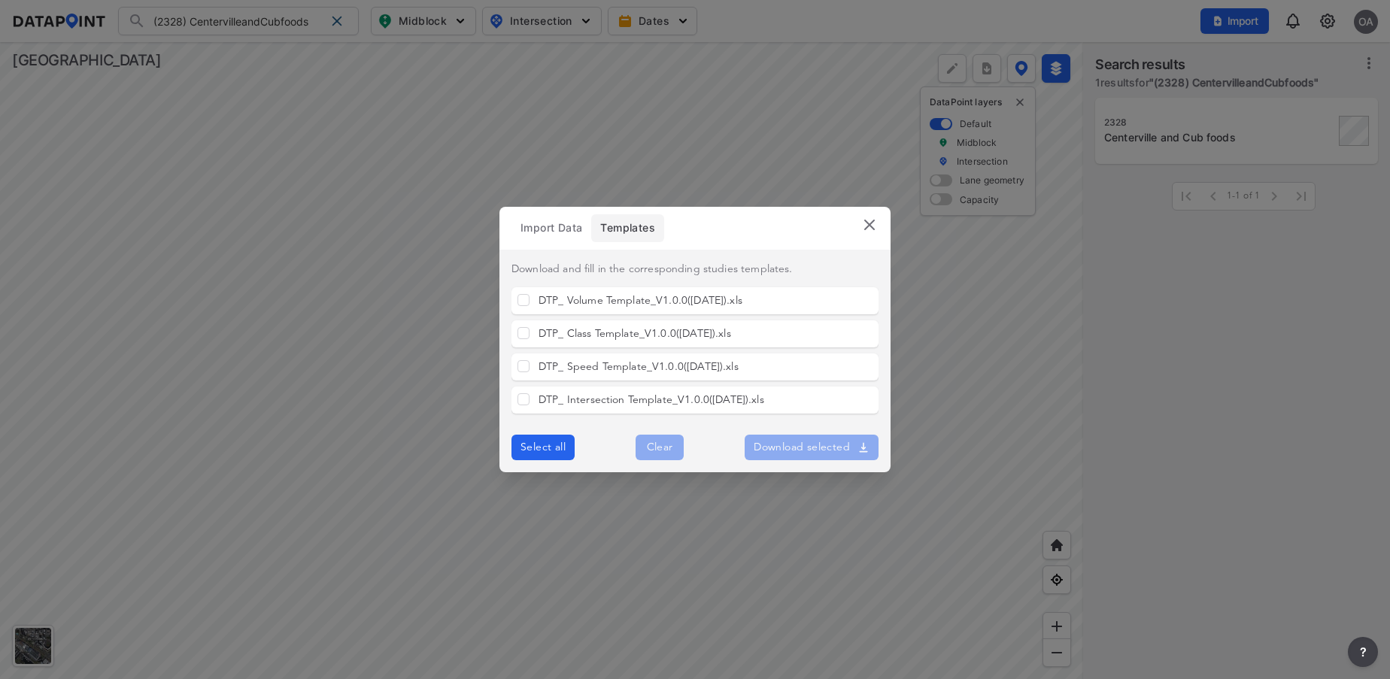
click at [694, 405] on label "DTP_ Intersection Template_V1.0.0(2022-08-08).xls" at bounding box center [652, 400] width 226 height 15
click at [530, 405] on input "DTP_ Intersection Template_V1.0.0(2022-08-08).xls" at bounding box center [524, 400] width 12 height 12
checkbox input "true"
click at [870, 228] on img at bounding box center [870, 225] width 18 height 18
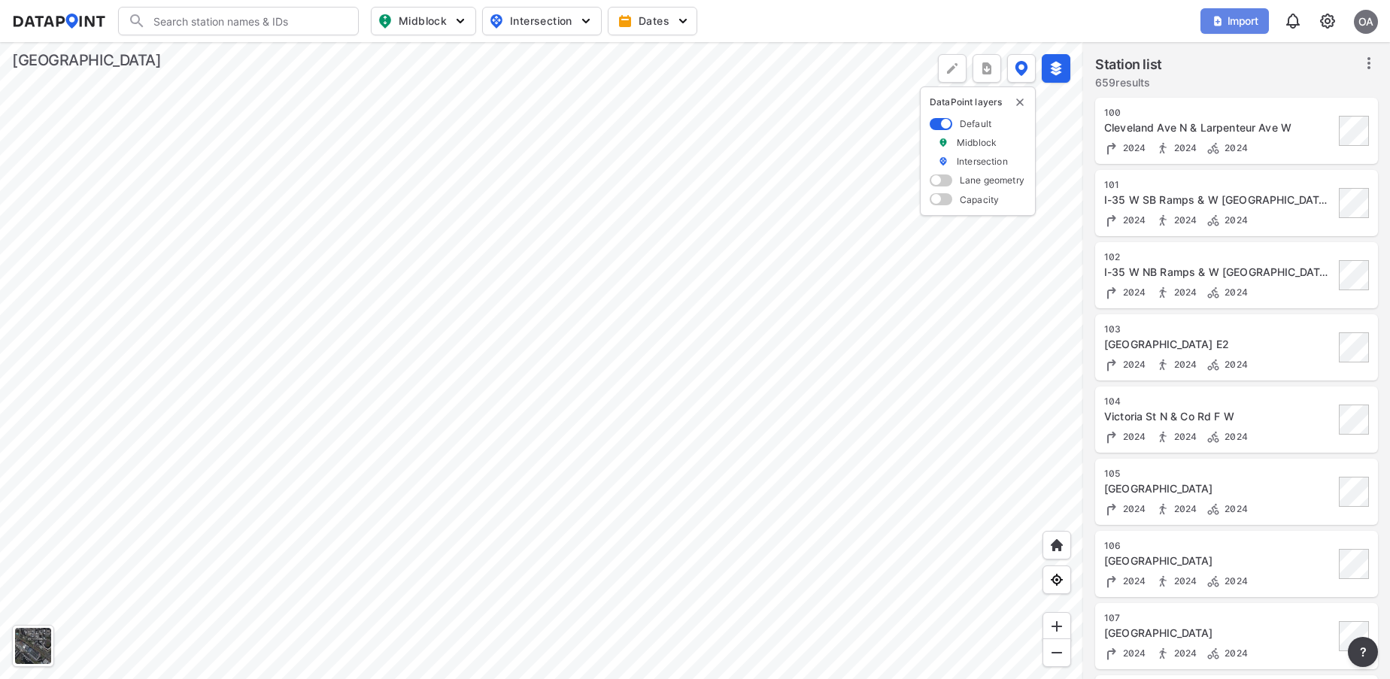
click at [1238, 26] on span "Import" at bounding box center [1235, 21] width 50 height 15
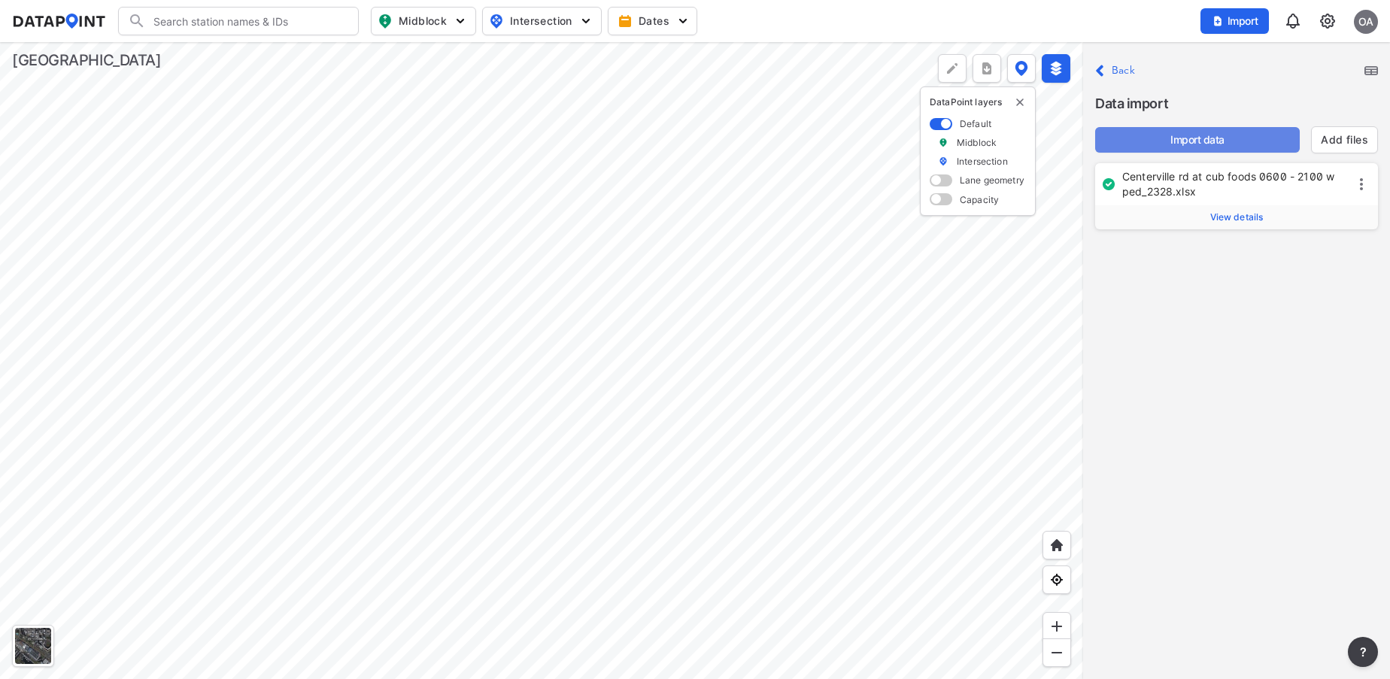
click at [1233, 139] on span "Import data" at bounding box center [1198, 139] width 181 height 15
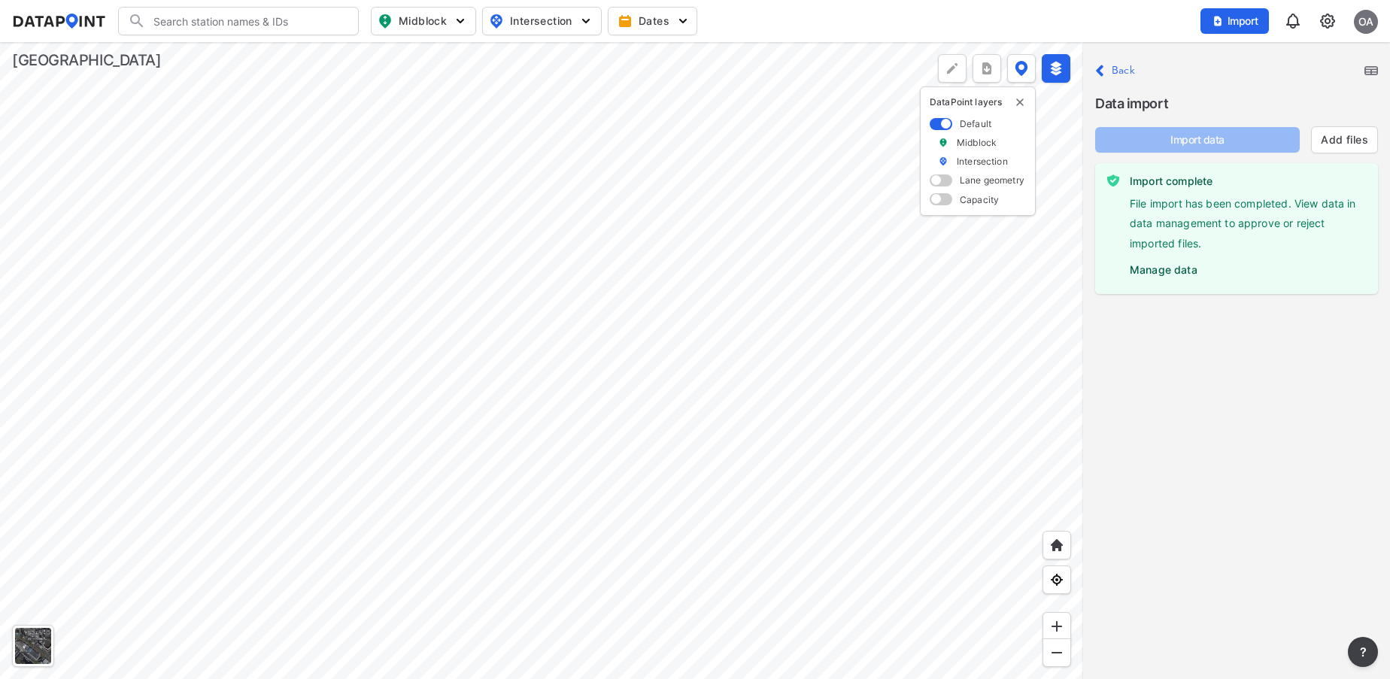
click at [1165, 273] on label "Manage data" at bounding box center [1248, 266] width 236 height 23
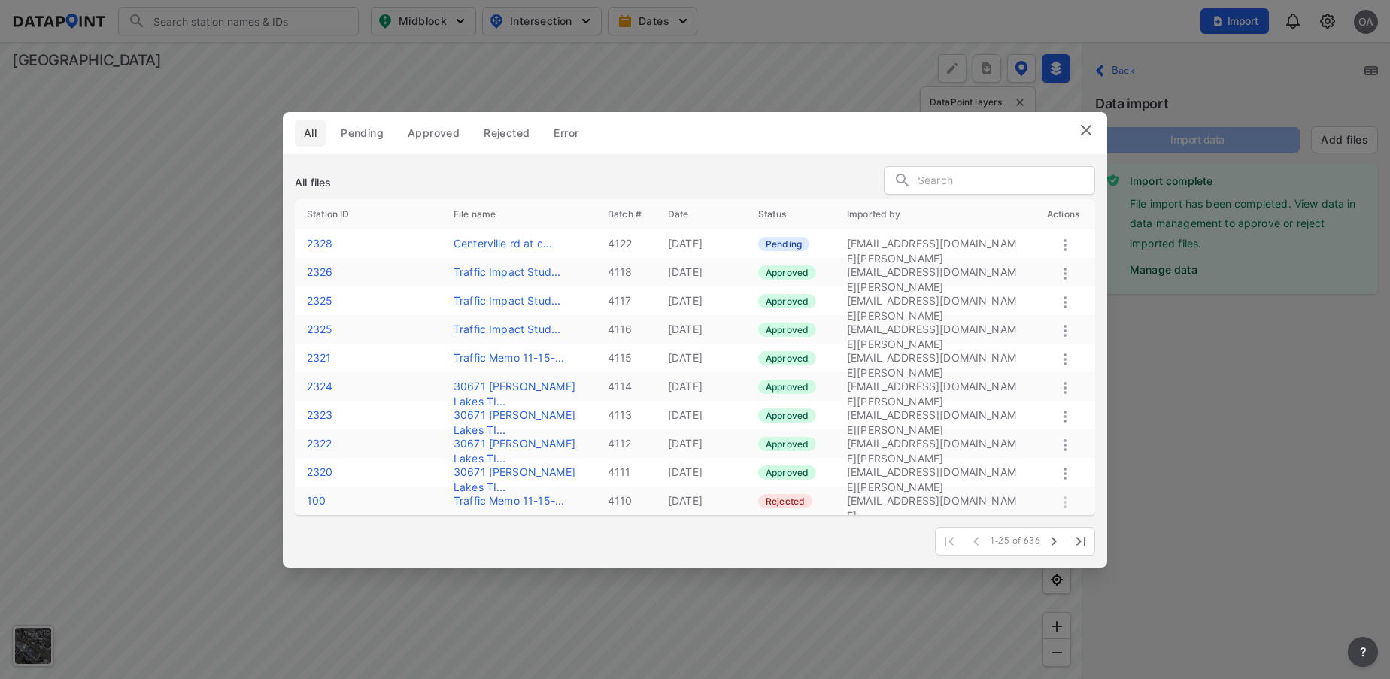
click at [1064, 245] on icon at bounding box center [1065, 245] width 18 height 18
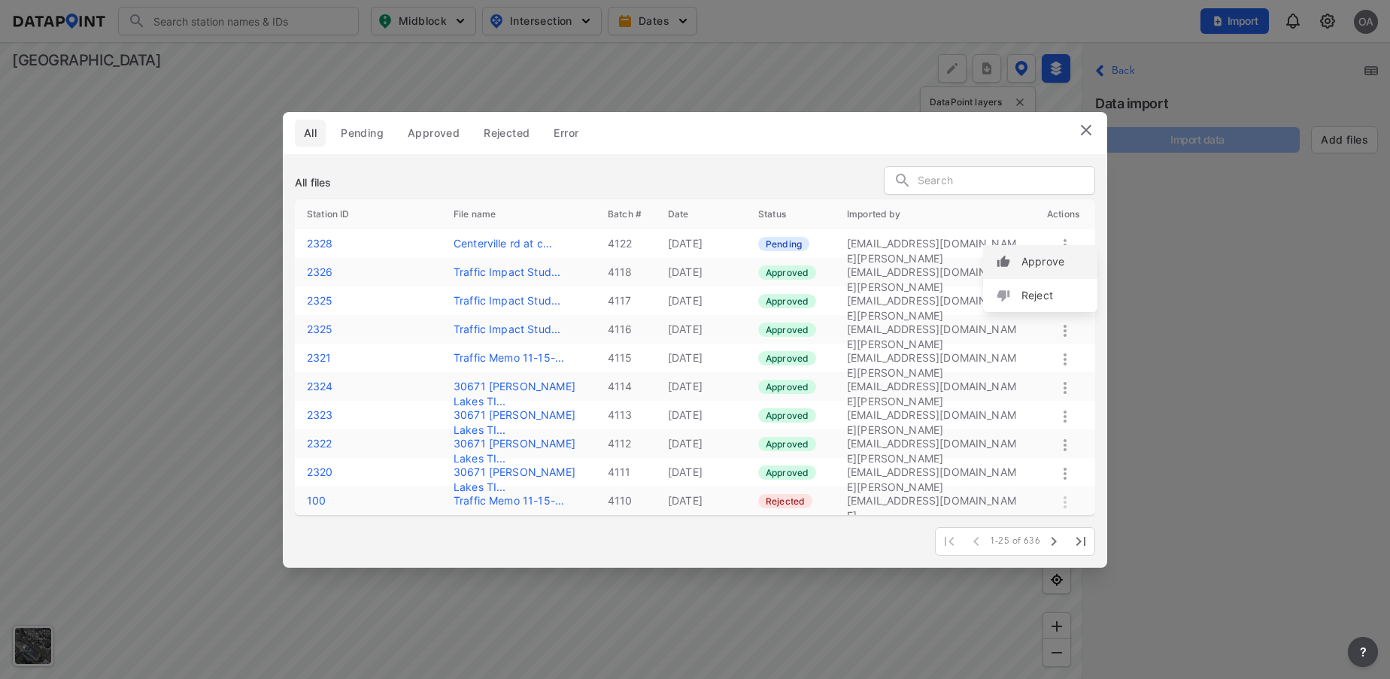
click at [1049, 257] on label "Approve" at bounding box center [1043, 261] width 43 height 15
click at [1092, 135] on img at bounding box center [1086, 130] width 18 height 18
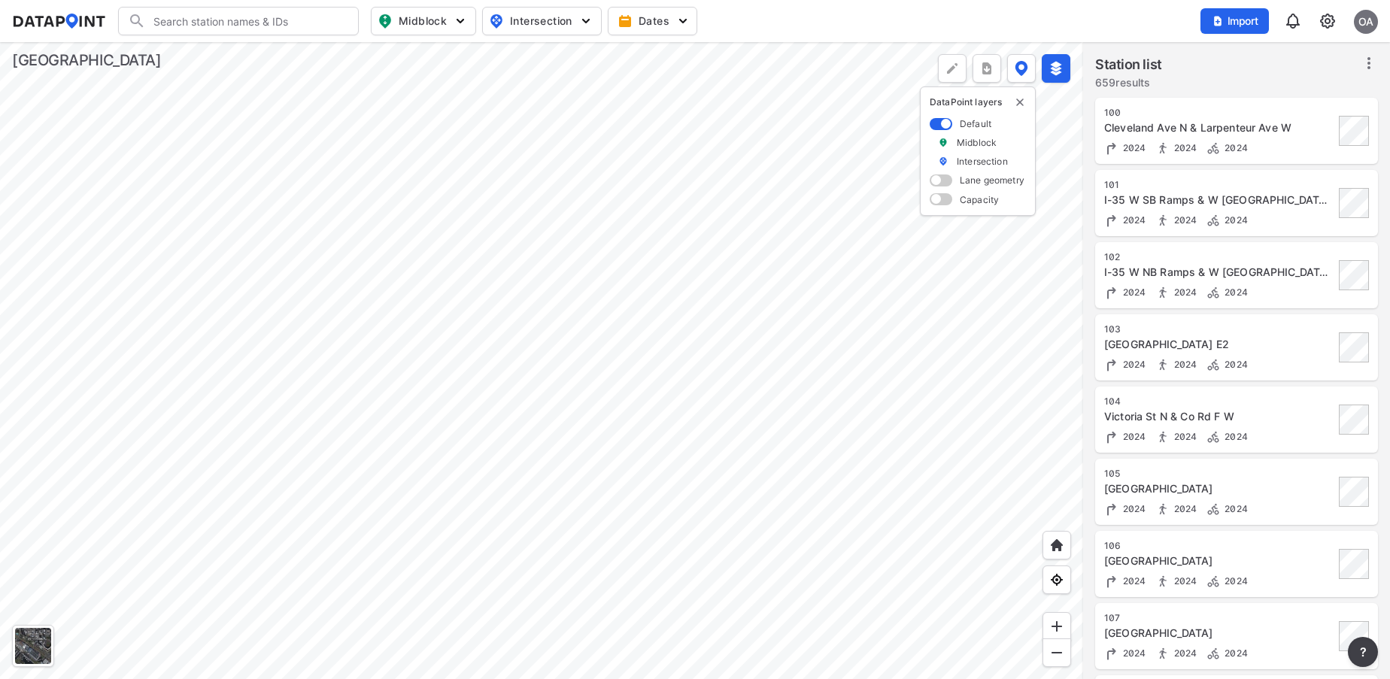
click at [259, 18] on input "Search" at bounding box center [247, 21] width 203 height 24
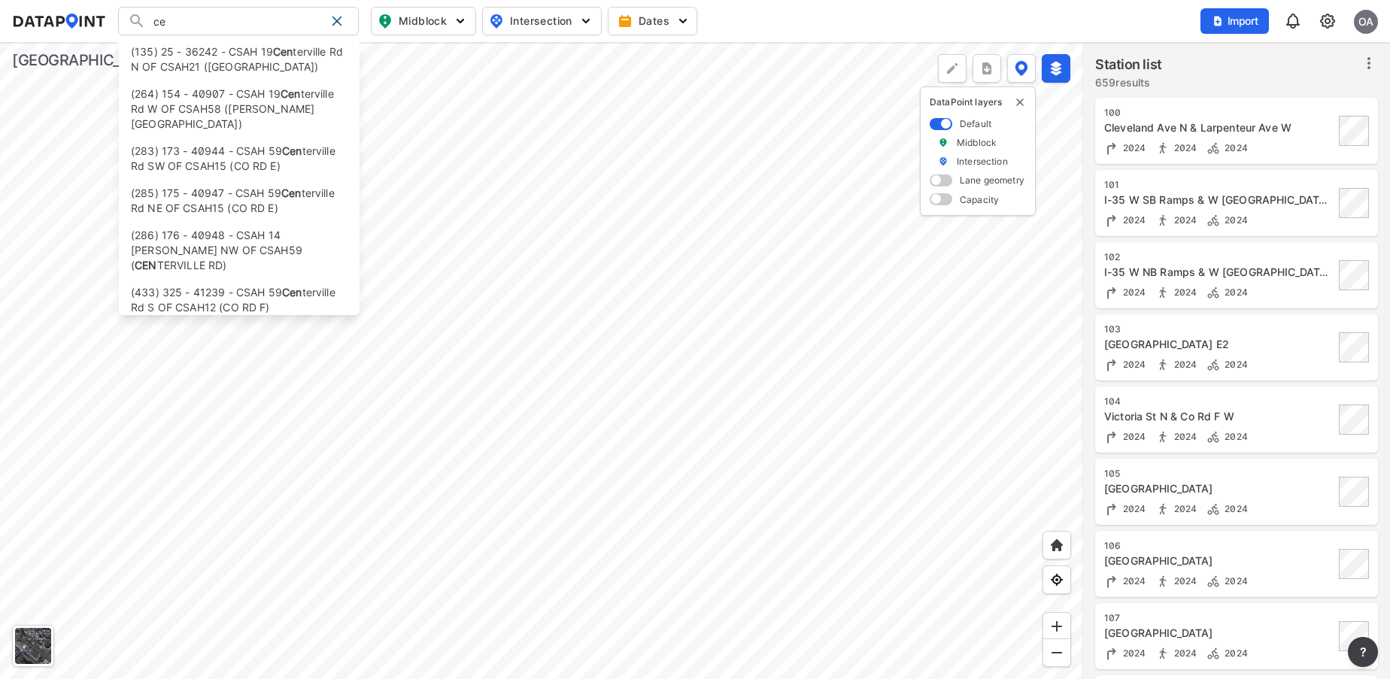
type input "c"
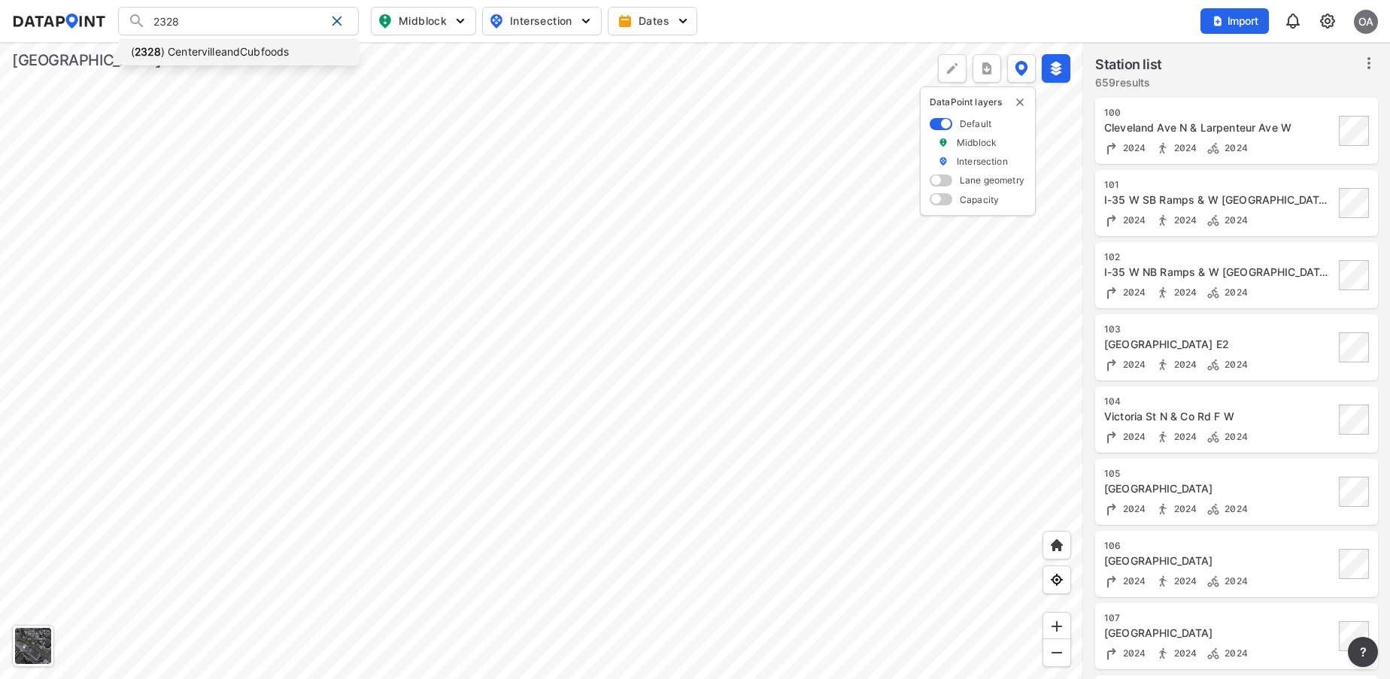
click at [254, 52] on li "( 2328 ) CentervilleandCubfoods" at bounding box center [239, 51] width 241 height 27
type input "(2328) CentervilleandCubfoods"
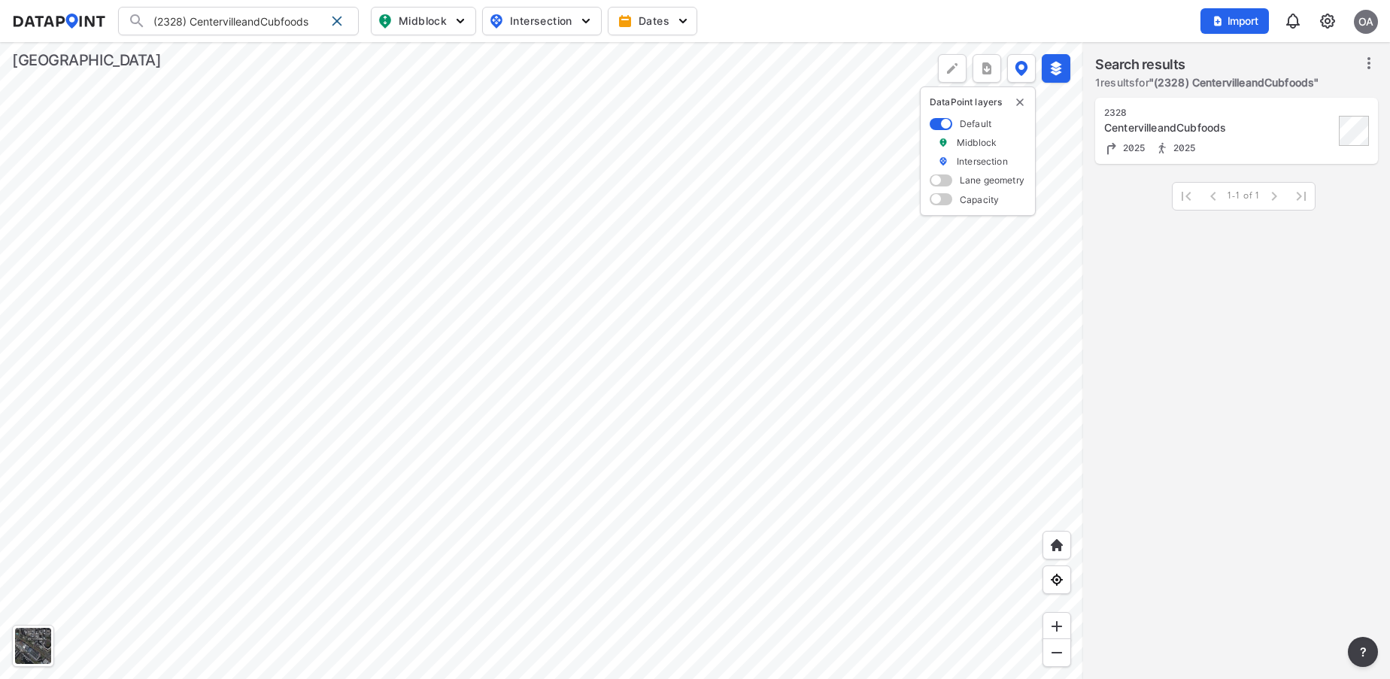
click at [536, 61] on div at bounding box center [541, 360] width 1083 height 637
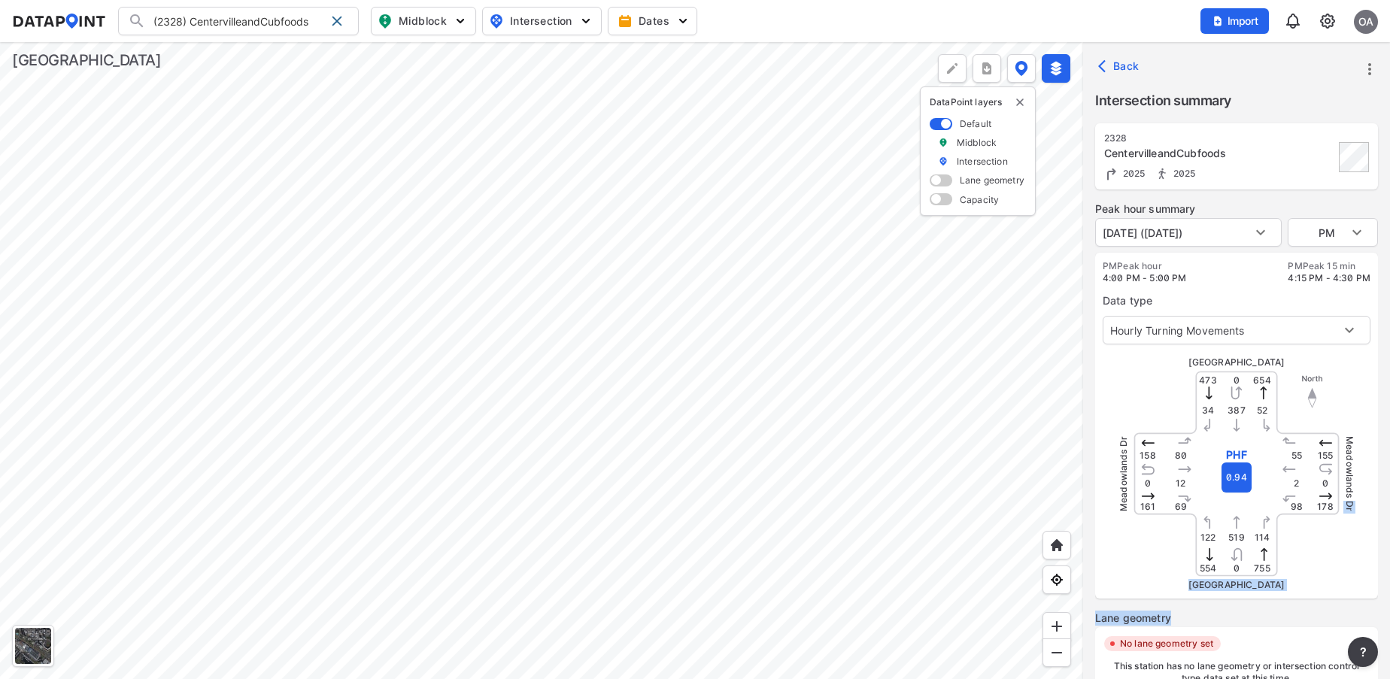
drag, startPoint x: 1312, startPoint y: 617, endPoint x: 1323, endPoint y: 571, distance: 47.1
click at [1323, 571] on div "Peak hour summary [DATE] ([DATE]) [DATE] ([DATE]) PM PM PM Peak hour 4:00 PM - …" at bounding box center [1236, 562] width 283 height 720
click at [1323, 571] on div "[GEOGRAPHIC_DATA]" at bounding box center [1237, 474] width 226 height 226
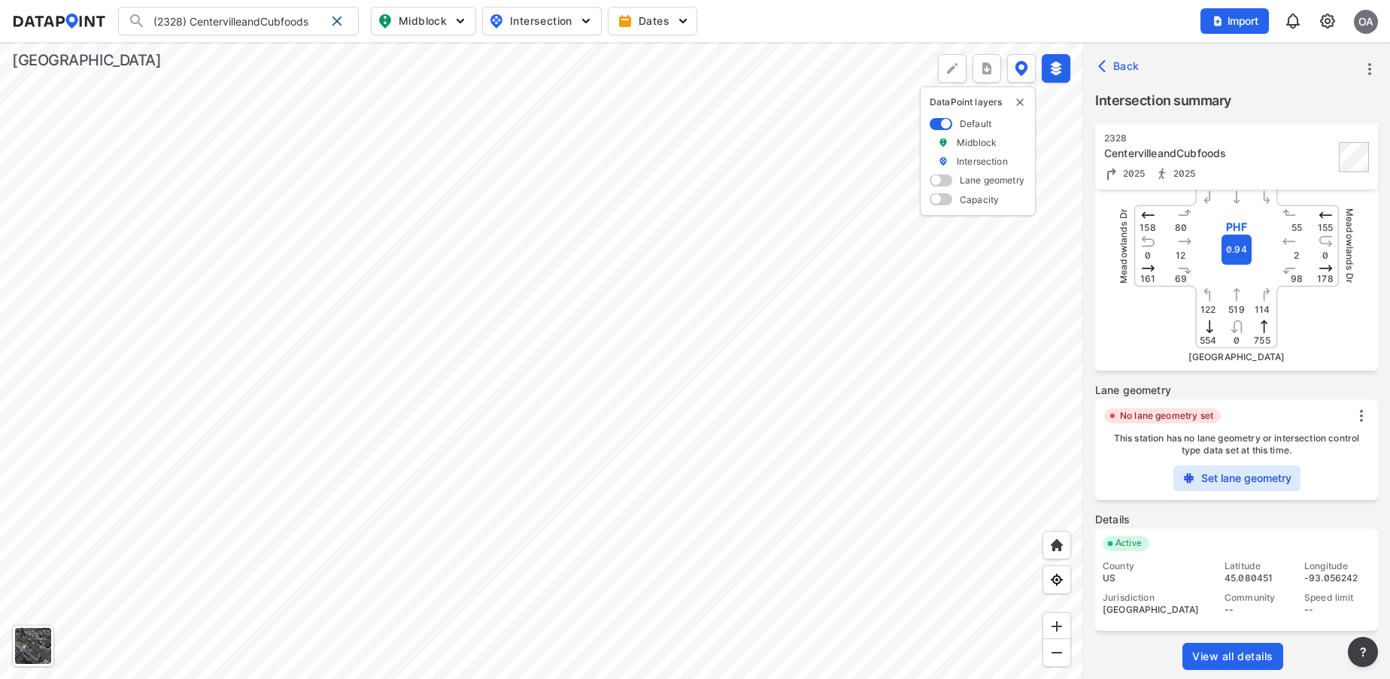
scroll to position [236, 0]
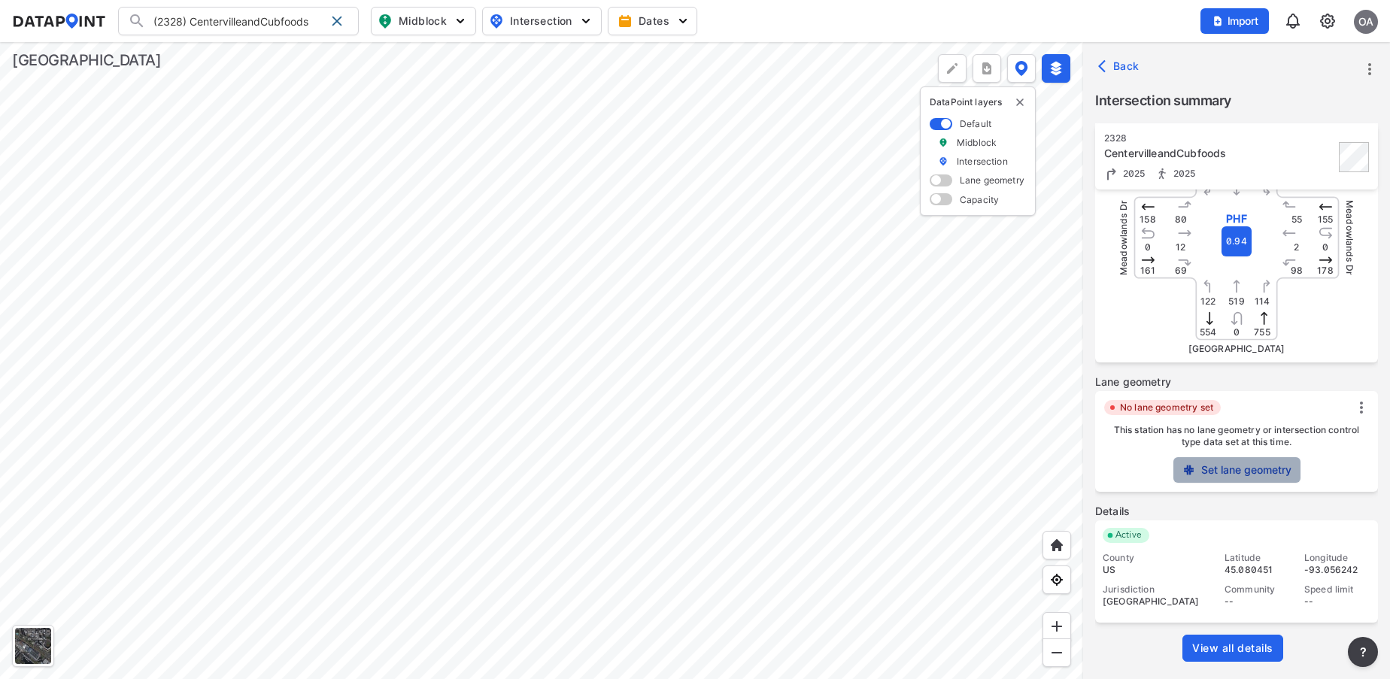
click at [1229, 466] on label "Set lane geometry" at bounding box center [1247, 470] width 90 height 15
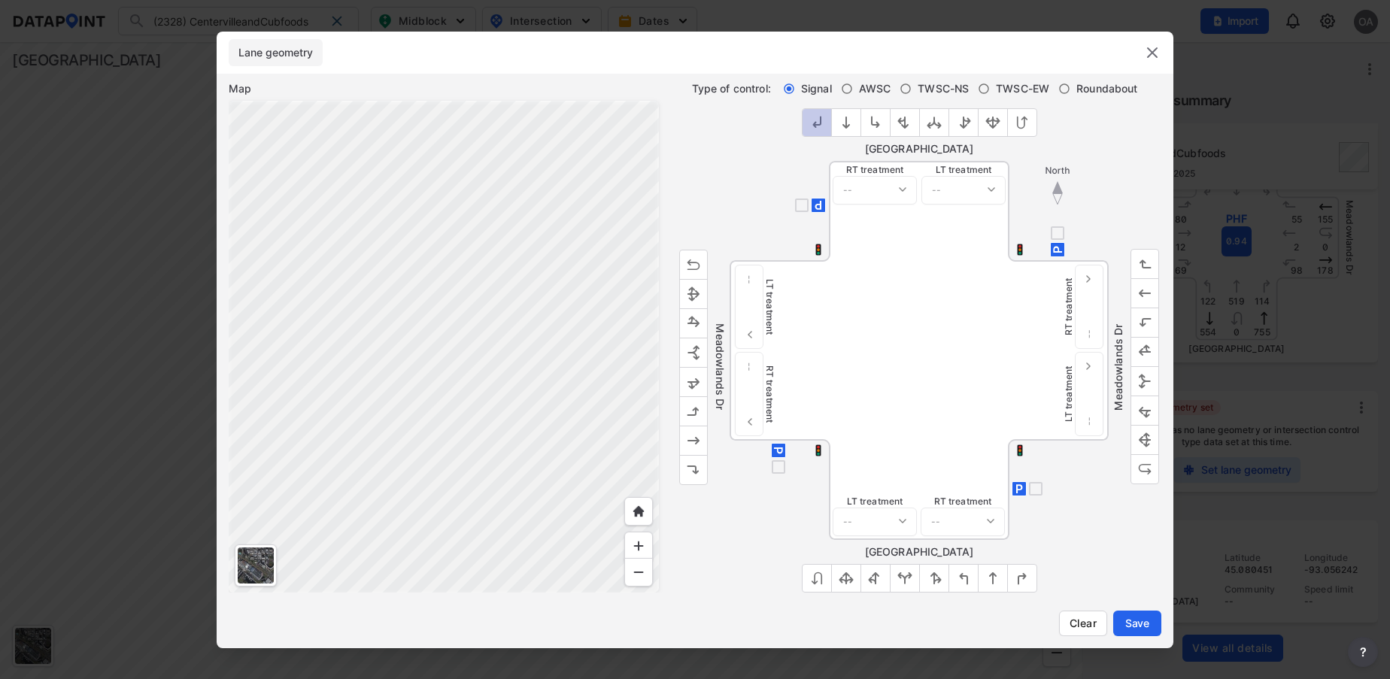
click at [813, 126] on img "outlined primary button group" at bounding box center [817, 122] width 15 height 15
click at [849, 123] on img "outlined primary button group" at bounding box center [846, 122] width 15 height 15
click at [690, 470] on img "outlined primary button group" at bounding box center [693, 469] width 15 height 15
click at [692, 437] on img "outlined primary button group" at bounding box center [693, 440] width 15 height 15
click at [1147, 259] on img "outlined primary button group" at bounding box center [1145, 264] width 15 height 15
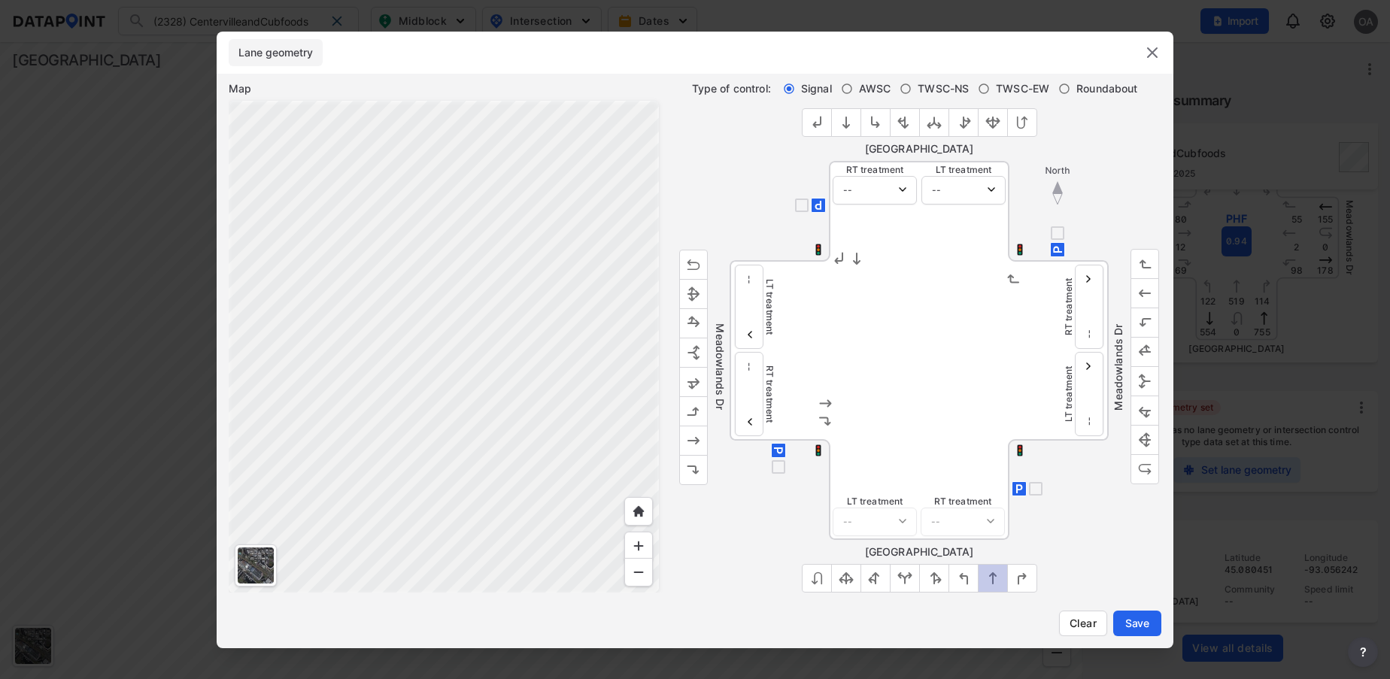
click at [995, 579] on img "outlined primary button group" at bounding box center [993, 578] width 15 height 15
click at [1030, 579] on button "outlined primary button group" at bounding box center [1022, 578] width 30 height 29
click at [1028, 579] on img "outlined primary button group" at bounding box center [1022, 578] width 15 height 15
click at [1142, 631] on span "Save" at bounding box center [1138, 623] width 30 height 15
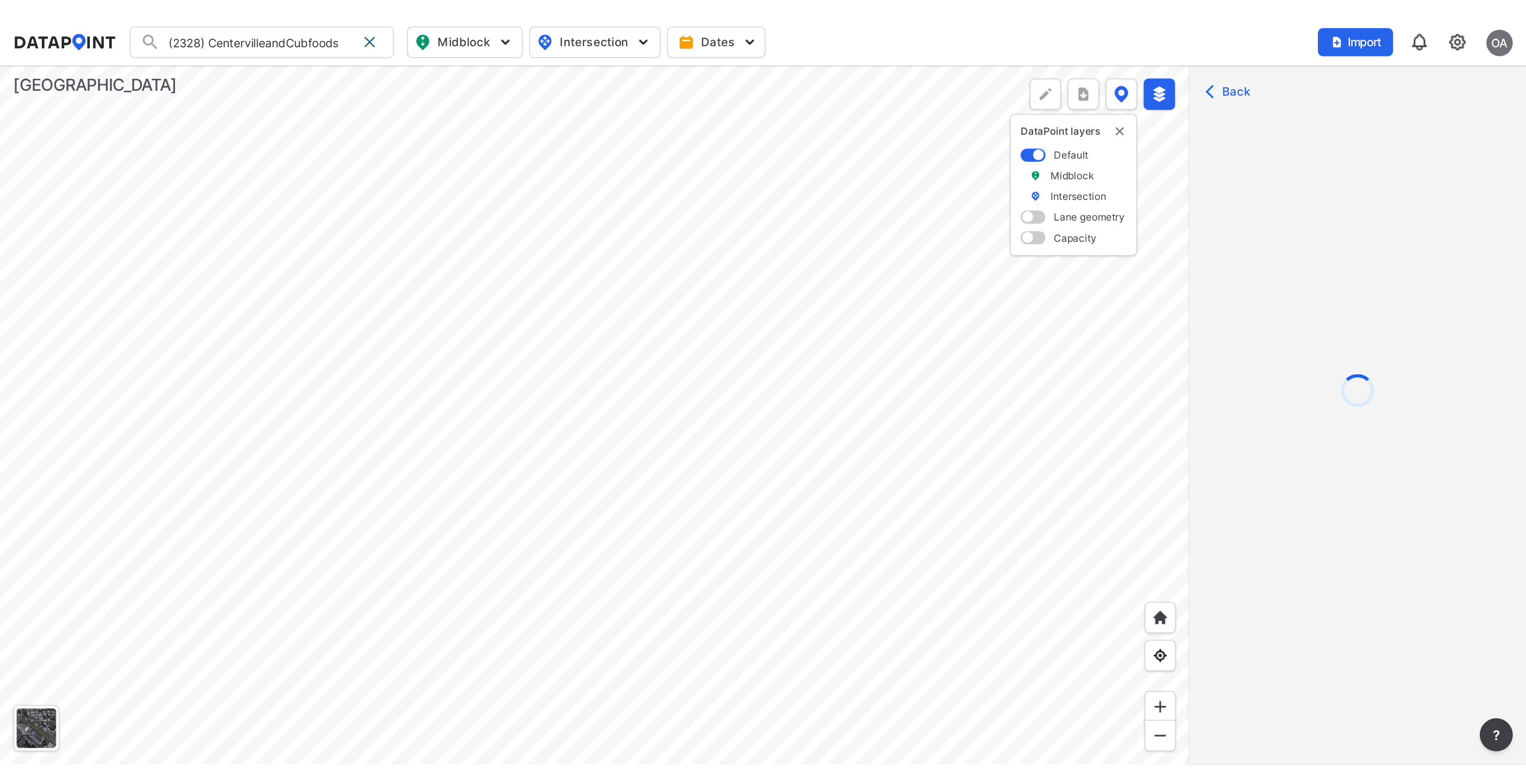
scroll to position [0, 0]
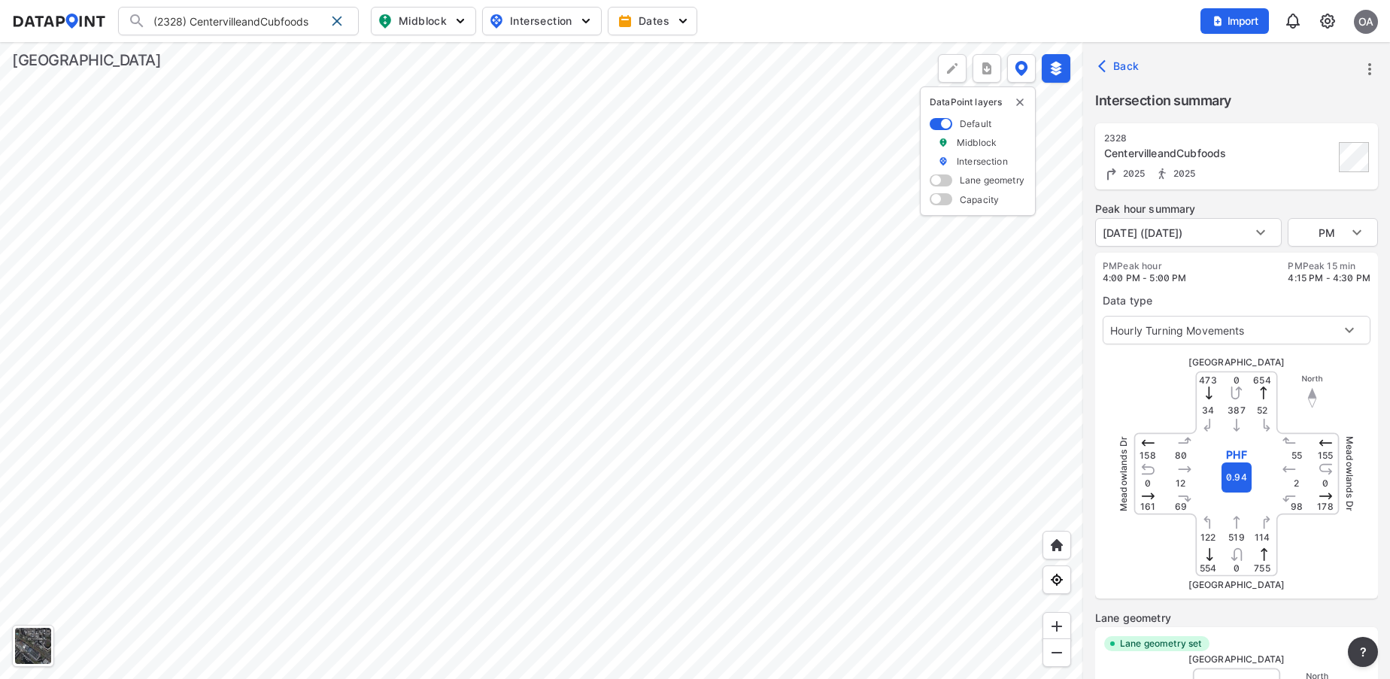
type input "5685"
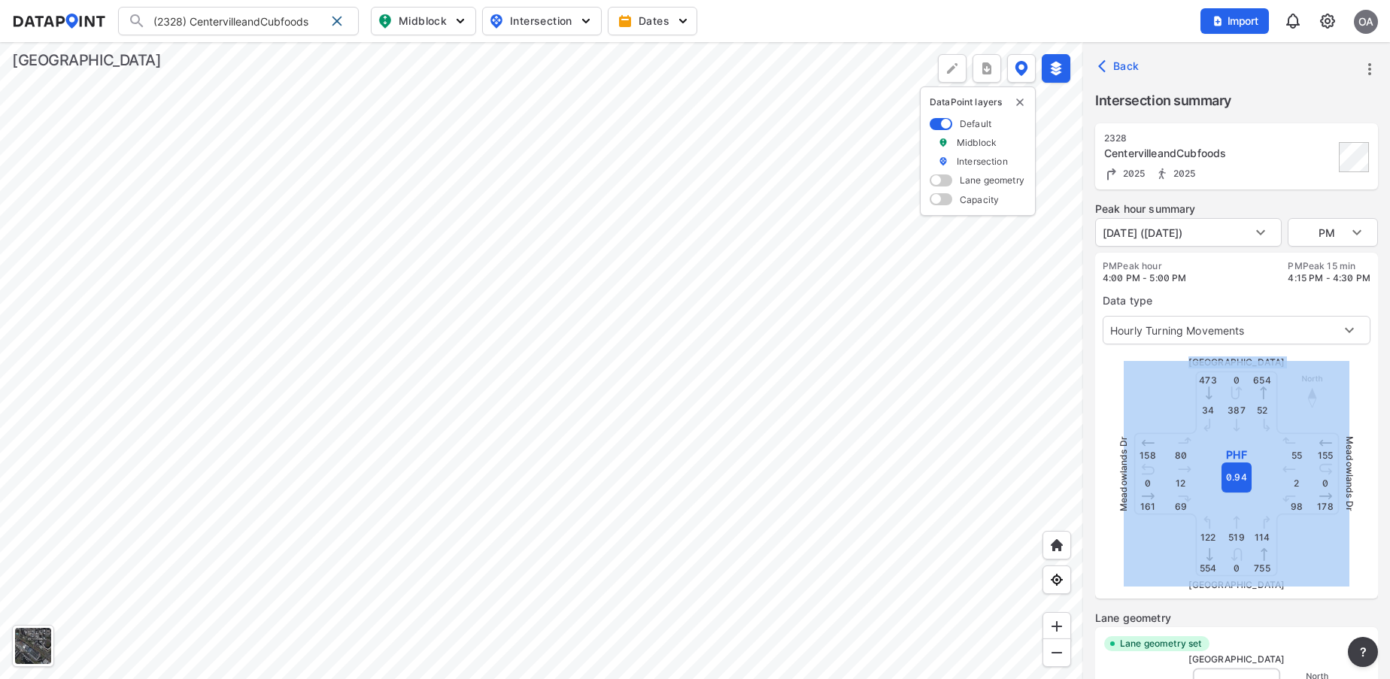
drag, startPoint x: 1357, startPoint y: 555, endPoint x: 1360, endPoint y: 298, distance: 257.3
click at [1360, 298] on div "PM Peak hour 4:00 PM - 5:00 PM PM Peak 15 min 4:15 PM - 4:30 PM Data type Hourl…" at bounding box center [1236, 426] width 283 height 346
click at [1380, 576] on div "[GEOGRAPHIC_DATA] 2025 2025 Peak hour summary [DATE] ([DATE]) [DATE] ([DATE]) P…" at bounding box center [1236, 416] width 307 height 586
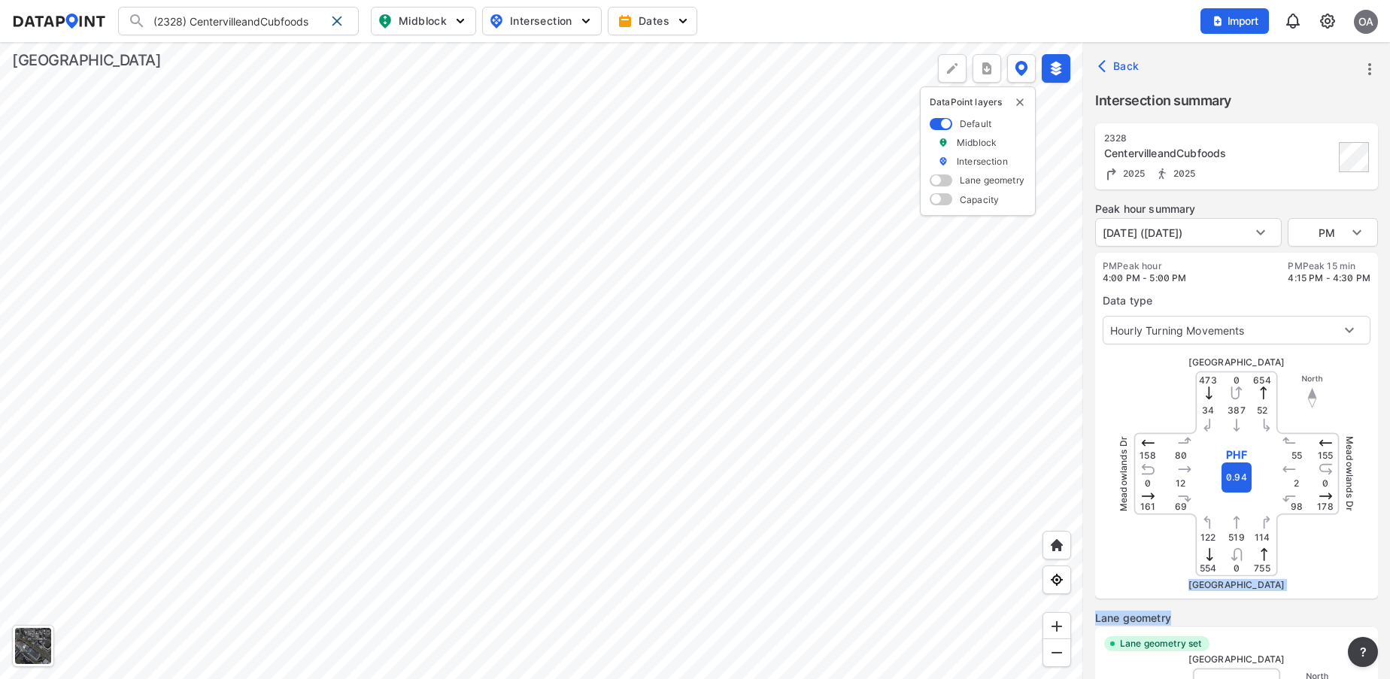
drag, startPoint x: 1332, startPoint y: 570, endPoint x: 1381, endPoint y: 609, distance: 63.2
click at [1381, 609] on div "[GEOGRAPHIC_DATA] 2025 2025 Peak hour summary [DATE] ([DATE]) [DATE] ([DATE]) P…" at bounding box center [1236, 416] width 307 height 586
drag, startPoint x: 1381, startPoint y: 609, endPoint x: 1325, endPoint y: 577, distance: 65.0
click at [1325, 577] on div "[GEOGRAPHIC_DATA]" at bounding box center [1237, 474] width 226 height 226
click at [849, 448] on div at bounding box center [541, 360] width 1083 height 637
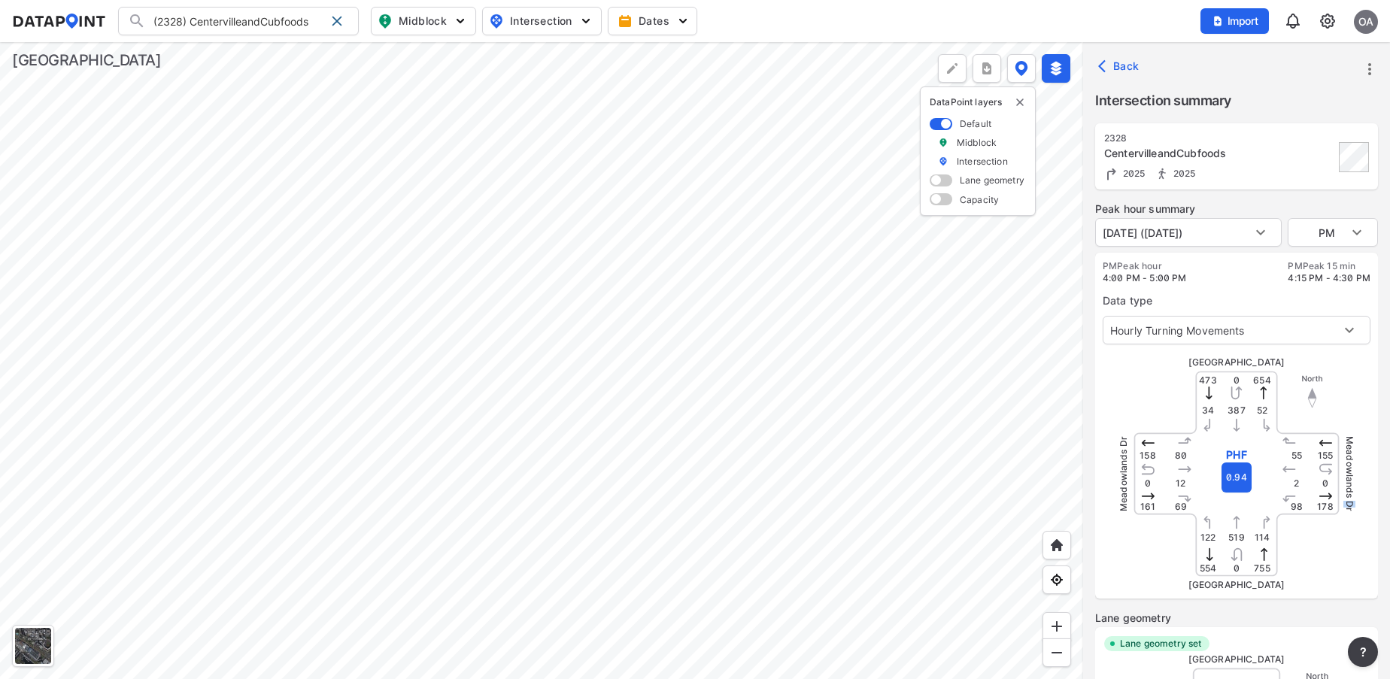
click at [1019, 460] on div at bounding box center [541, 360] width 1083 height 637
click at [901, 606] on div at bounding box center [541, 360] width 1083 height 637
click at [249, 64] on div at bounding box center [541, 360] width 1083 height 637
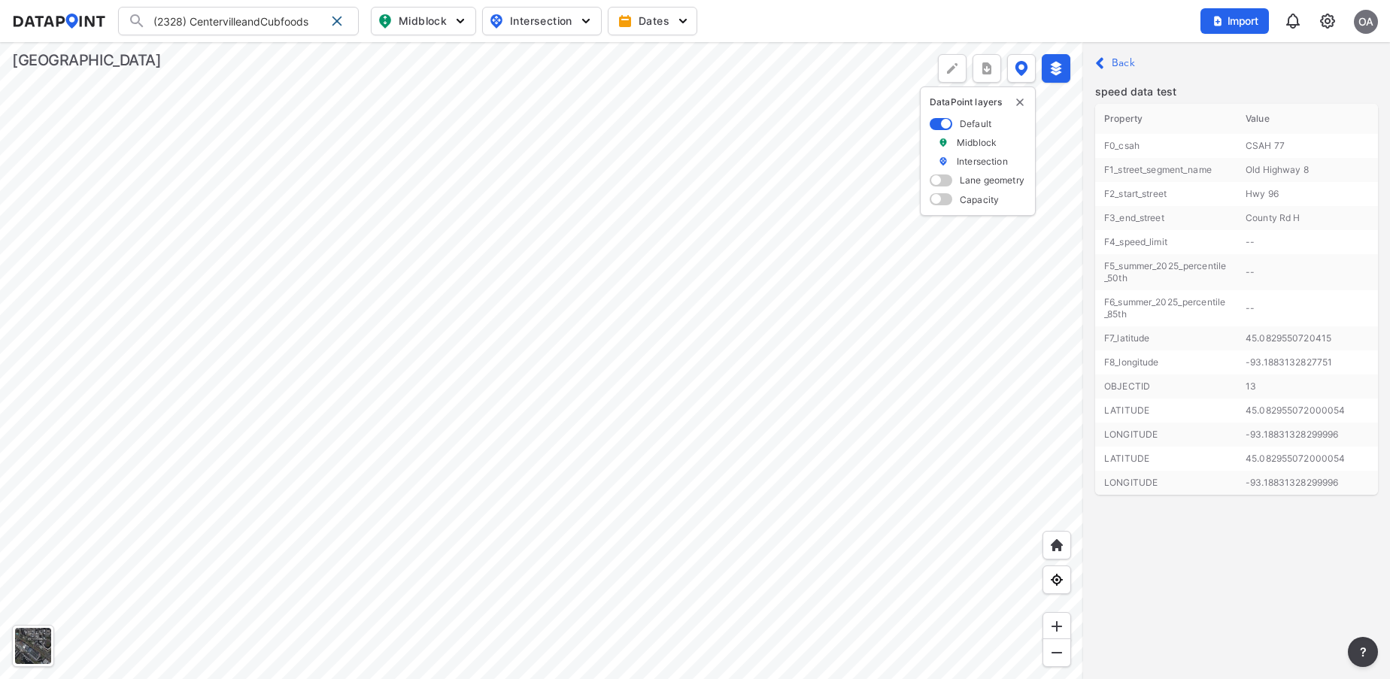
click at [609, 408] on div at bounding box center [541, 360] width 1083 height 637
